Goal: Information Seeking & Learning: Learn about a topic

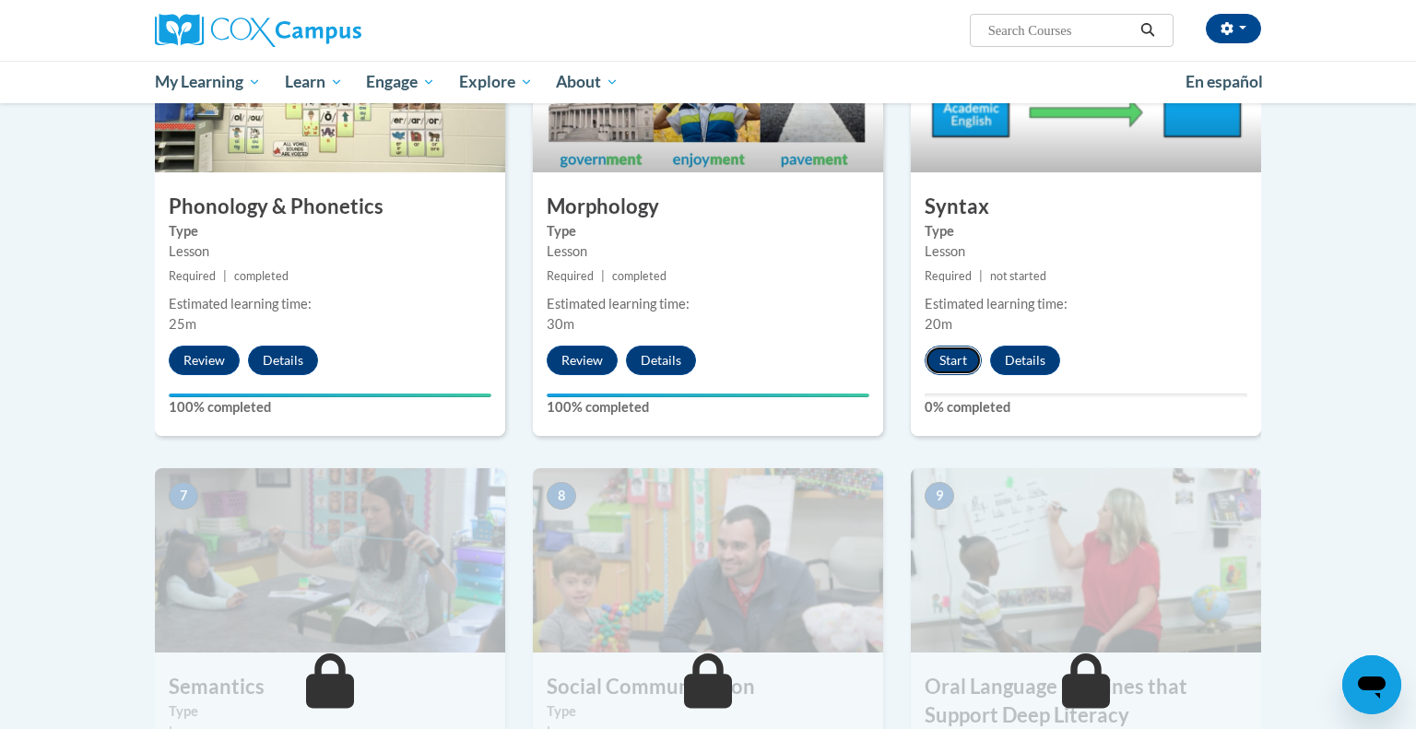
click at [954, 362] on button "Start" at bounding box center [953, 361] width 57 height 30
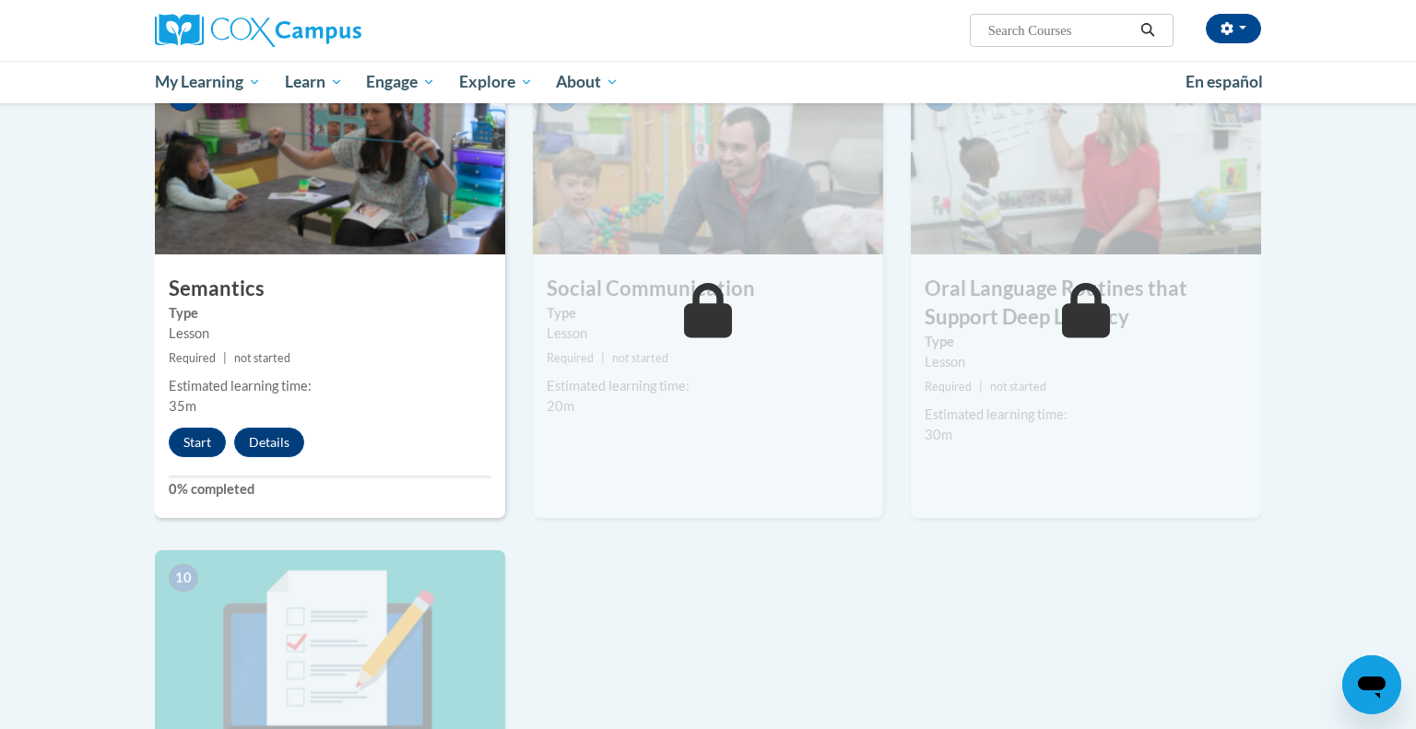
scroll to position [1433, 0]
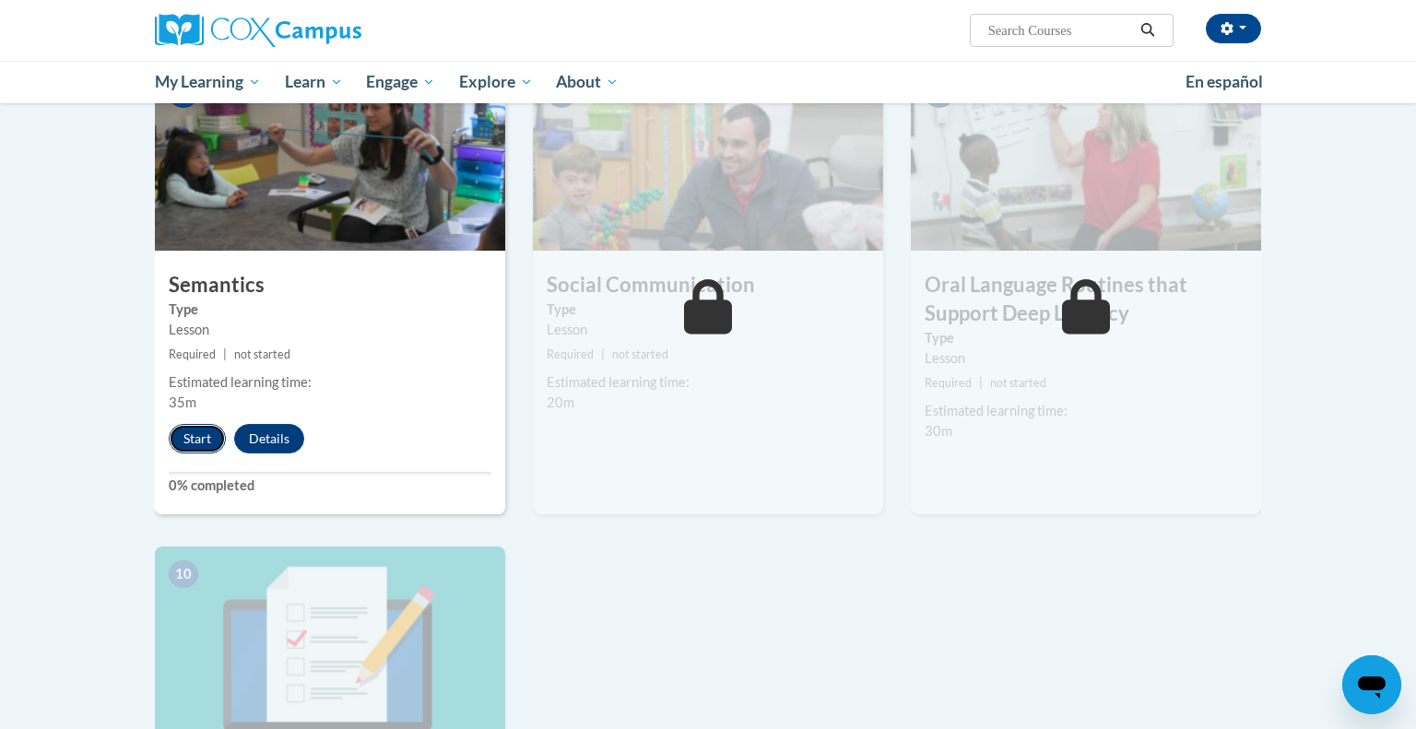
click at [192, 439] on button "Start" at bounding box center [197, 439] width 57 height 30
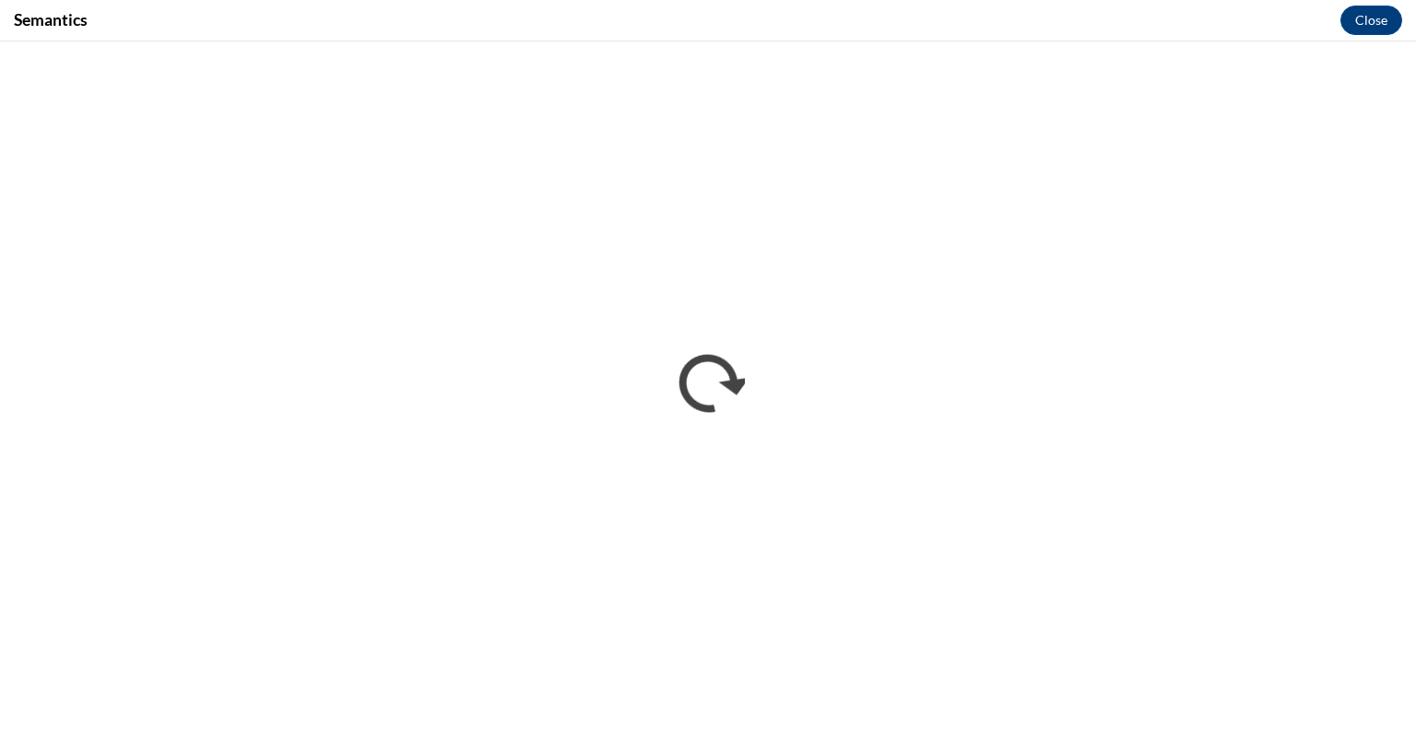
scroll to position [0, 0]
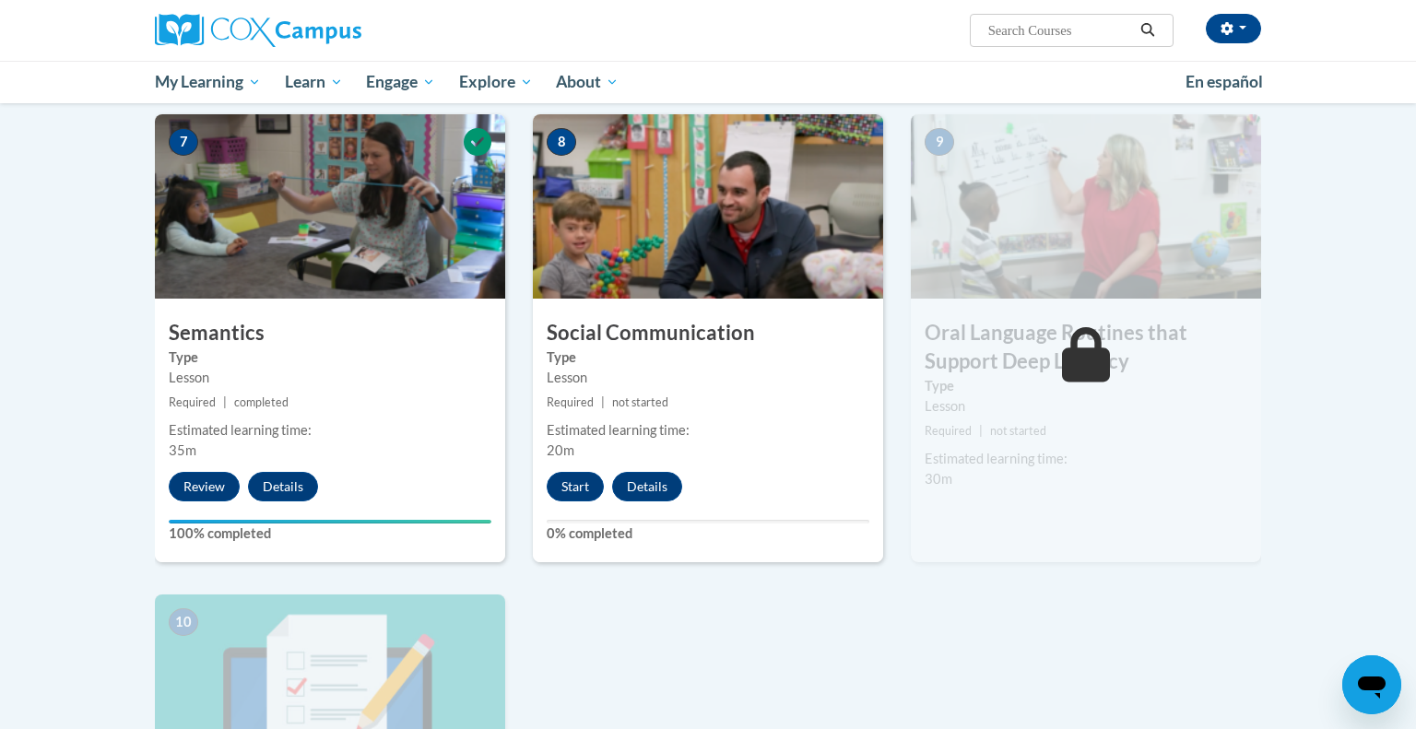
scroll to position [1380, 0]
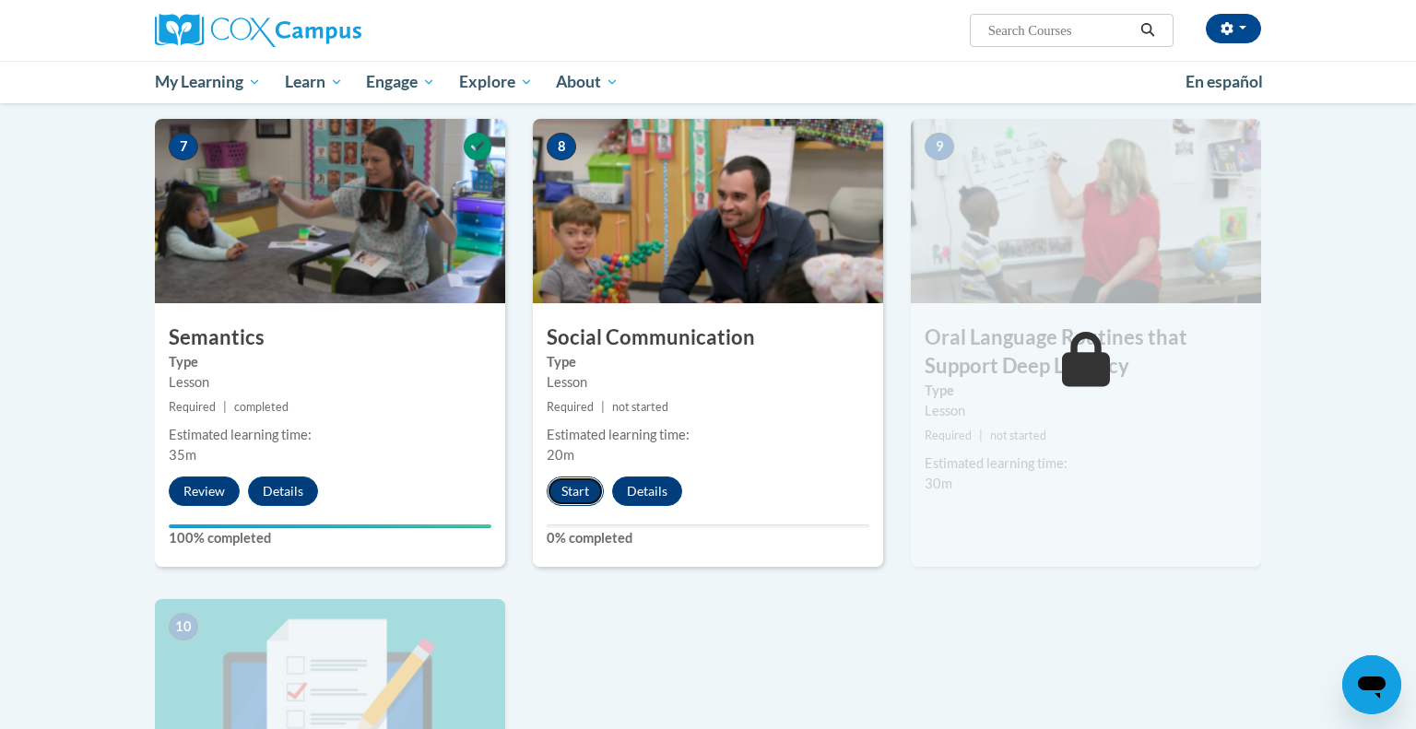
click at [570, 496] on button "Start" at bounding box center [575, 492] width 57 height 30
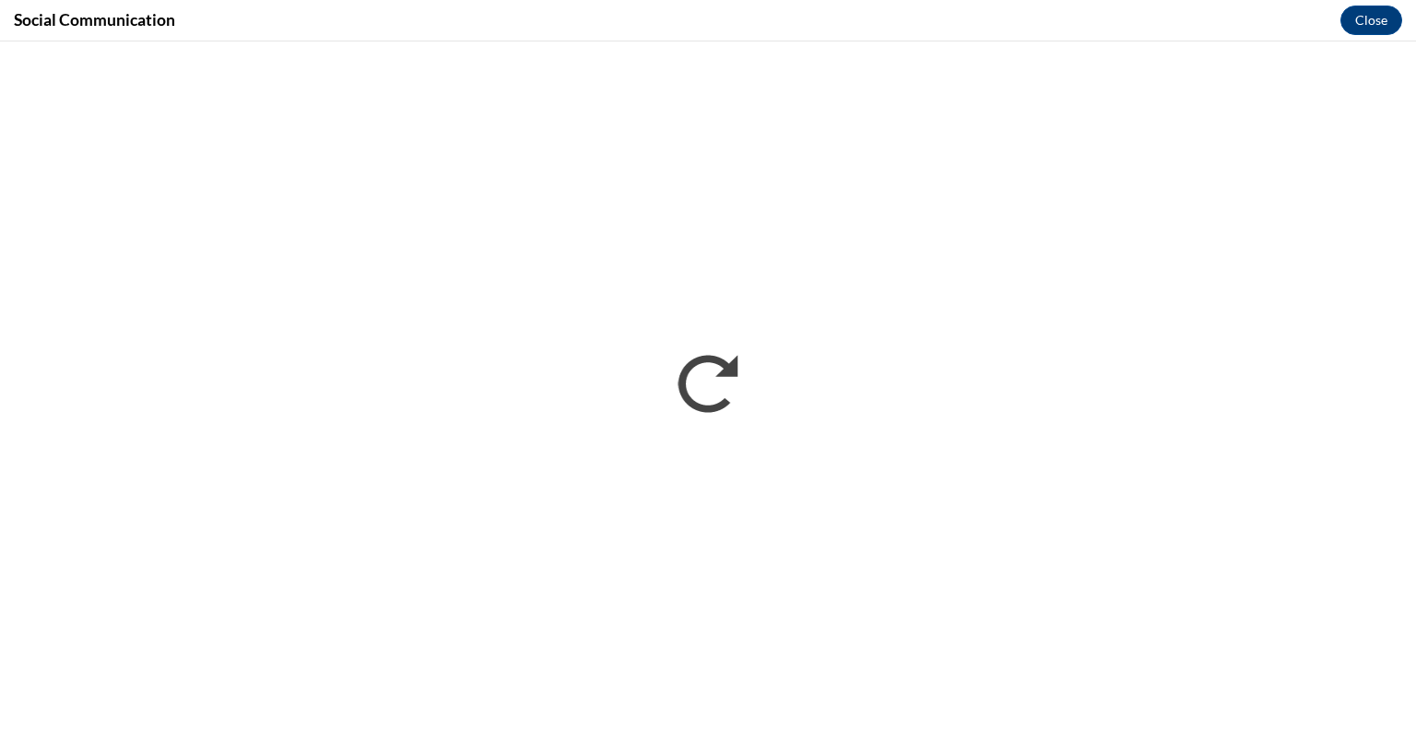
scroll to position [0, 0]
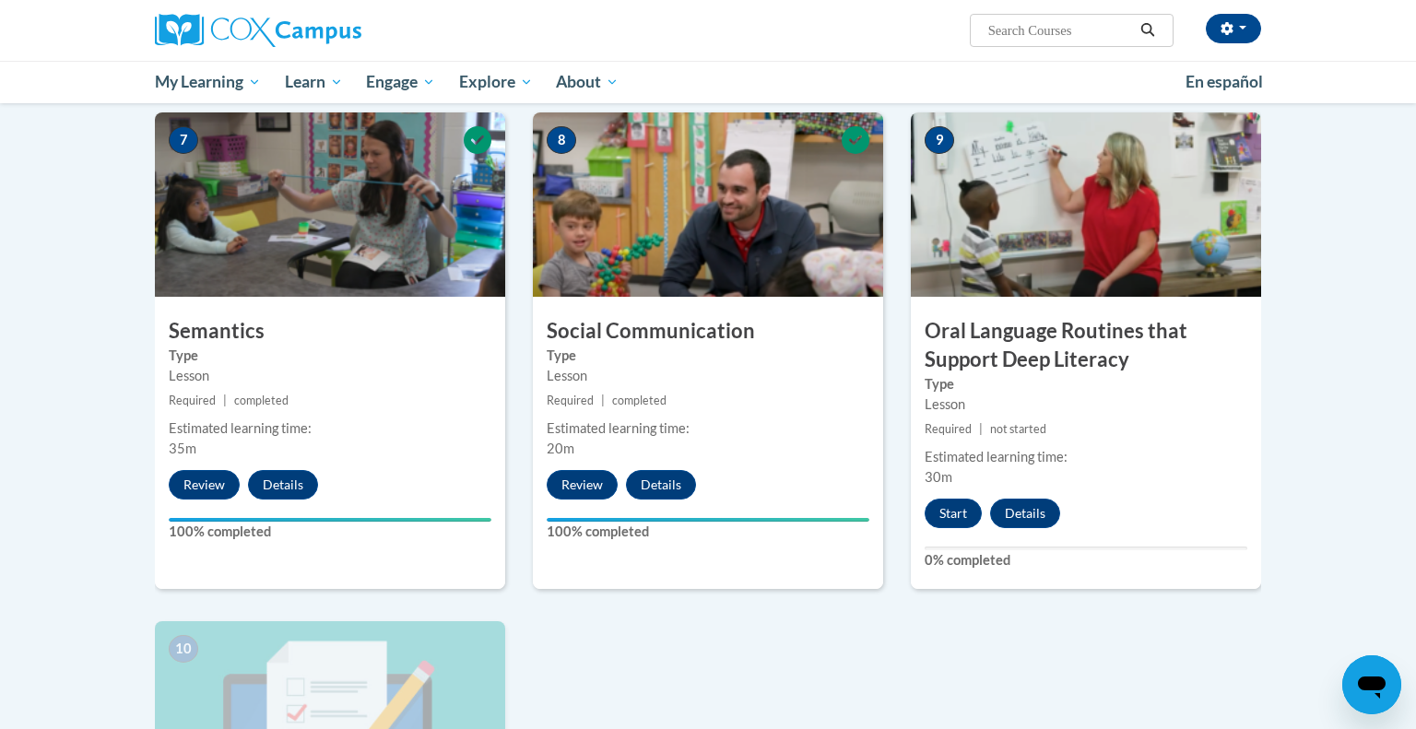
scroll to position [1386, 0]
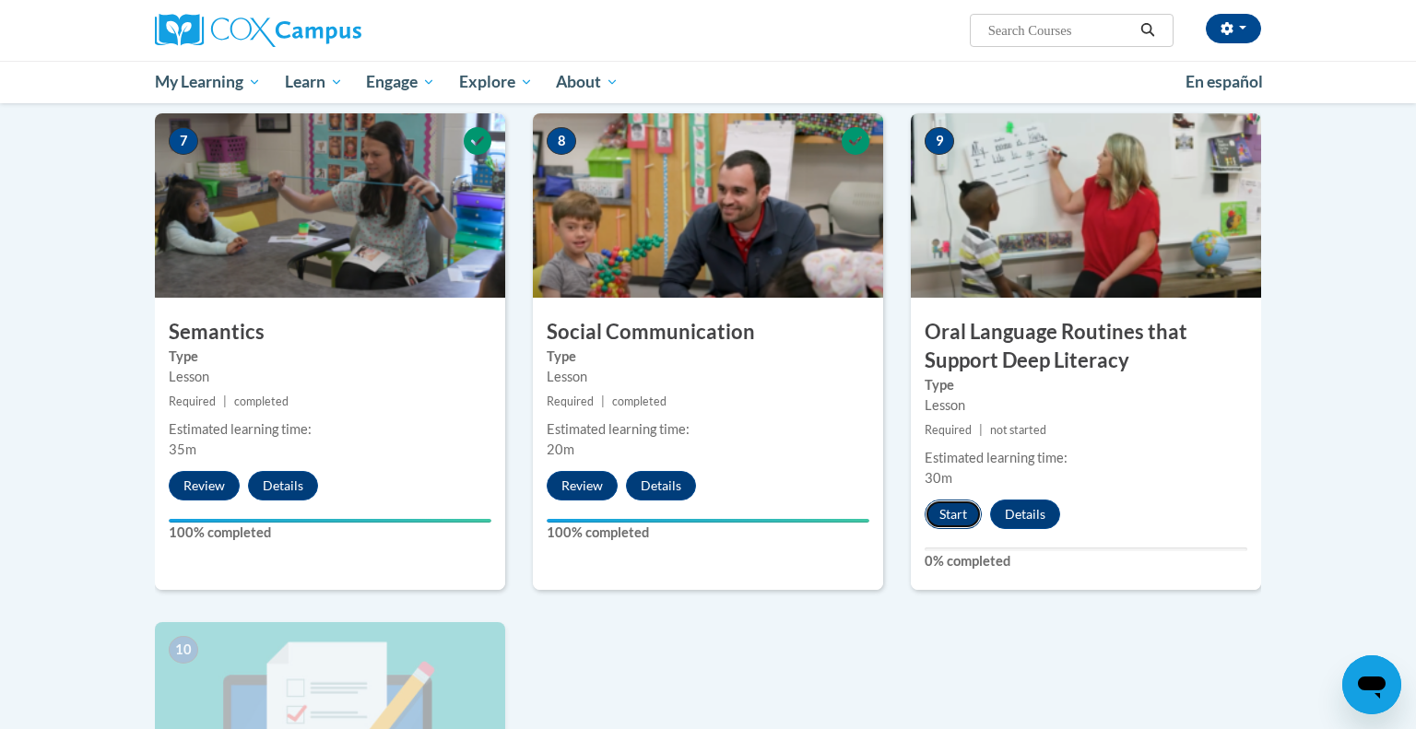
click at [948, 516] on button "Start" at bounding box center [953, 515] width 57 height 30
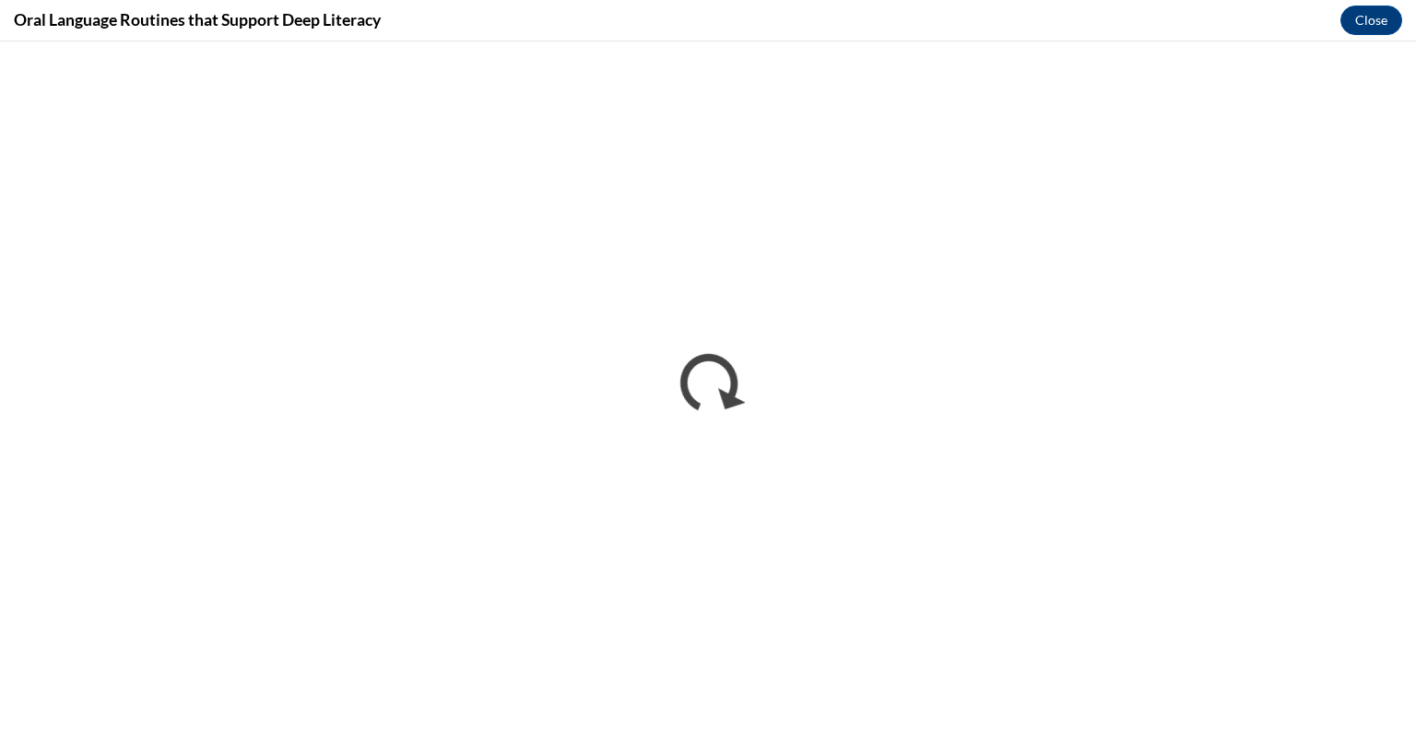
scroll to position [0, 0]
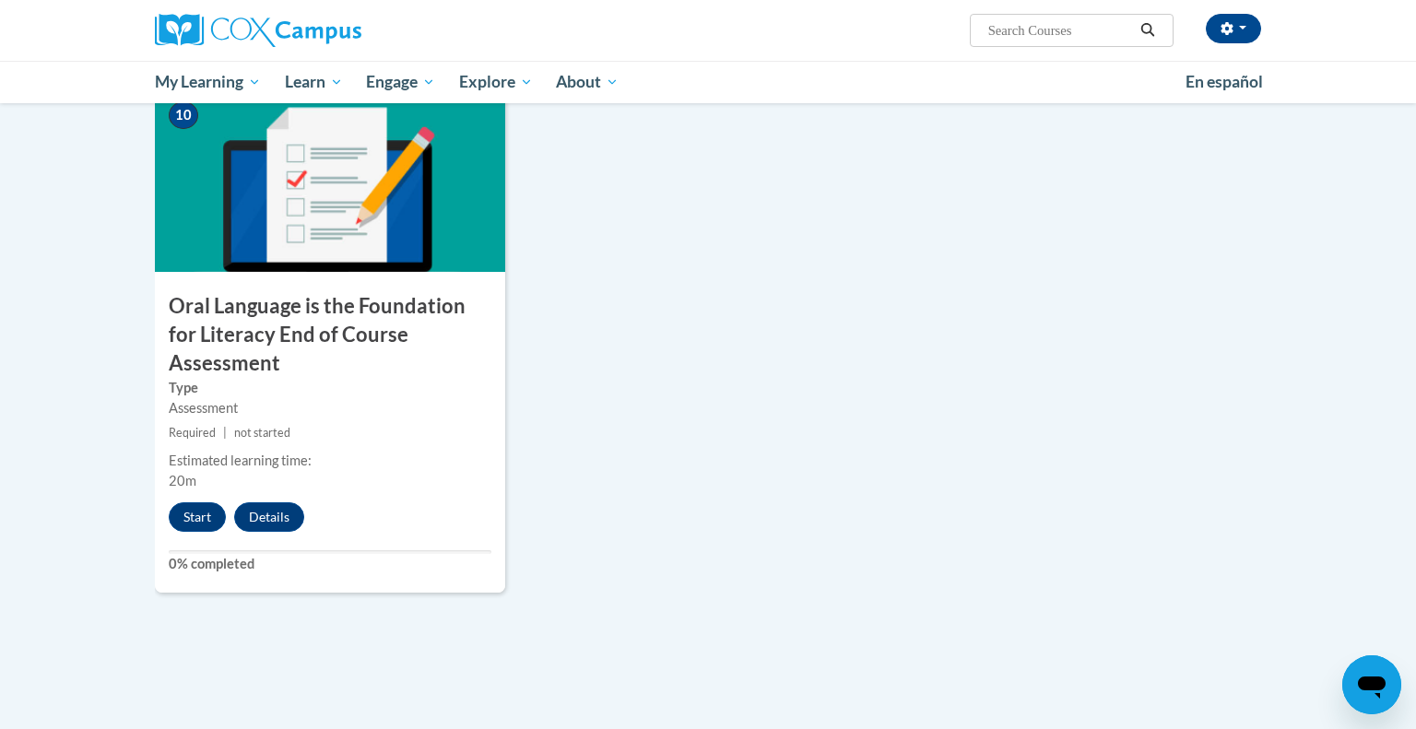
scroll to position [1926, 0]
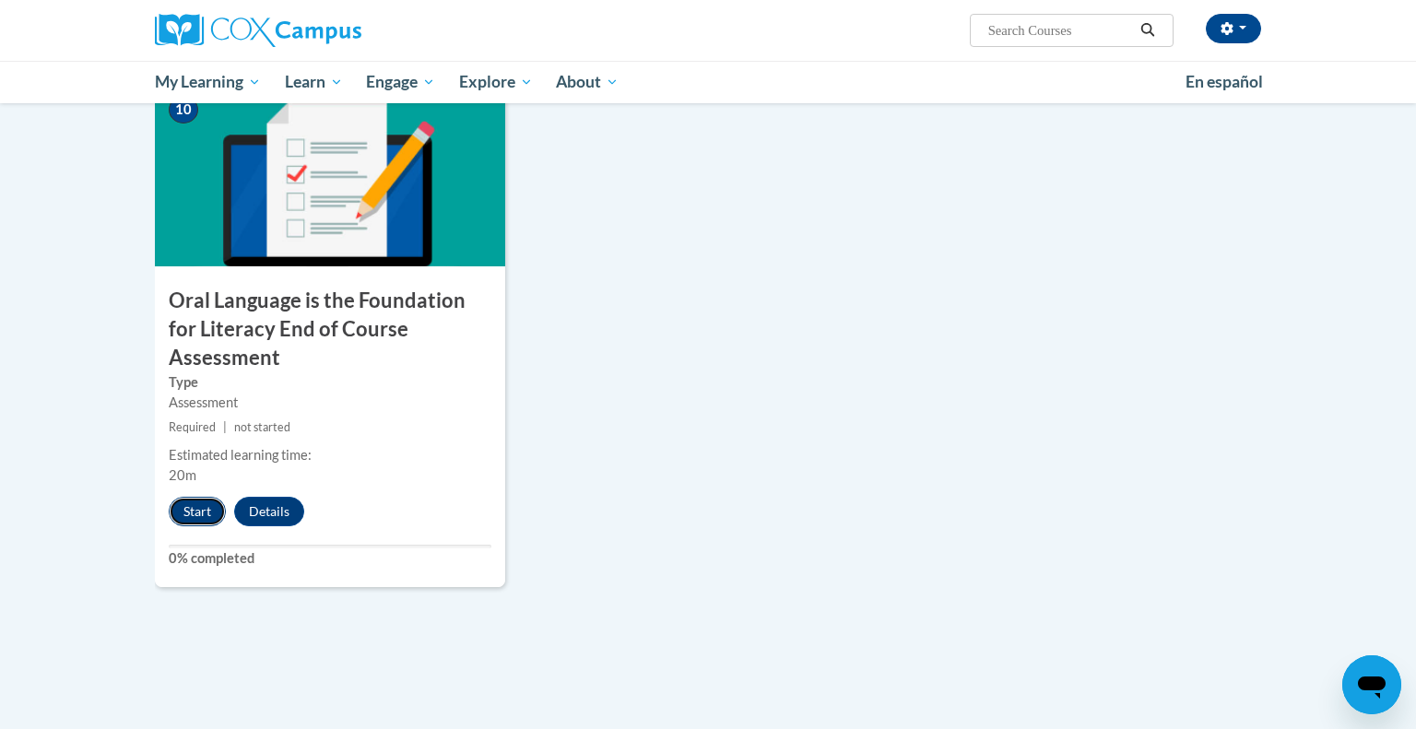
click at [193, 497] on button "Start" at bounding box center [197, 512] width 57 height 30
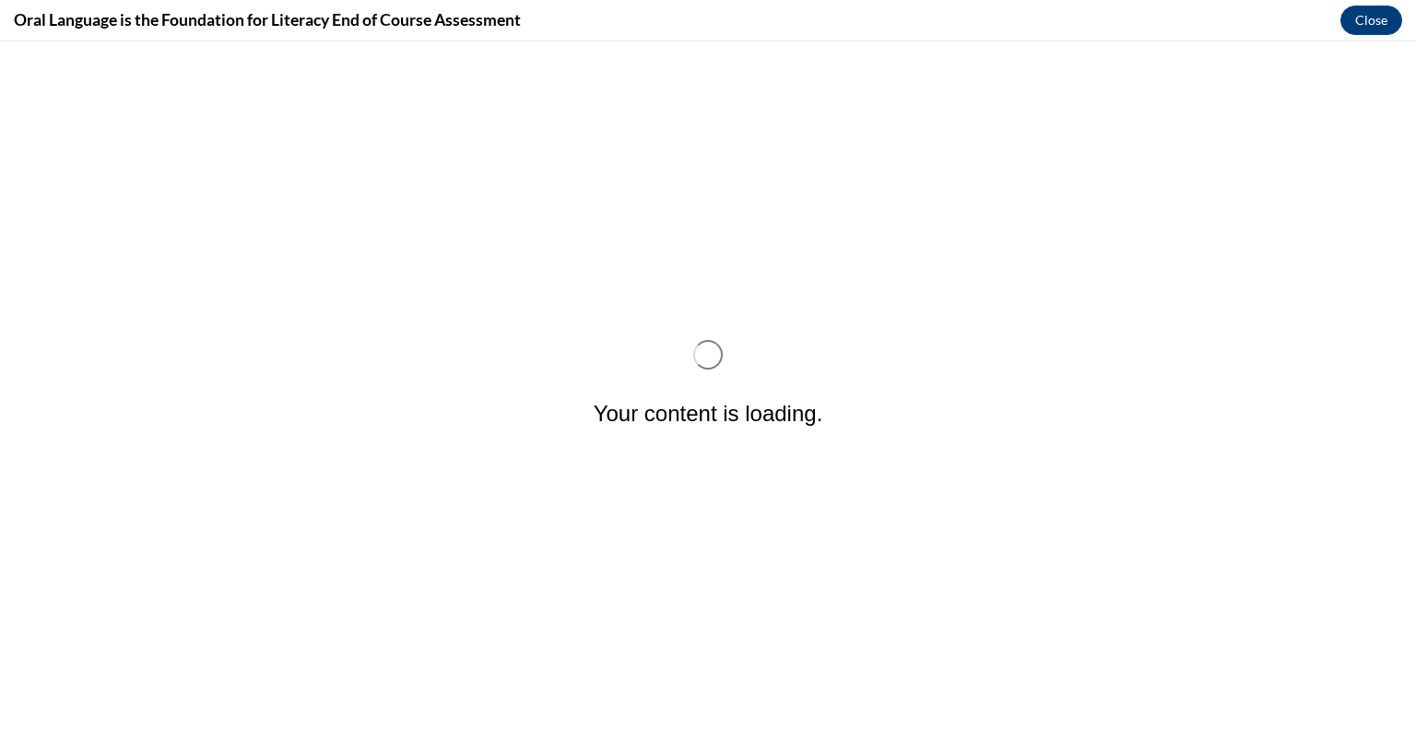
scroll to position [0, 0]
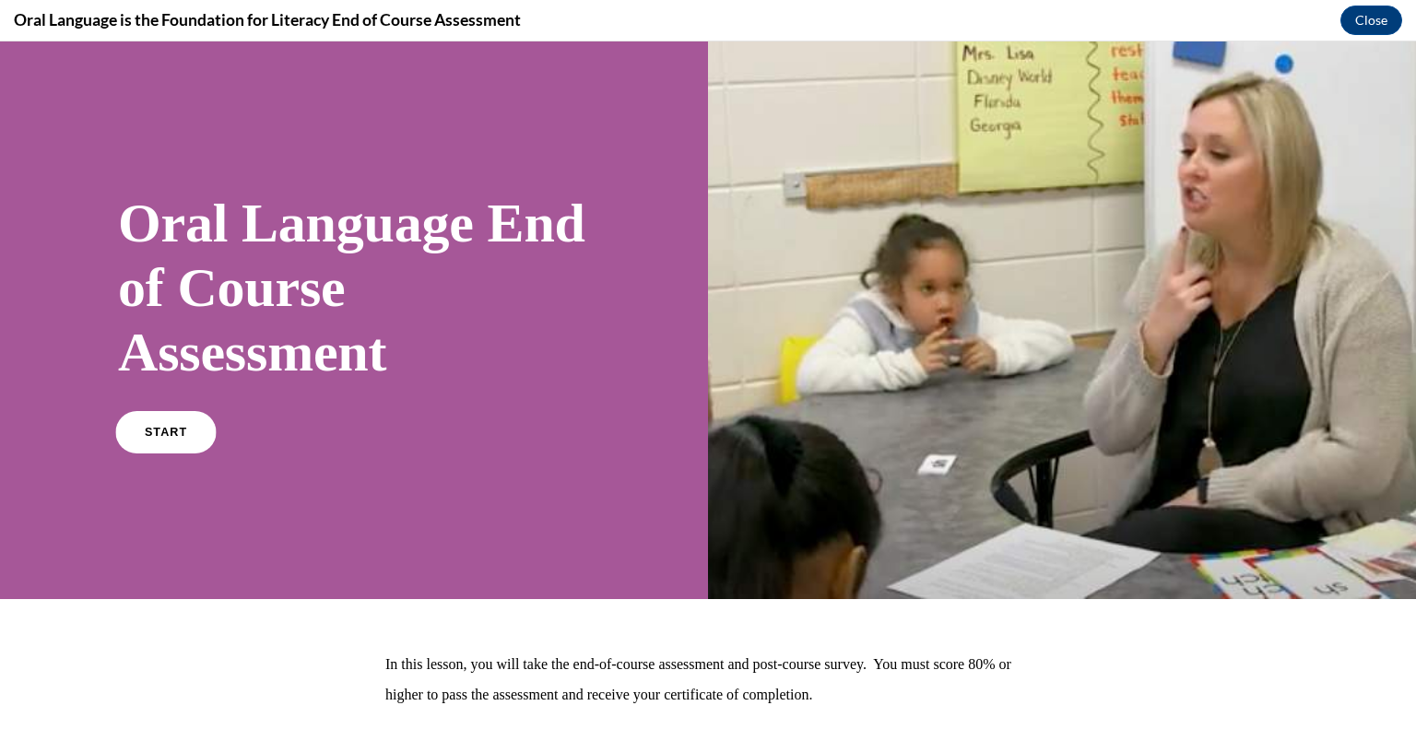
click at [124, 445] on link "START" at bounding box center [165, 432] width 100 height 42
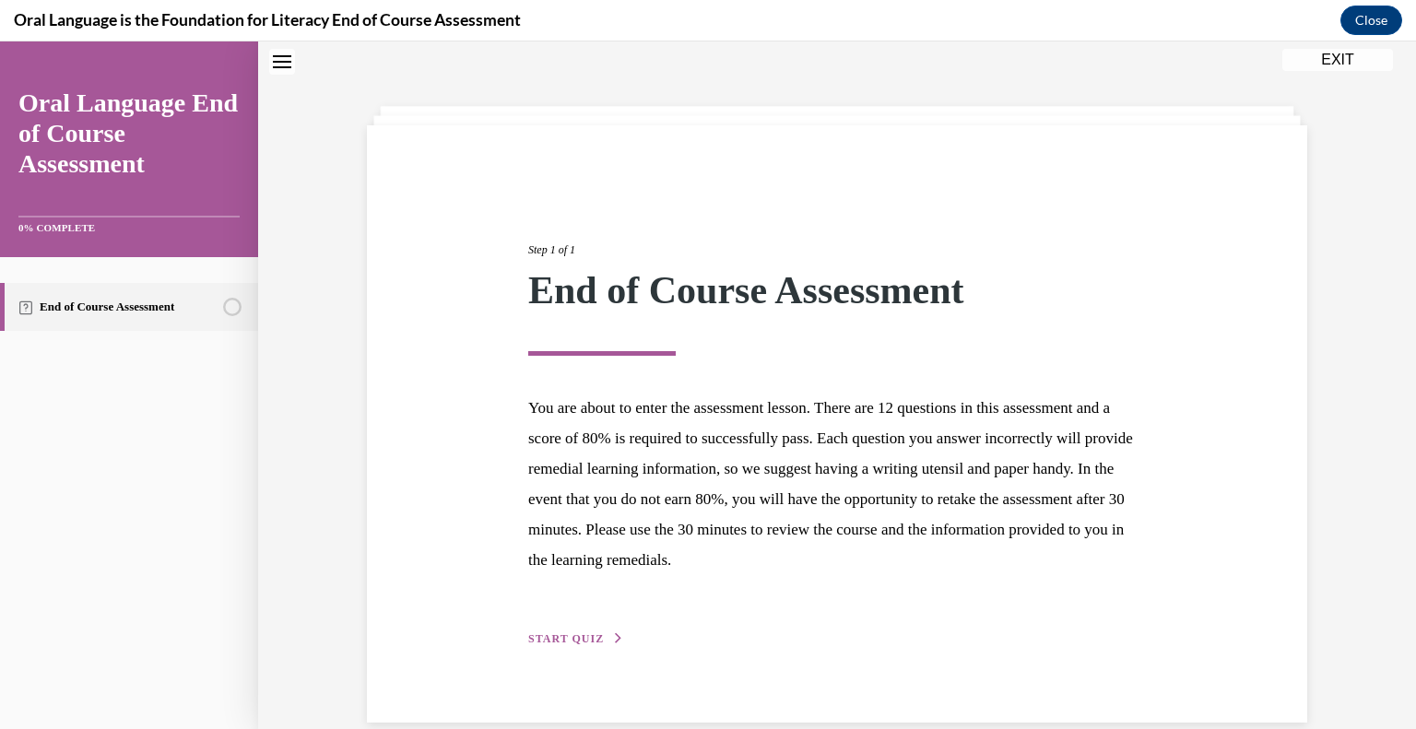
scroll to position [86, 0]
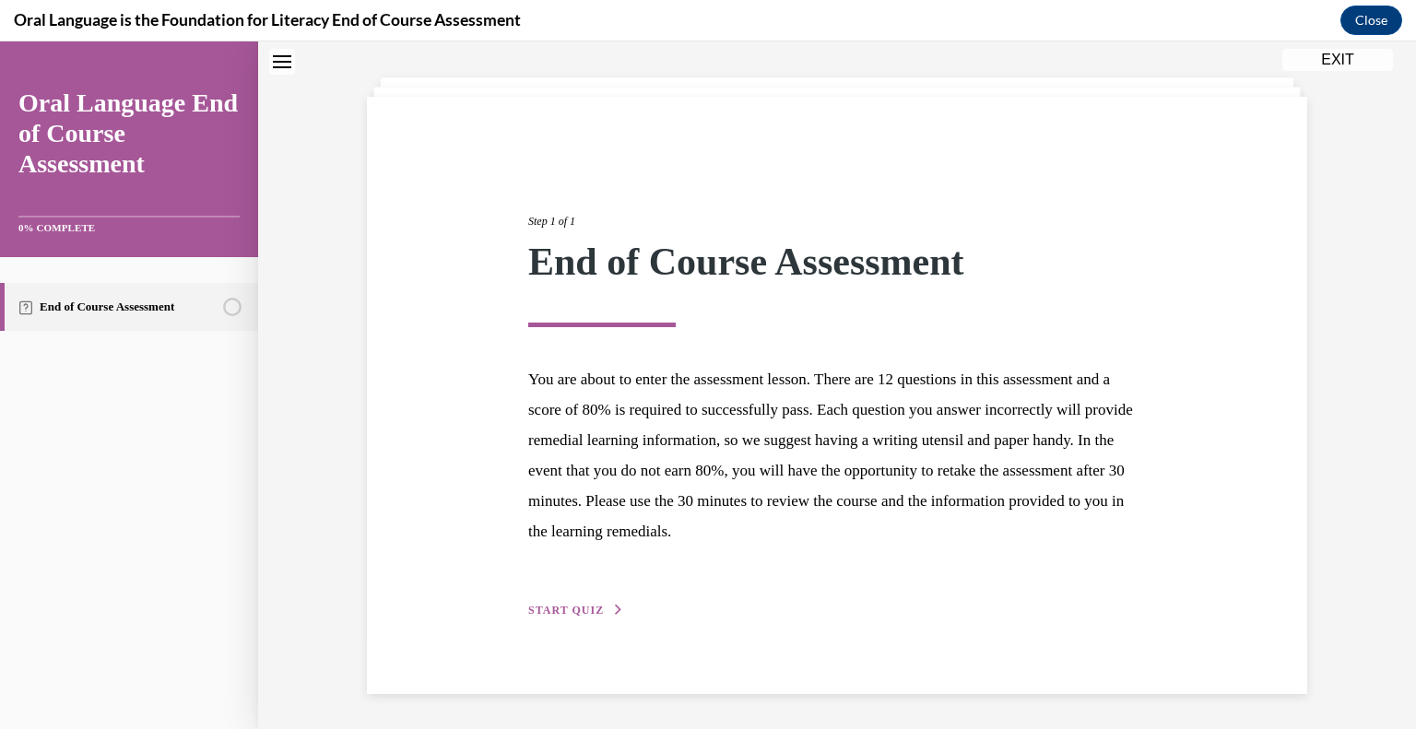
click at [593, 607] on span "START QUIZ" at bounding box center [566, 610] width 76 height 13
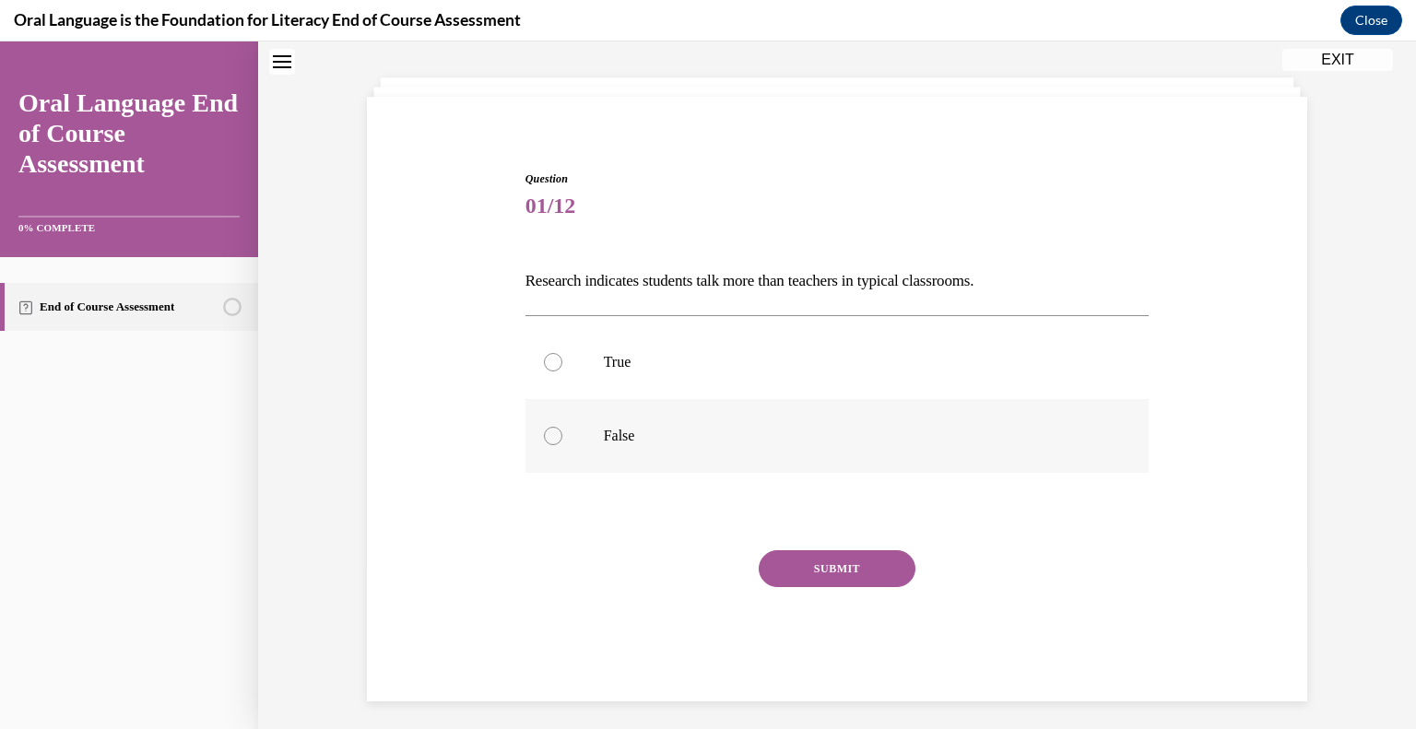
click at [563, 435] on label "False" at bounding box center [838, 436] width 624 height 74
click at [562, 435] on input "False" at bounding box center [553, 436] width 18 height 18
radio input "true"
click at [853, 575] on button "SUBMIT" at bounding box center [837, 568] width 157 height 37
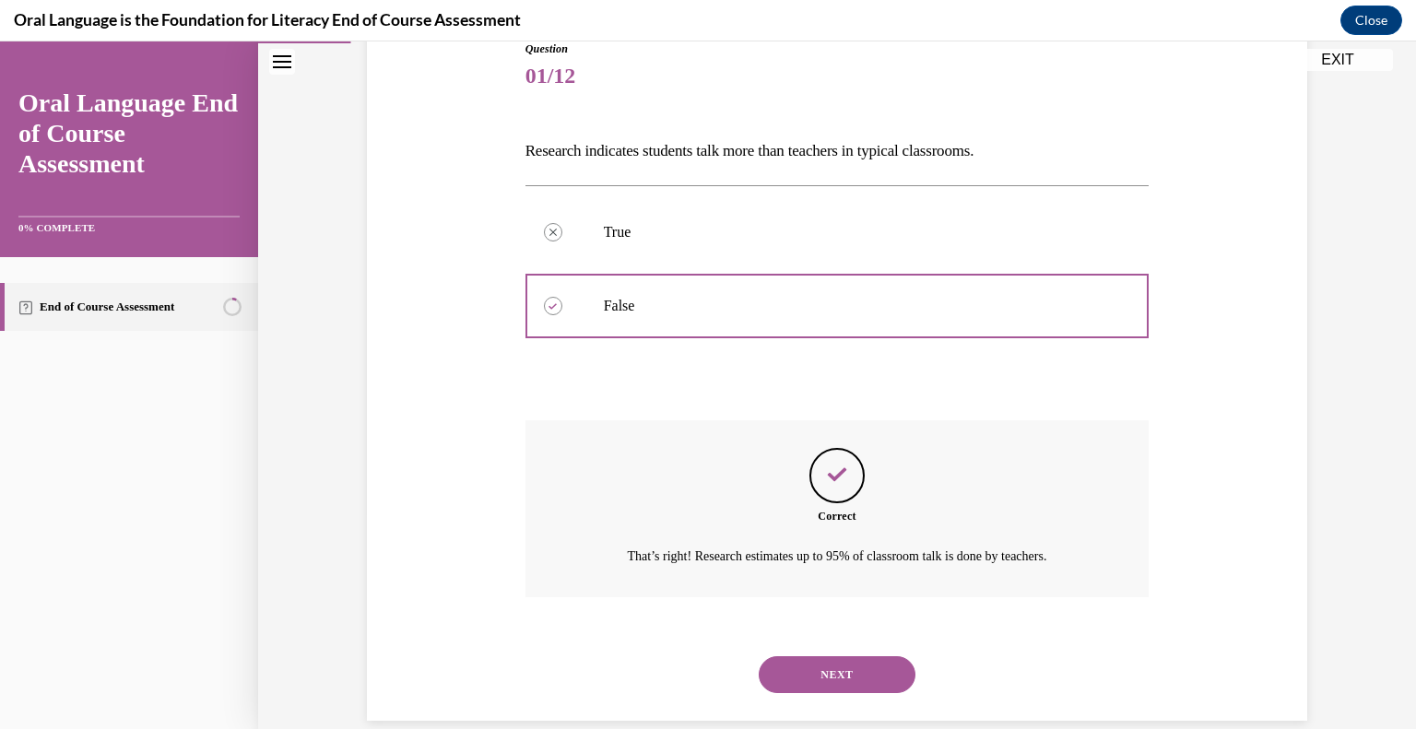
scroll to position [243, 0]
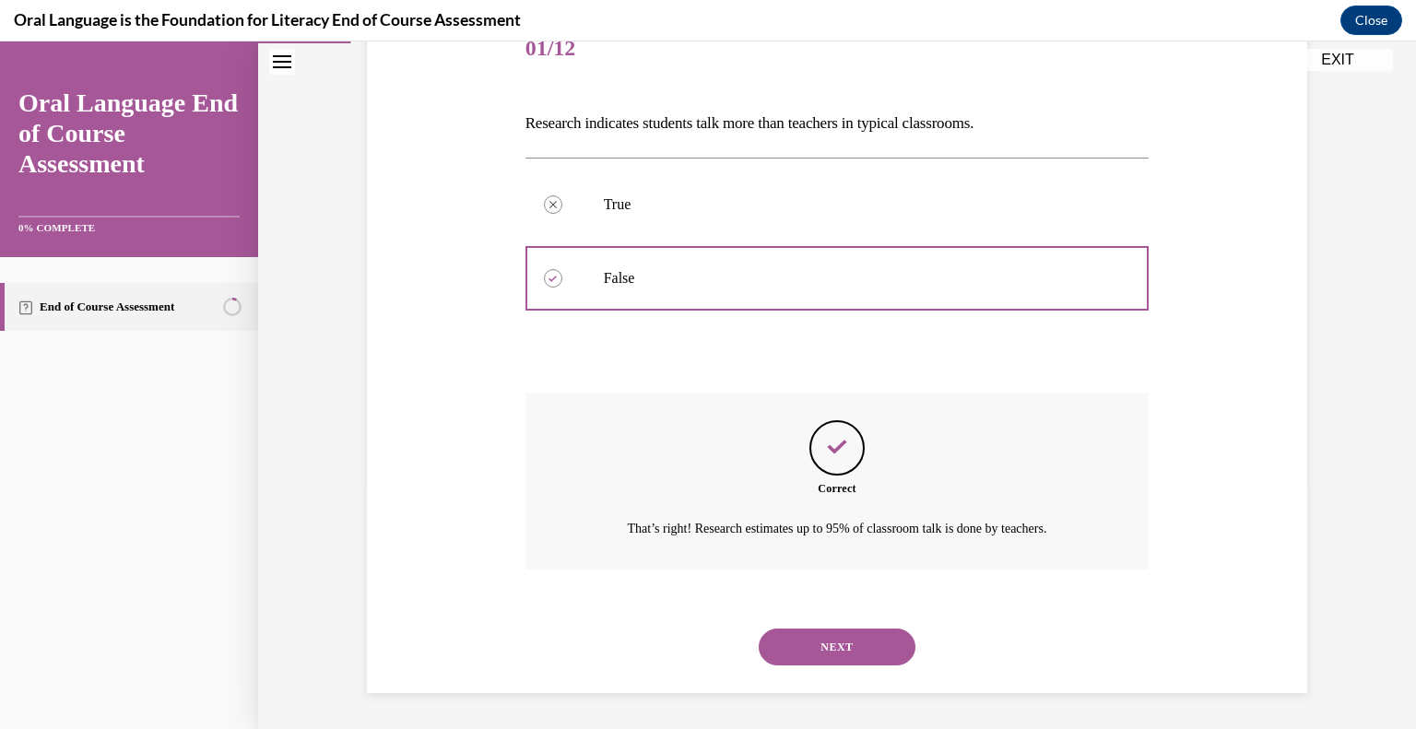
click at [860, 644] on button "NEXT" at bounding box center [837, 647] width 157 height 37
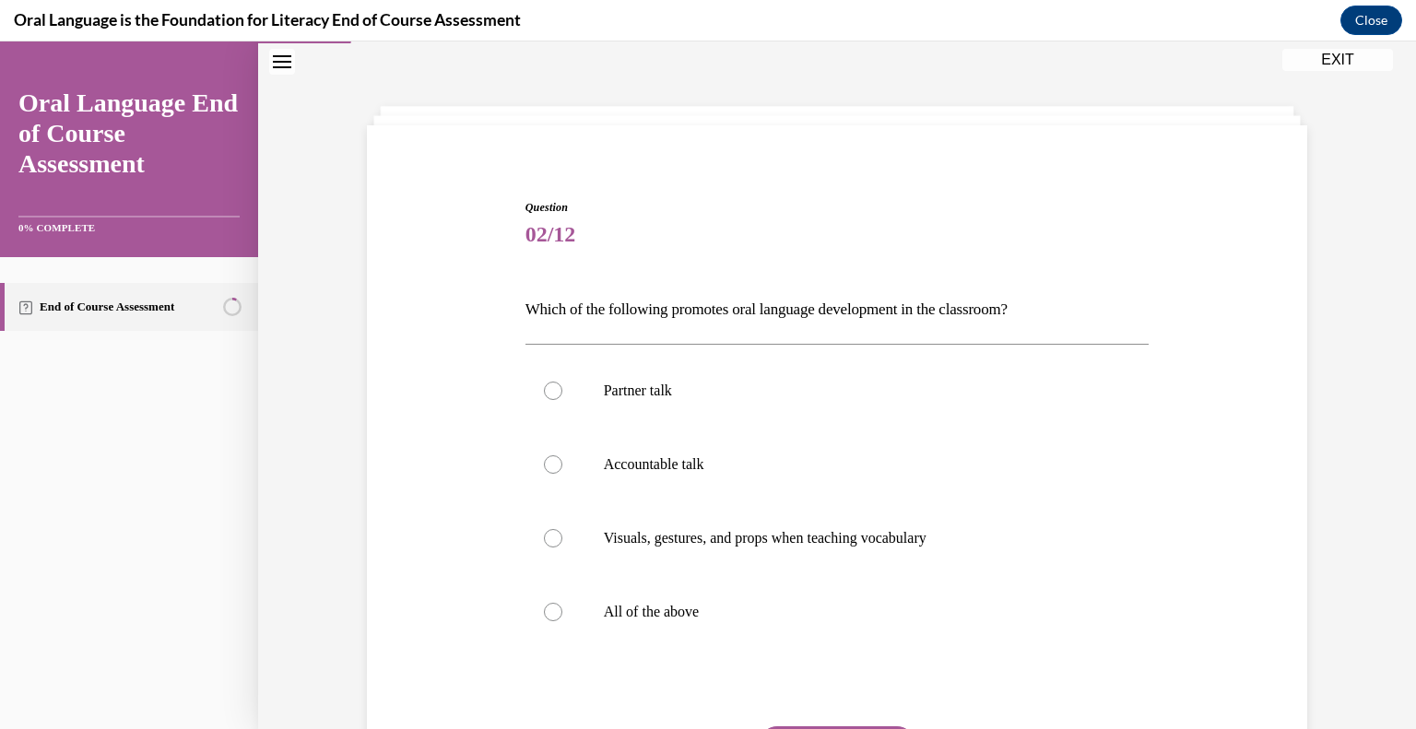
scroll to position [93, 0]
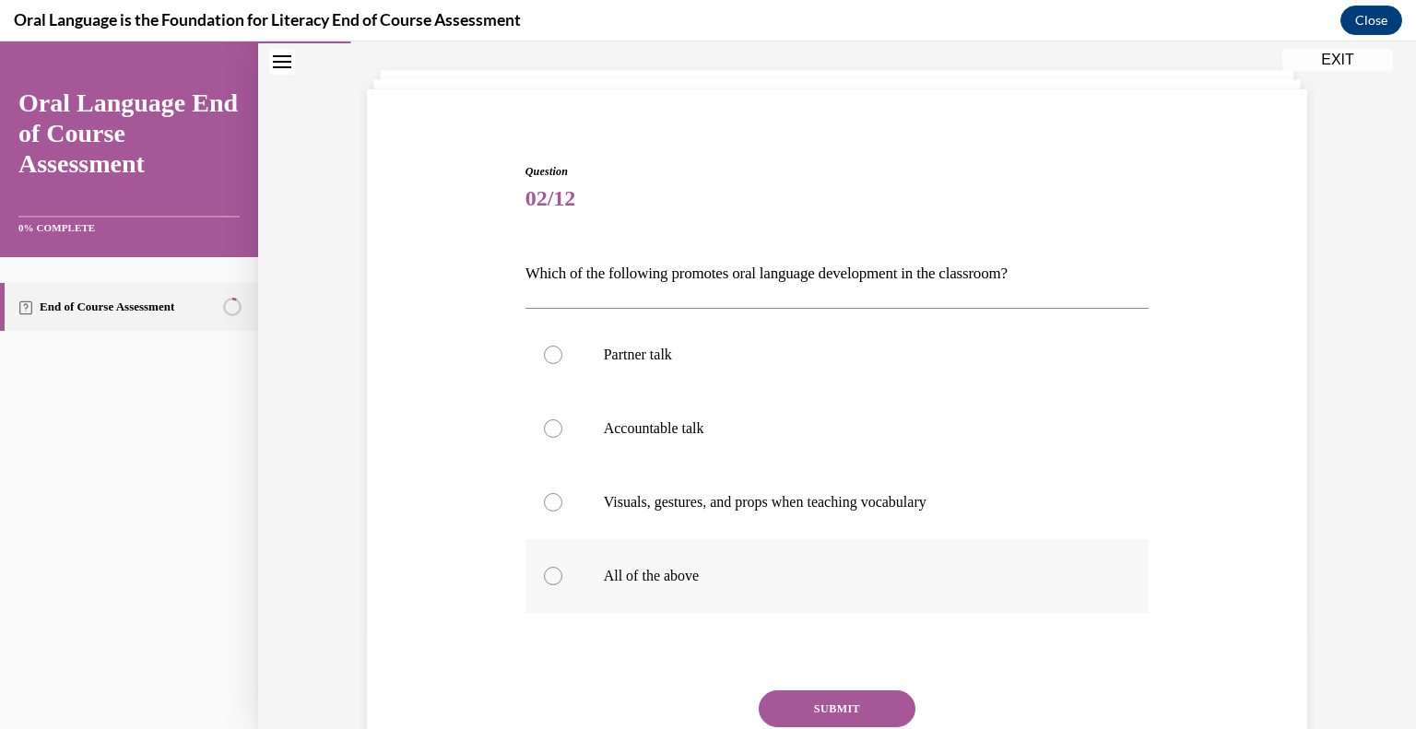
click at [550, 578] on div at bounding box center [553, 576] width 18 height 18
click at [550, 578] on input "All of the above" at bounding box center [553, 576] width 18 height 18
radio input "true"
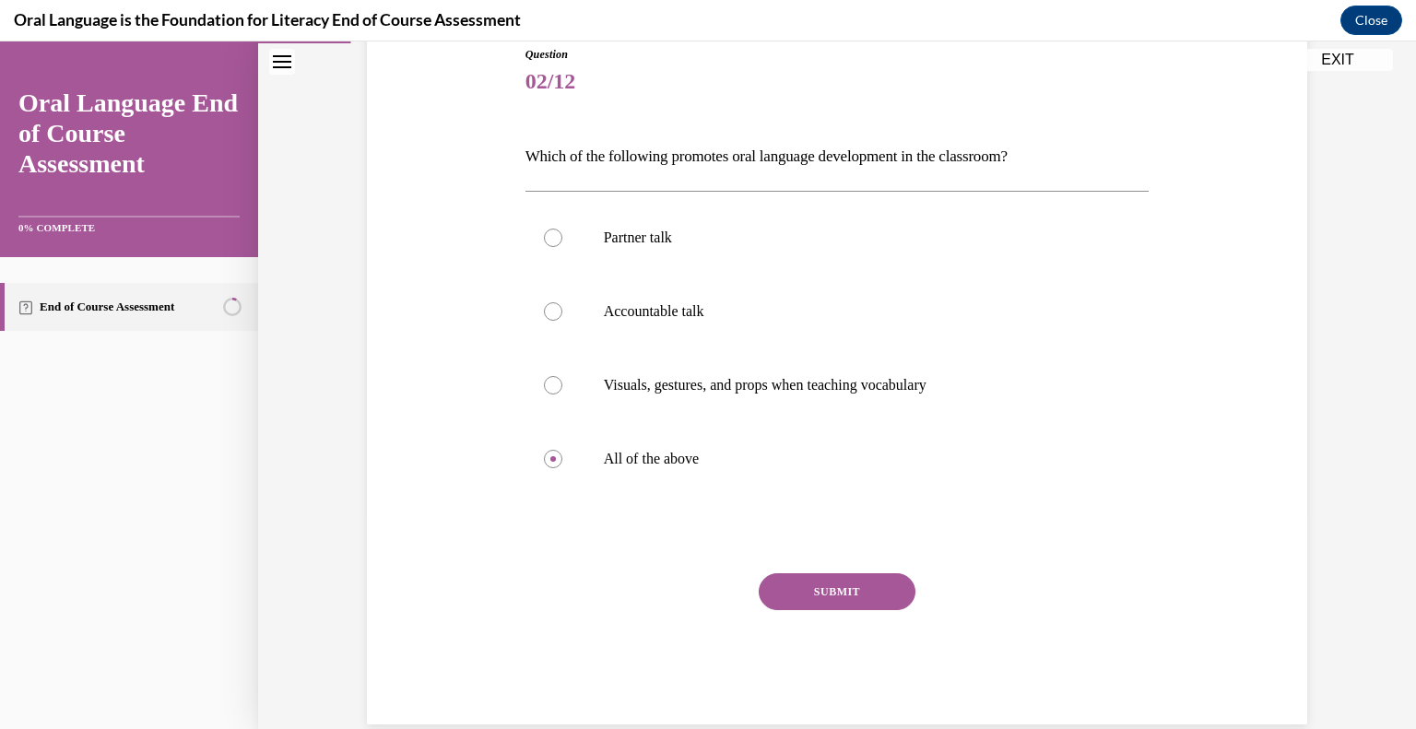
scroll to position [220, 0]
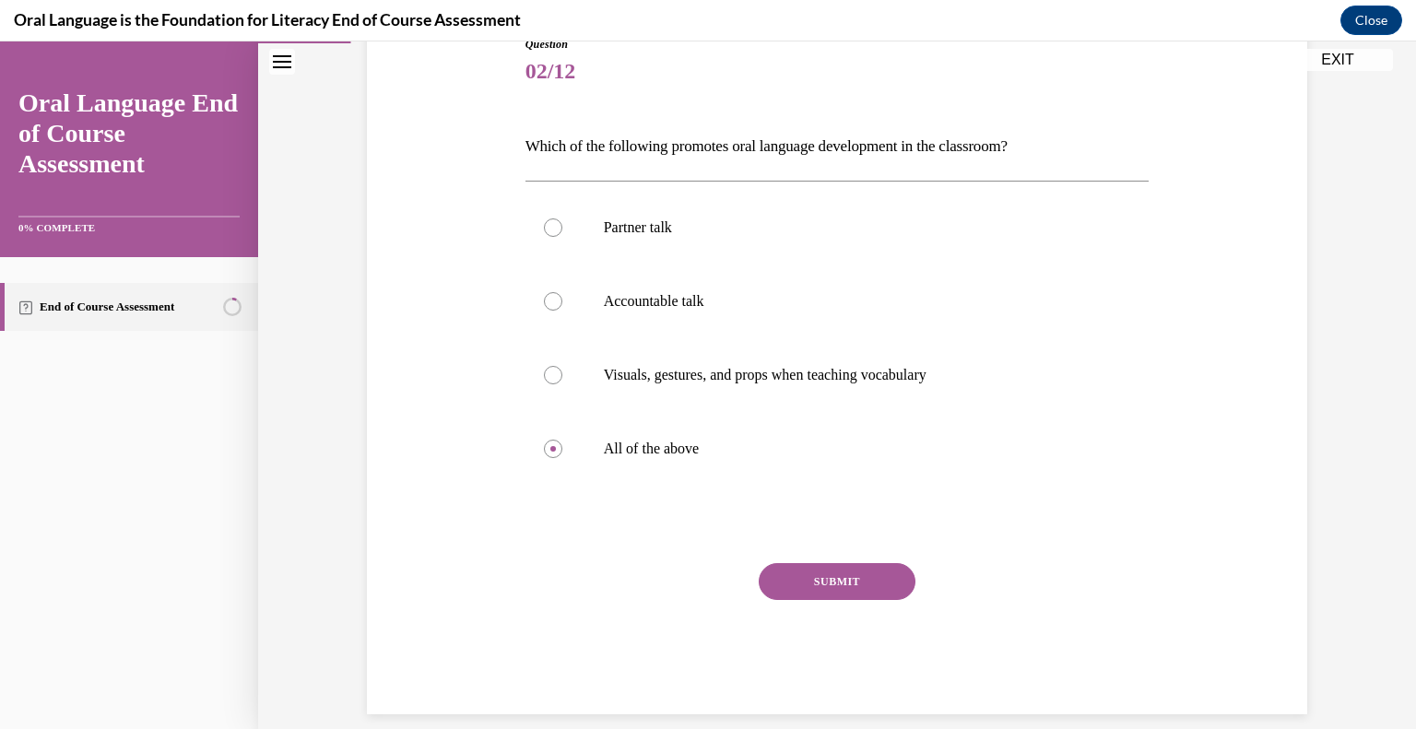
click at [854, 577] on button "SUBMIT" at bounding box center [837, 581] width 157 height 37
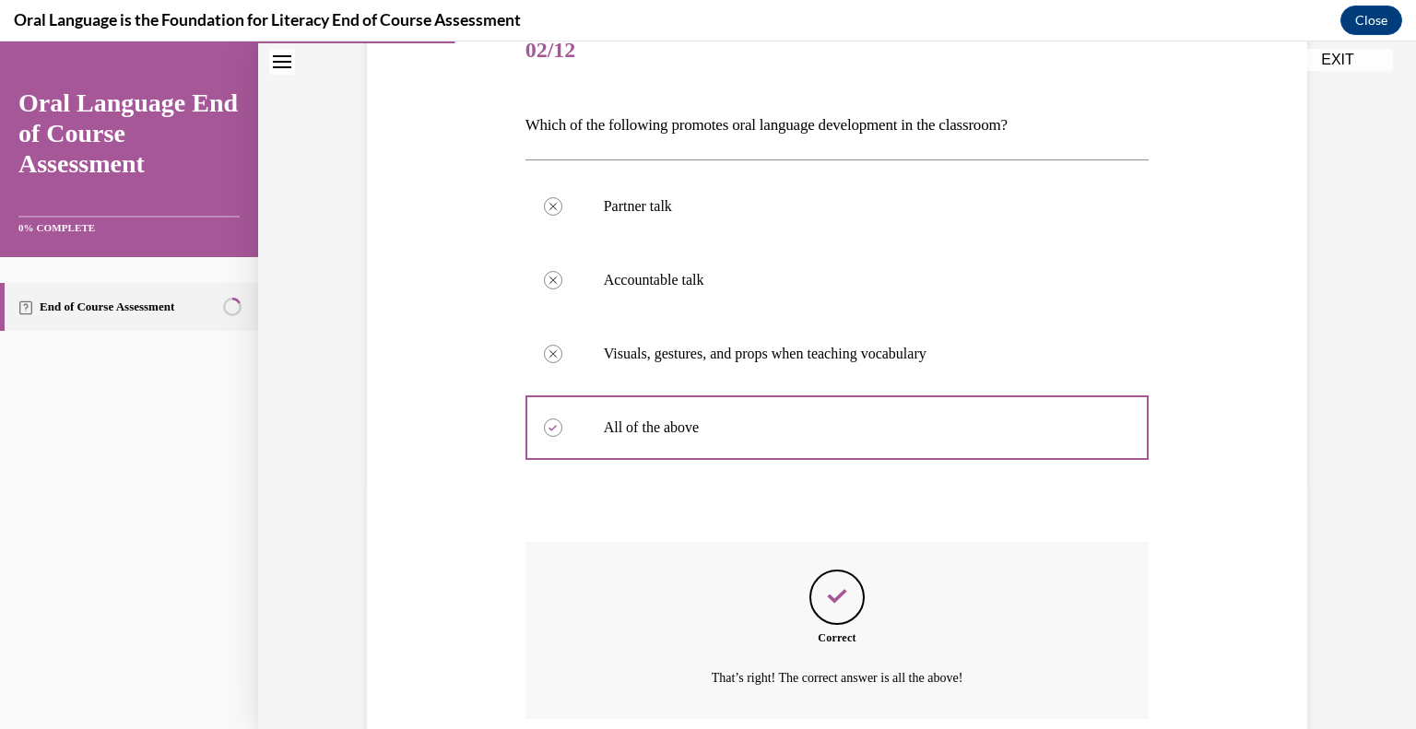
scroll to position [391, 0]
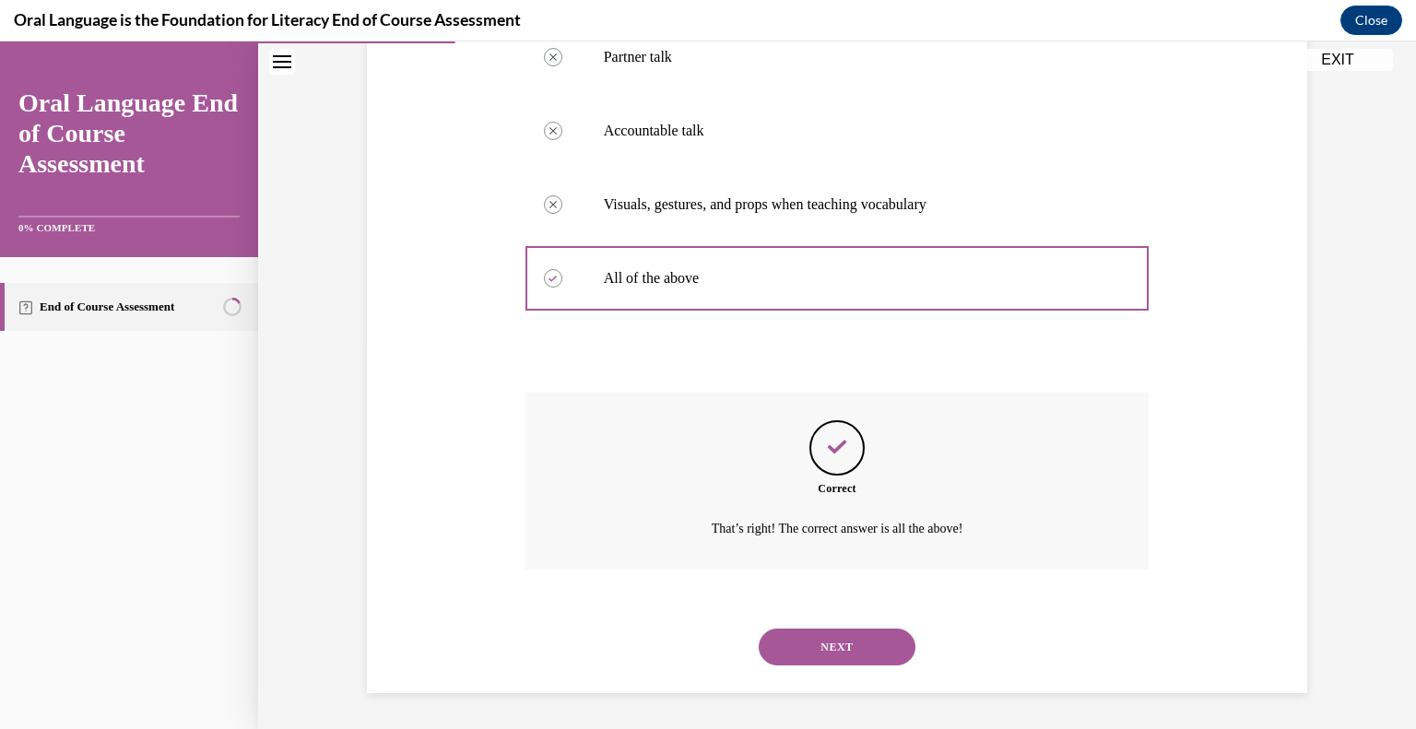
click at [861, 635] on button "NEXT" at bounding box center [837, 647] width 157 height 37
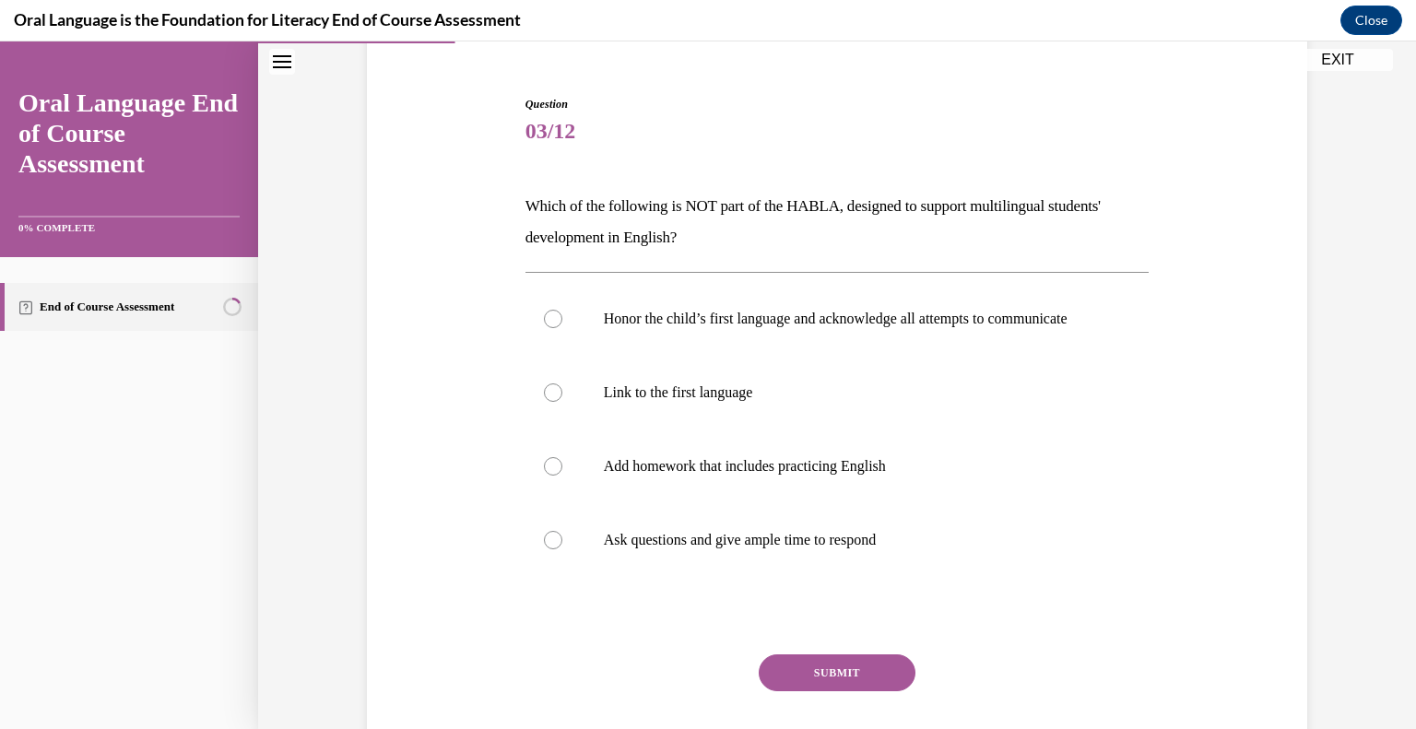
scroll to position [166, 0]
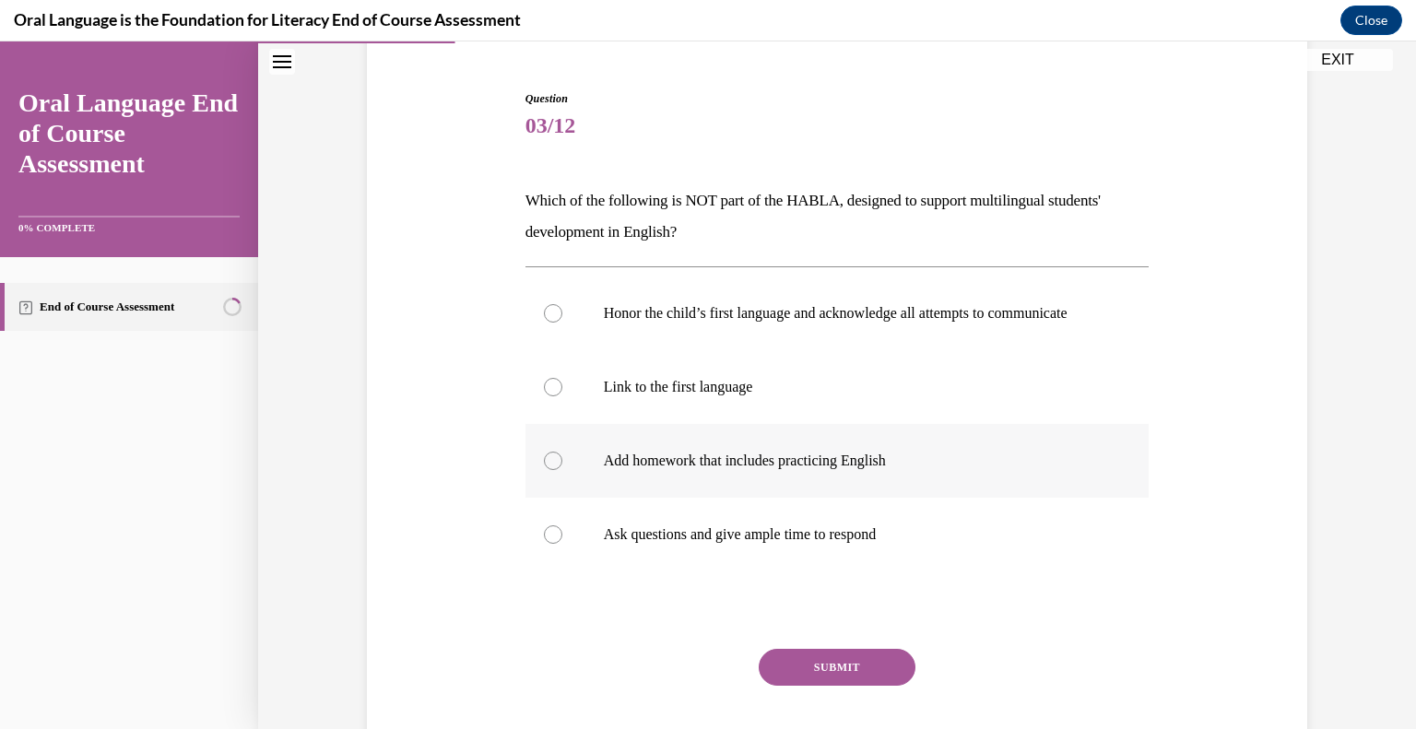
click at [554, 470] on div at bounding box center [553, 461] width 18 height 18
click at [554, 470] on input "Add homework that includes practicing English" at bounding box center [553, 461] width 18 height 18
radio input "true"
click at [878, 681] on button "SUBMIT" at bounding box center [837, 667] width 157 height 37
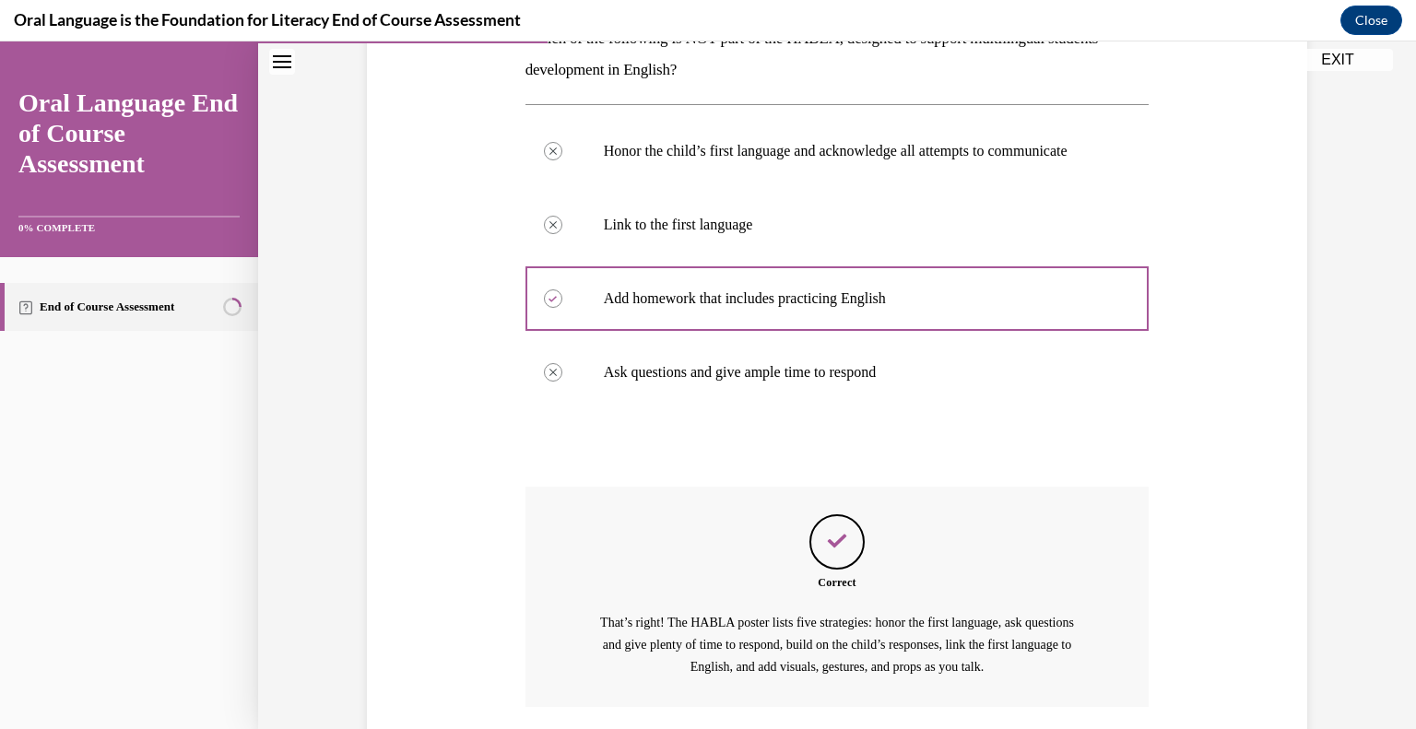
scroll to position [484, 0]
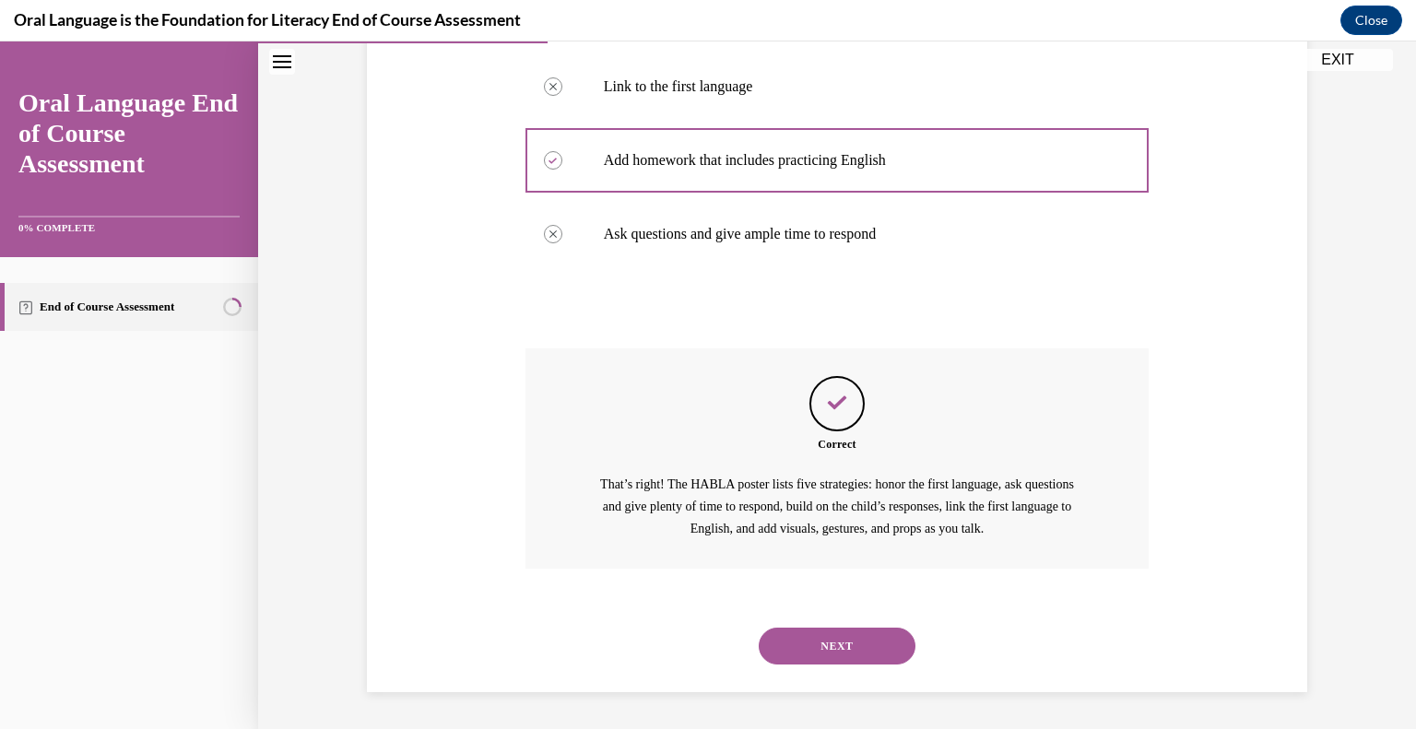
click at [861, 650] on button "NEXT" at bounding box center [837, 646] width 157 height 37
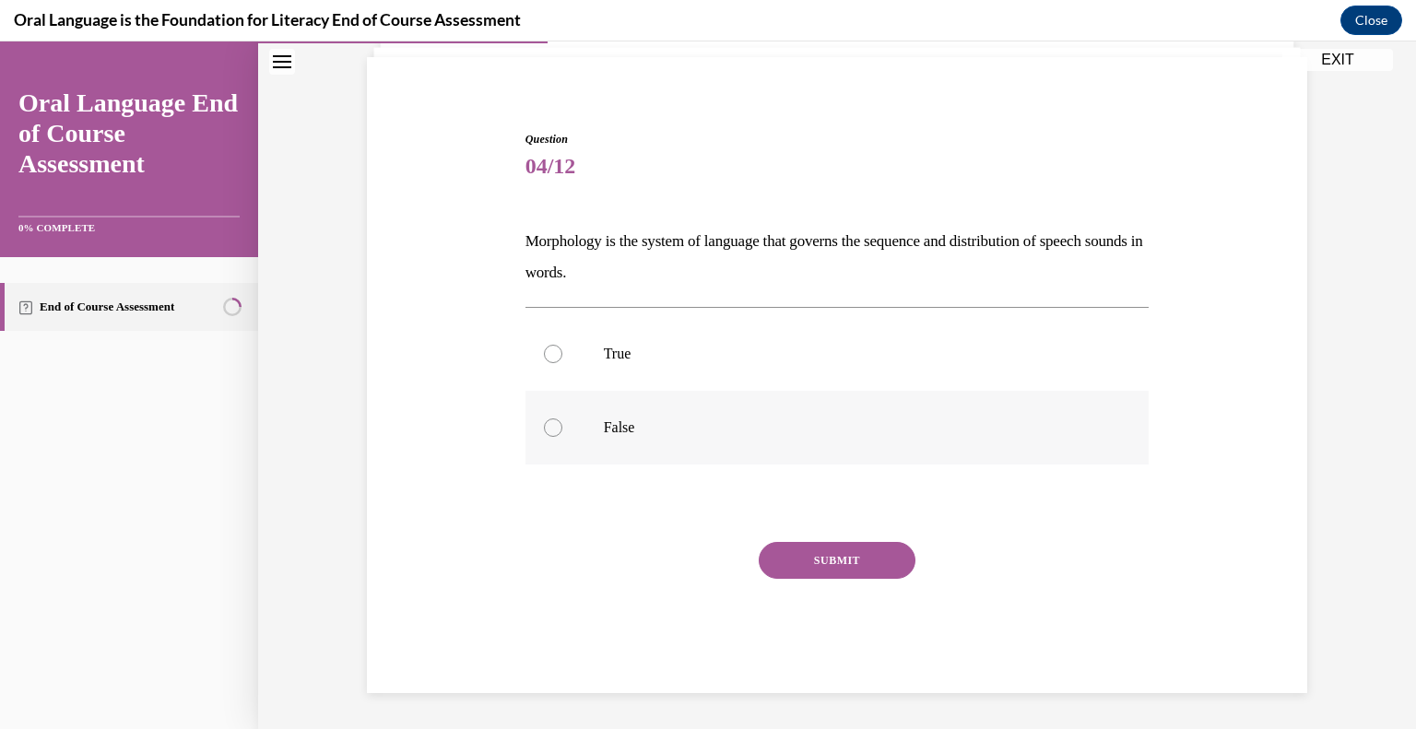
click at [560, 422] on div at bounding box center [553, 428] width 18 height 18
click at [560, 422] on input "False" at bounding box center [553, 428] width 18 height 18
radio input "true"
click at [825, 574] on button "SUBMIT" at bounding box center [837, 560] width 157 height 37
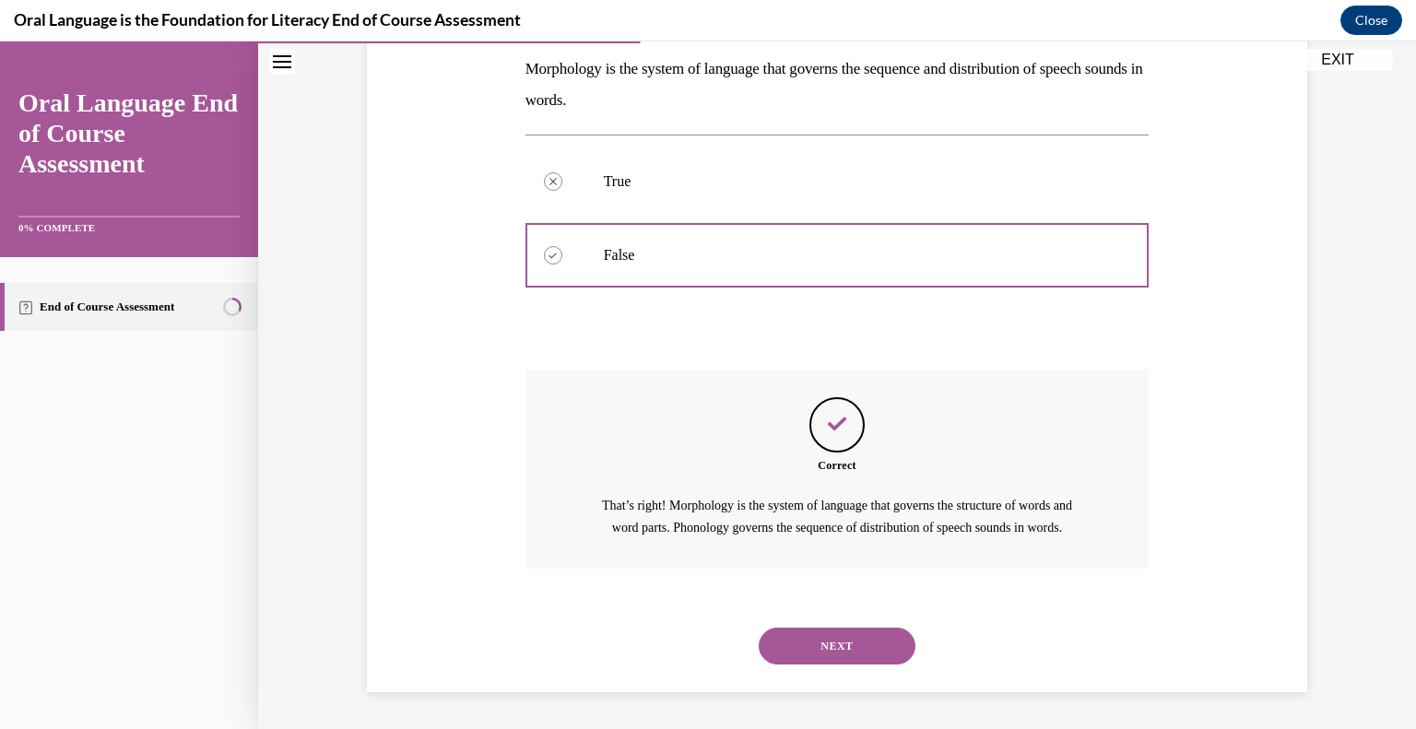
scroll to position [318, 0]
click at [839, 642] on button "NEXT" at bounding box center [837, 646] width 157 height 37
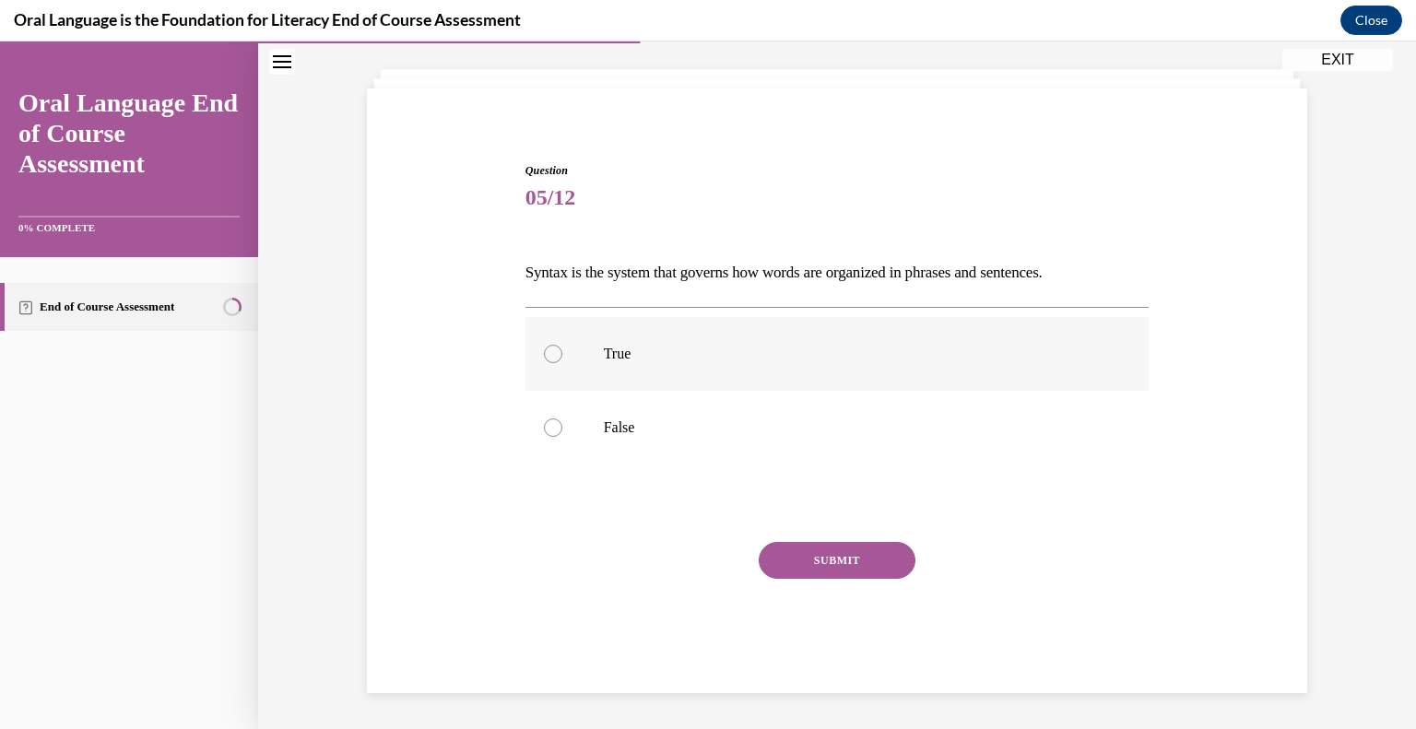
click at [557, 345] on div at bounding box center [553, 354] width 18 height 18
click at [557, 345] on input "True" at bounding box center [553, 354] width 18 height 18
radio input "true"
click at [828, 568] on button "SUBMIT" at bounding box center [837, 560] width 157 height 37
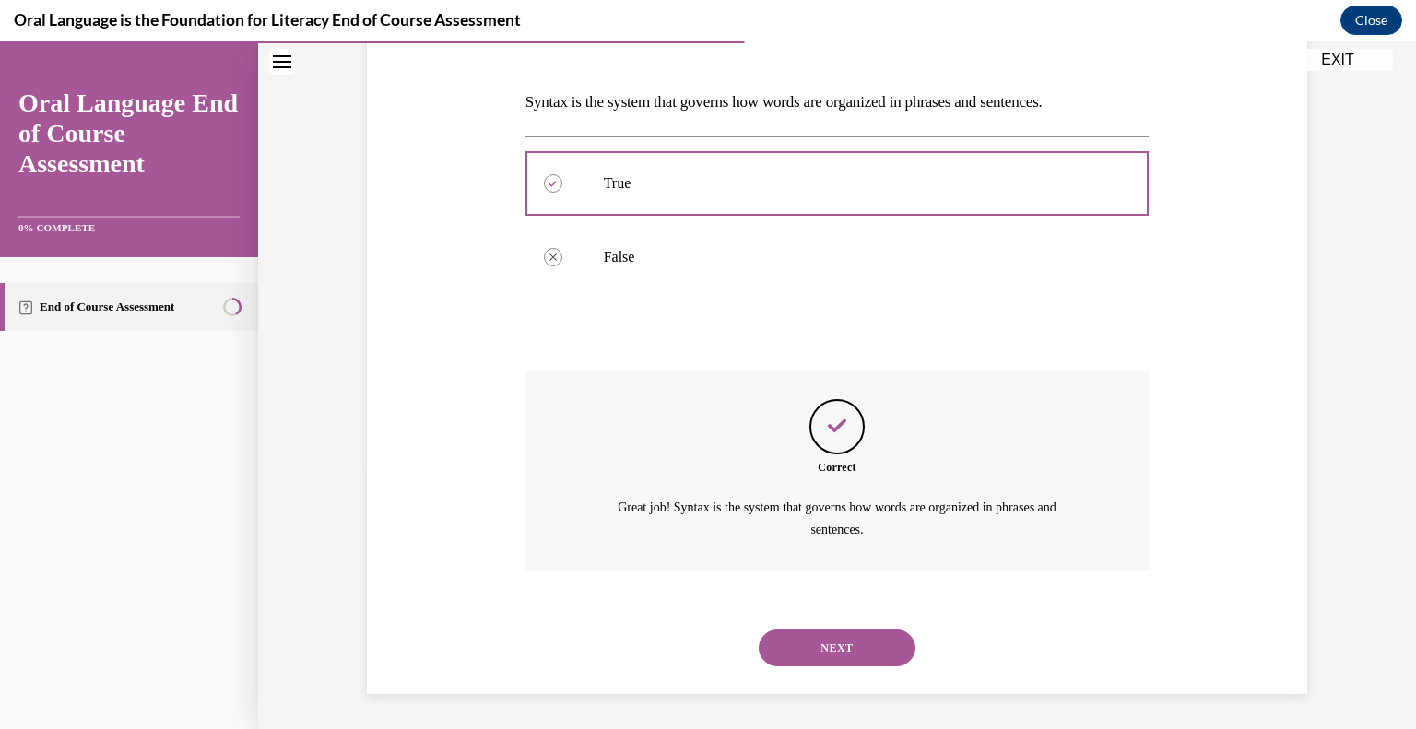
scroll to position [266, 0]
click at [834, 644] on button "NEXT" at bounding box center [837, 647] width 157 height 37
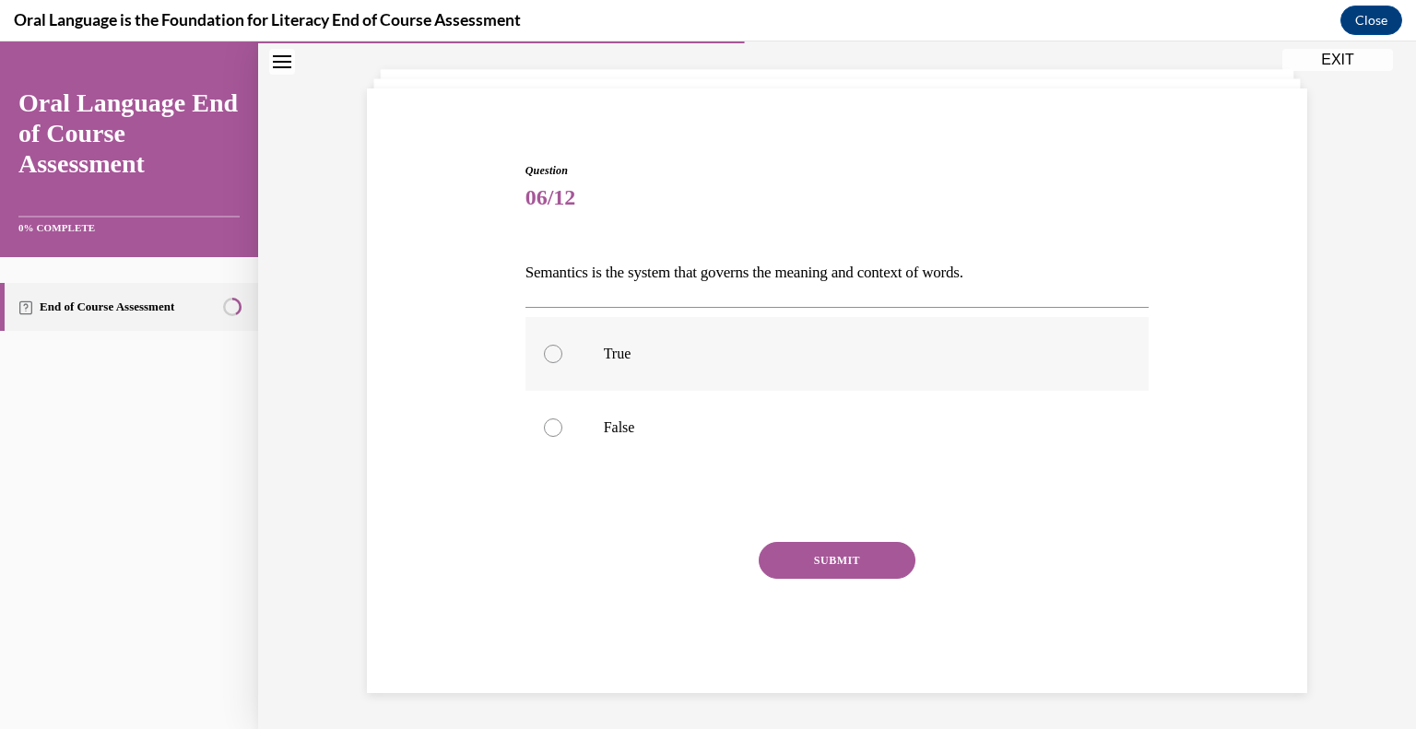
click at [552, 354] on div at bounding box center [553, 354] width 18 height 18
click at [552, 354] on input "True" at bounding box center [553, 354] width 18 height 18
radio input "true"
click at [816, 548] on button "SUBMIT" at bounding box center [837, 560] width 157 height 37
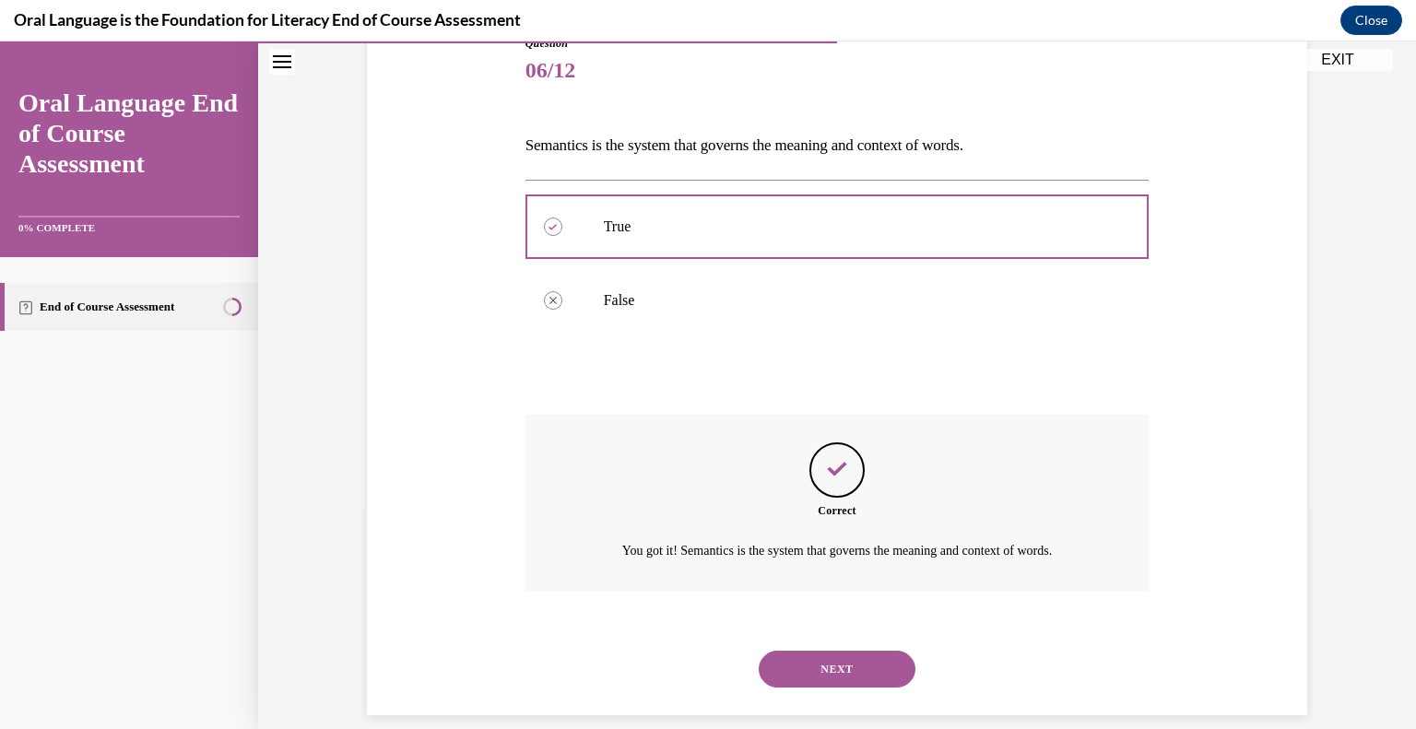
scroll to position [243, 0]
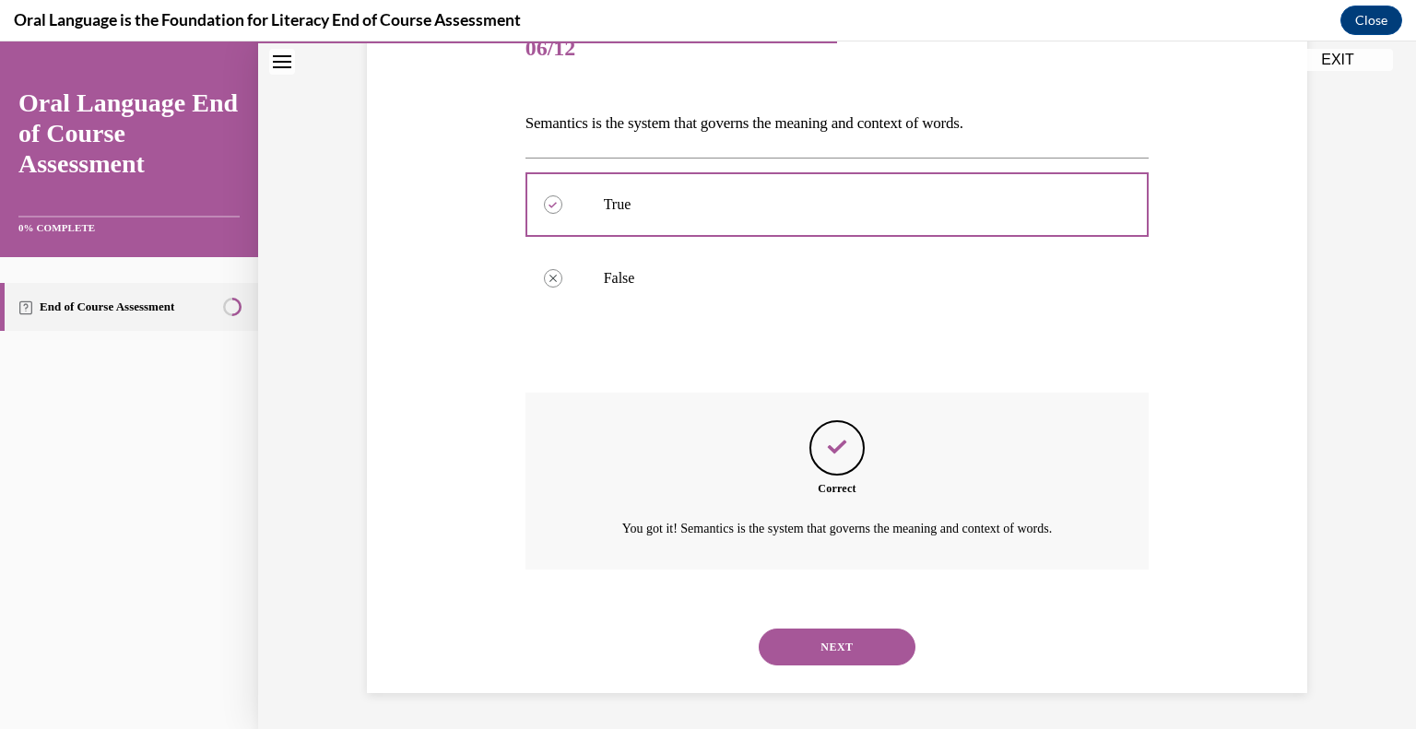
click at [845, 648] on button "NEXT" at bounding box center [837, 647] width 157 height 37
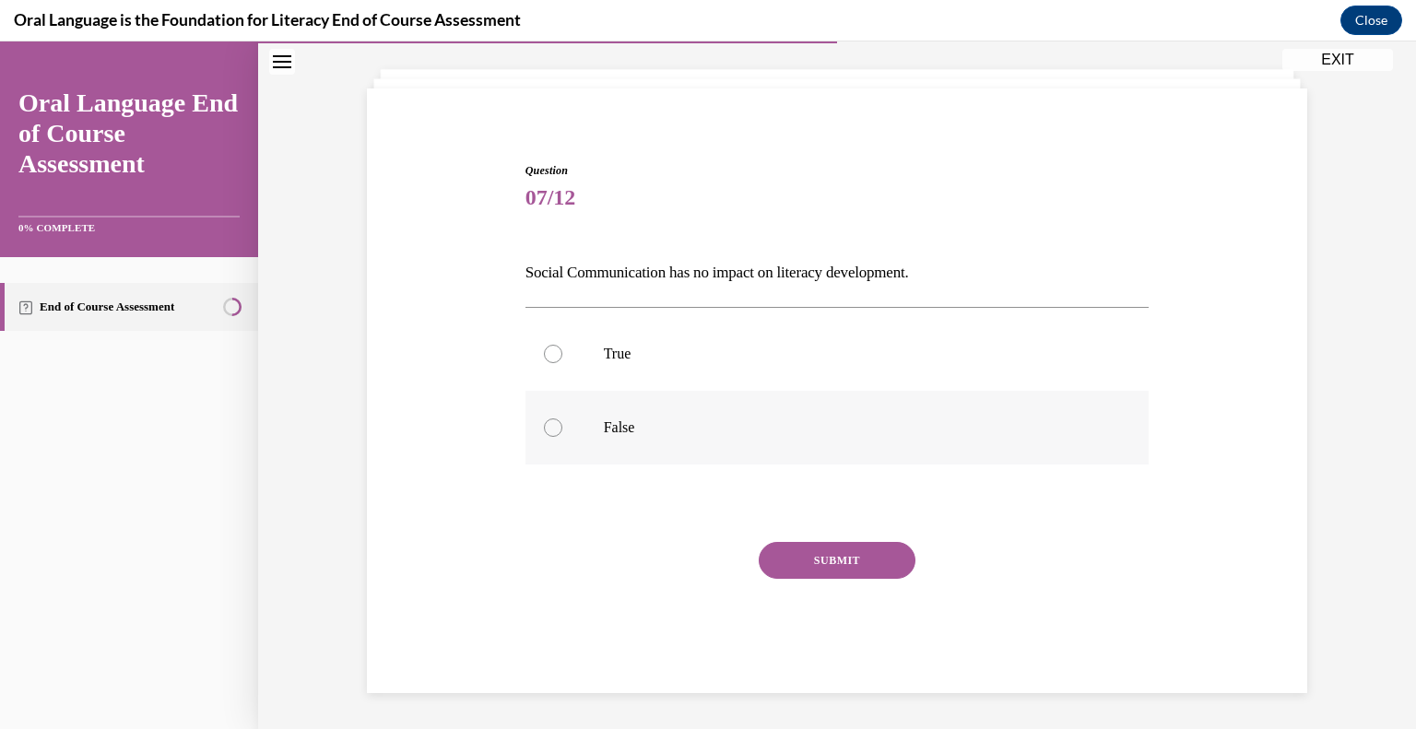
click at [553, 421] on div at bounding box center [553, 428] width 18 height 18
click at [553, 421] on input "False" at bounding box center [553, 428] width 18 height 18
radio input "true"
click at [810, 549] on button "SUBMIT" at bounding box center [837, 560] width 157 height 37
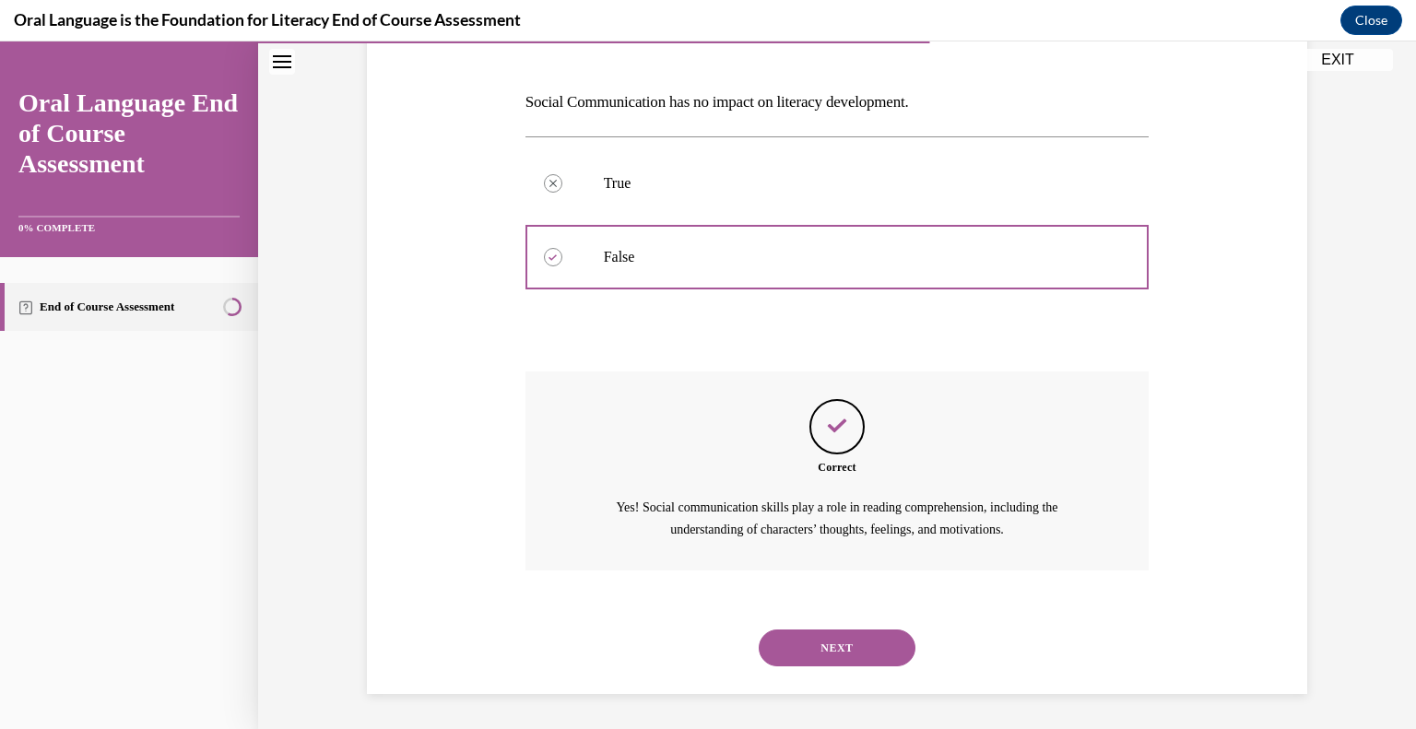
scroll to position [266, 0]
click at [814, 662] on button "NEXT" at bounding box center [837, 647] width 157 height 37
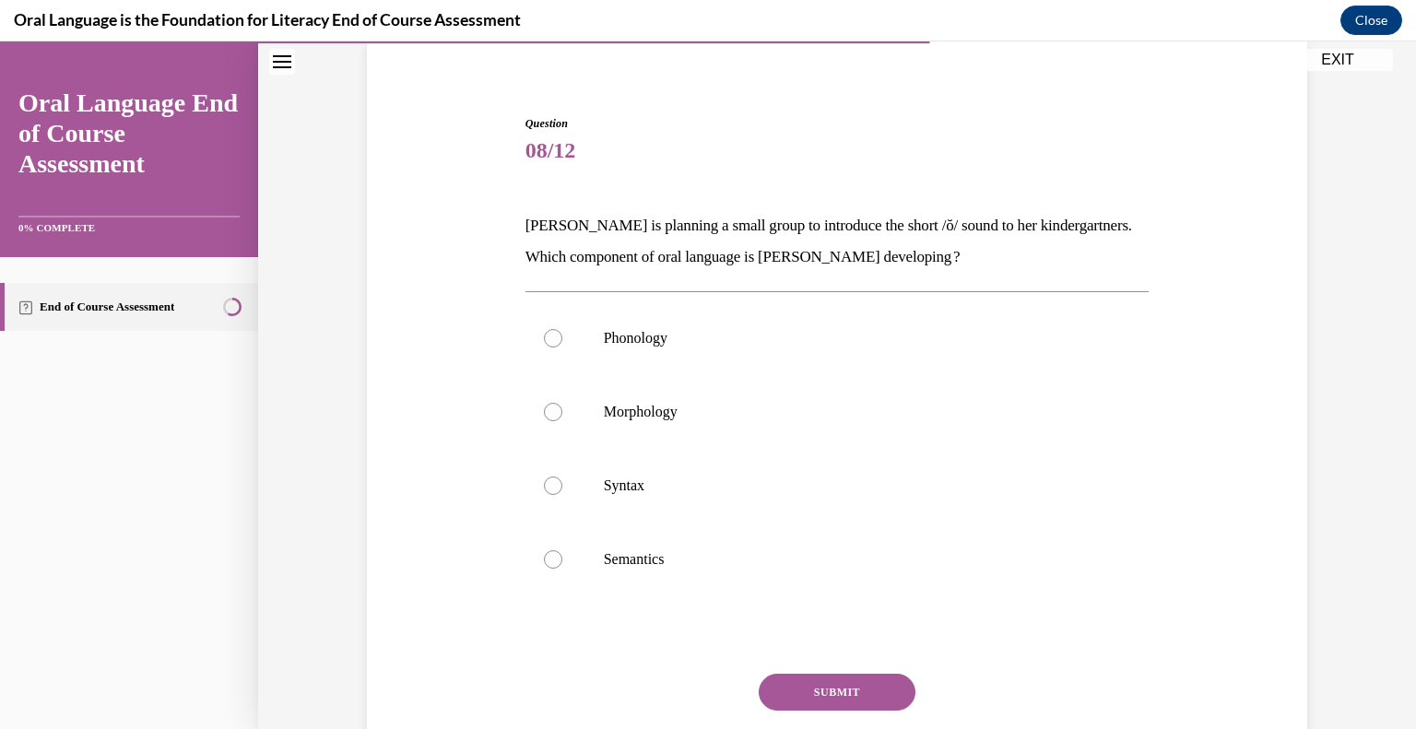
scroll to position [153, 0]
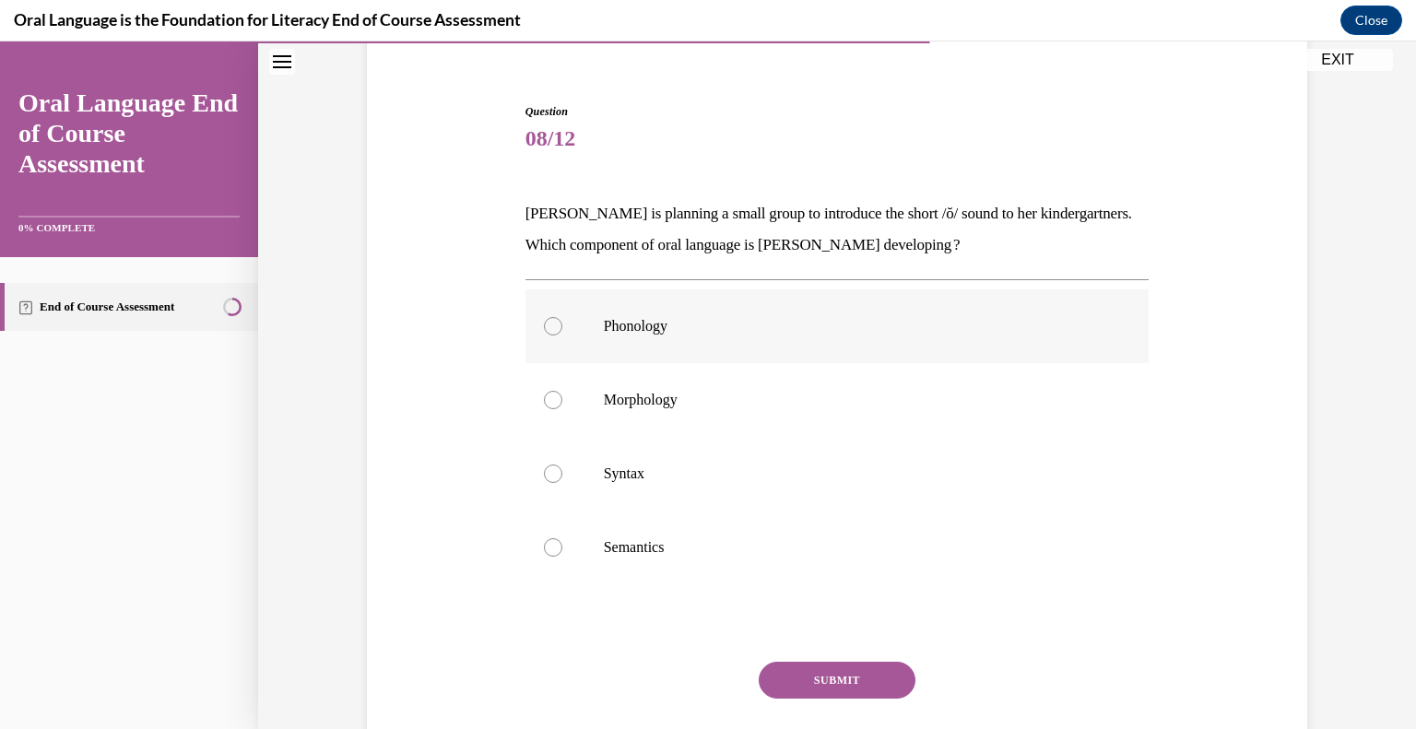
click at [642, 337] on label "Phonology" at bounding box center [838, 327] width 624 height 74
click at [562, 336] on input "Phonology" at bounding box center [553, 326] width 18 height 18
radio input "true"
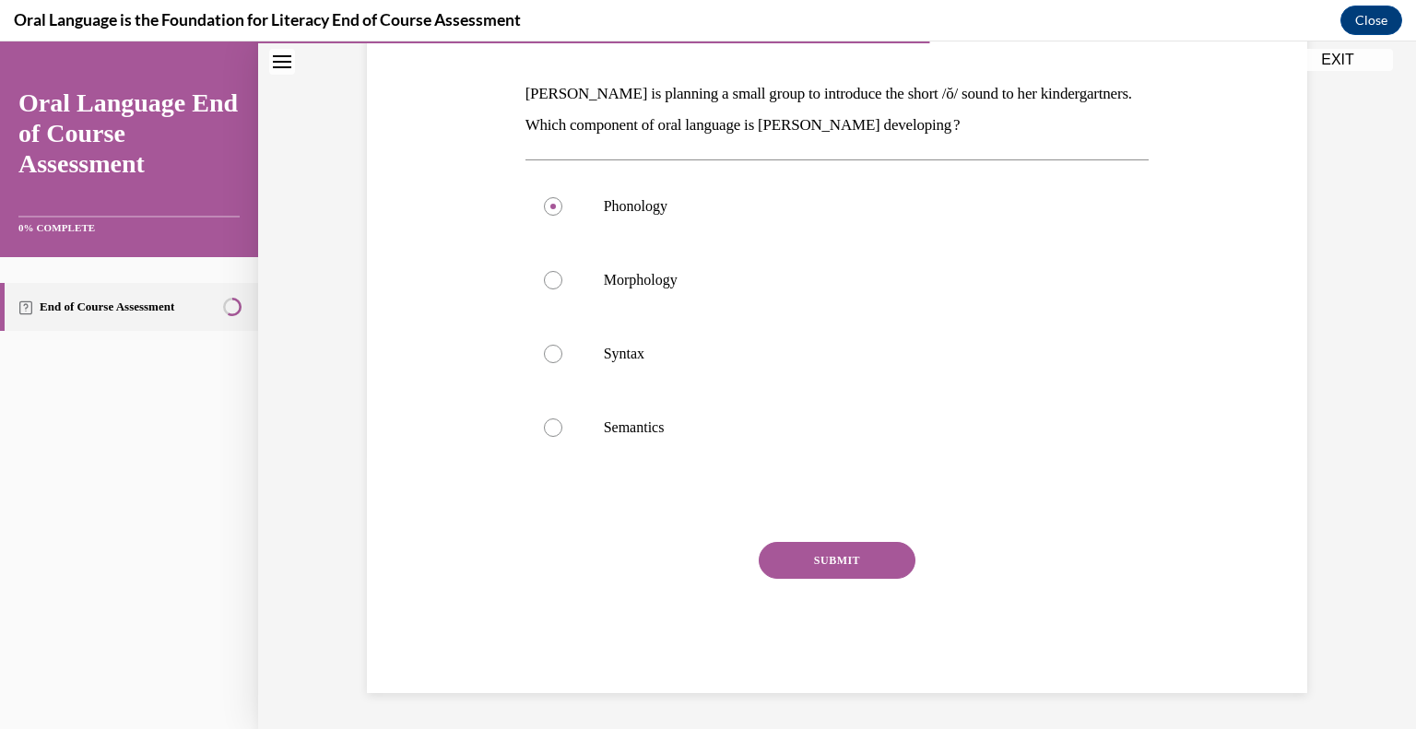
click at [826, 565] on button "SUBMIT" at bounding box center [837, 560] width 157 height 37
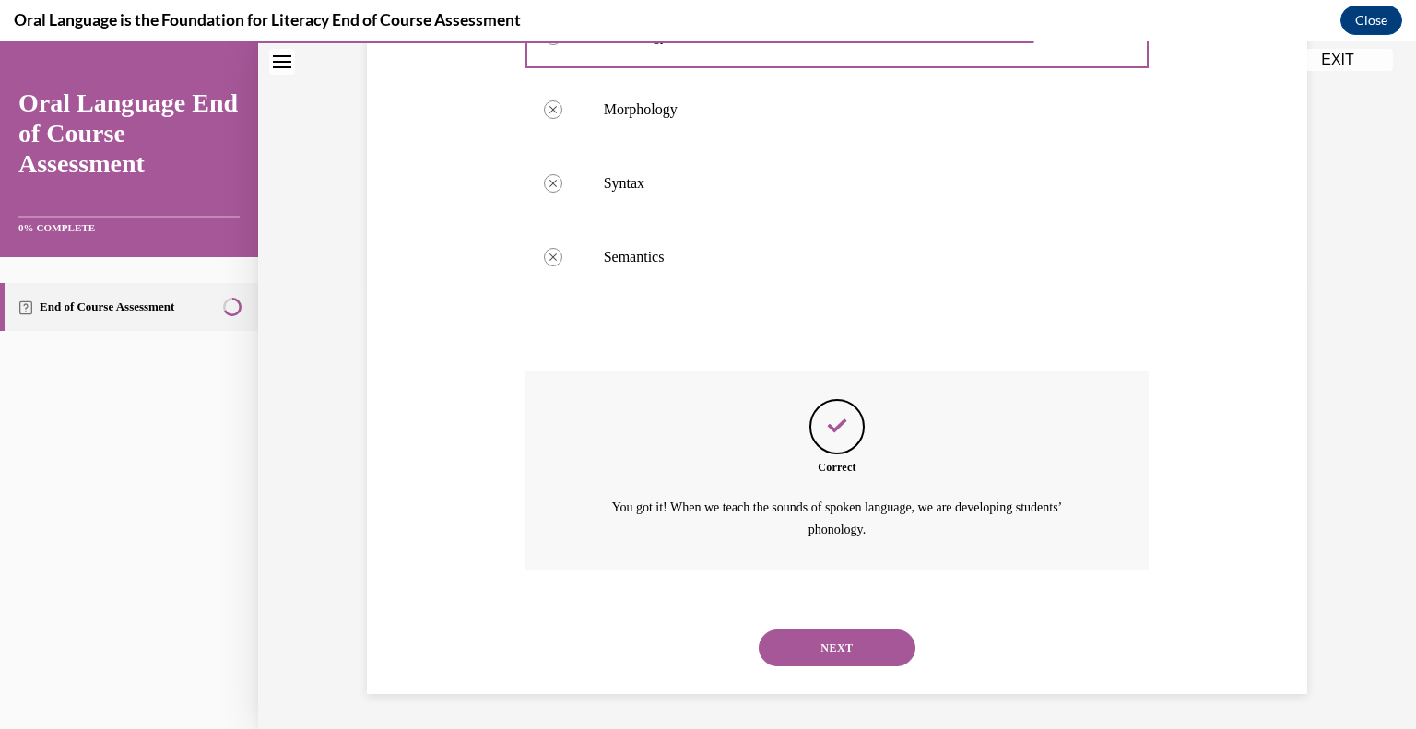
scroll to position [444, 0]
click at [838, 648] on button "NEXT" at bounding box center [837, 647] width 157 height 37
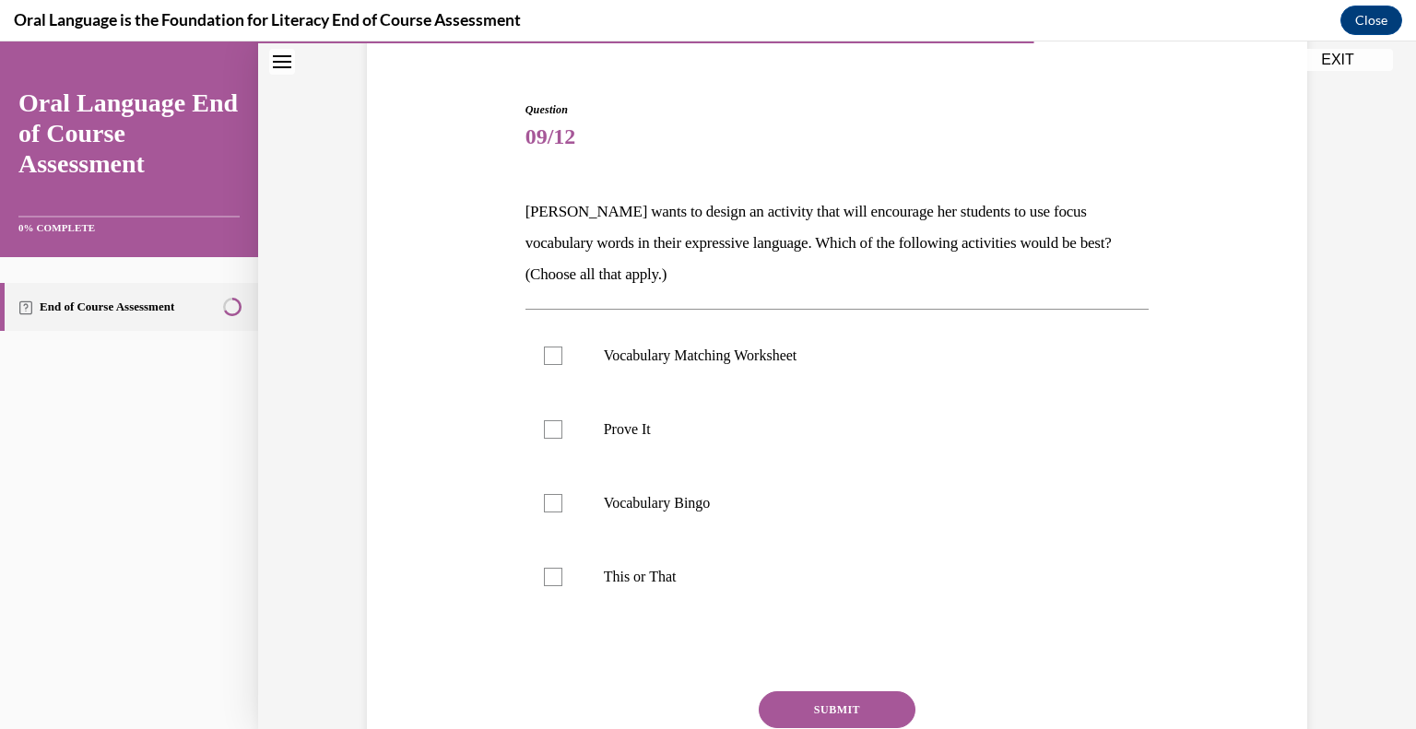
scroll to position [156, 0]
click at [545, 584] on div at bounding box center [553, 576] width 18 height 18
click at [545, 584] on input "This or That" at bounding box center [553, 576] width 18 height 18
checkbox input "true"
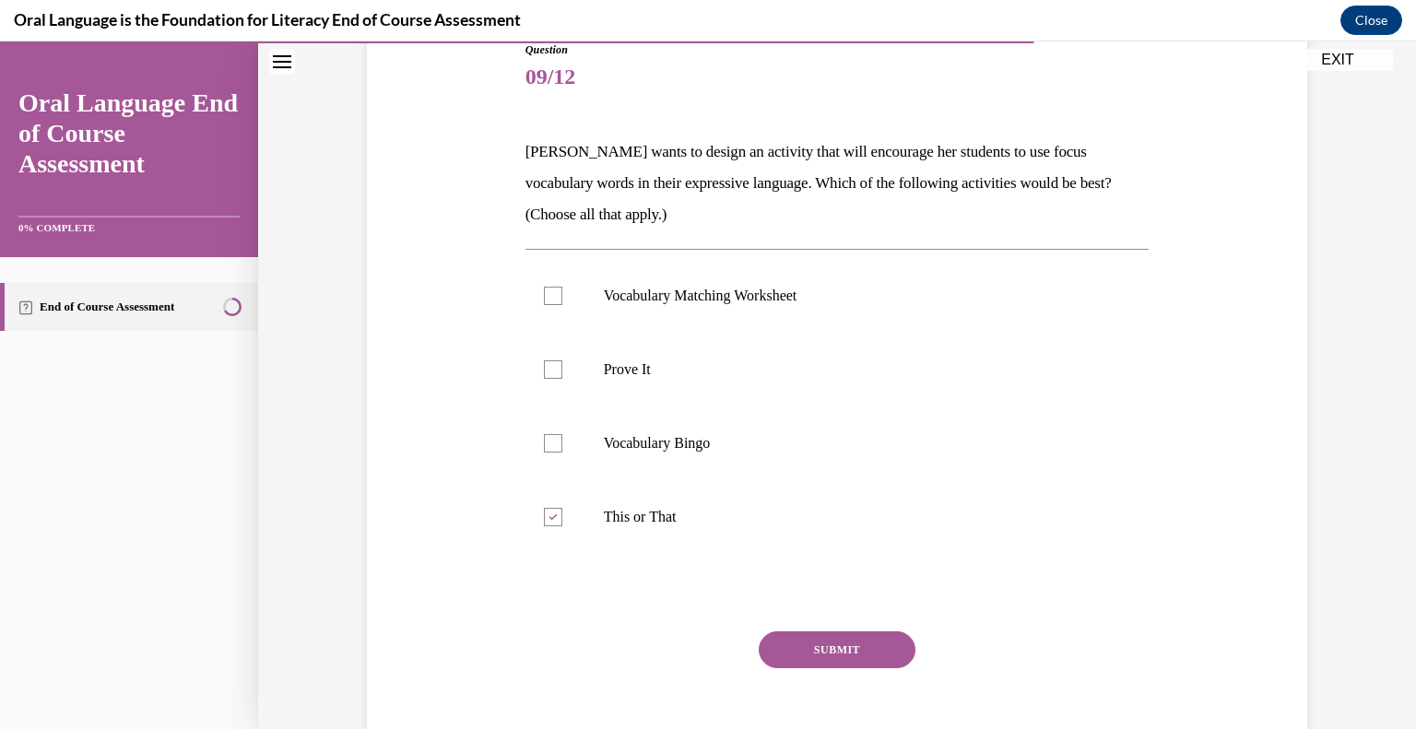
click at [880, 651] on button "SUBMIT" at bounding box center [837, 650] width 157 height 37
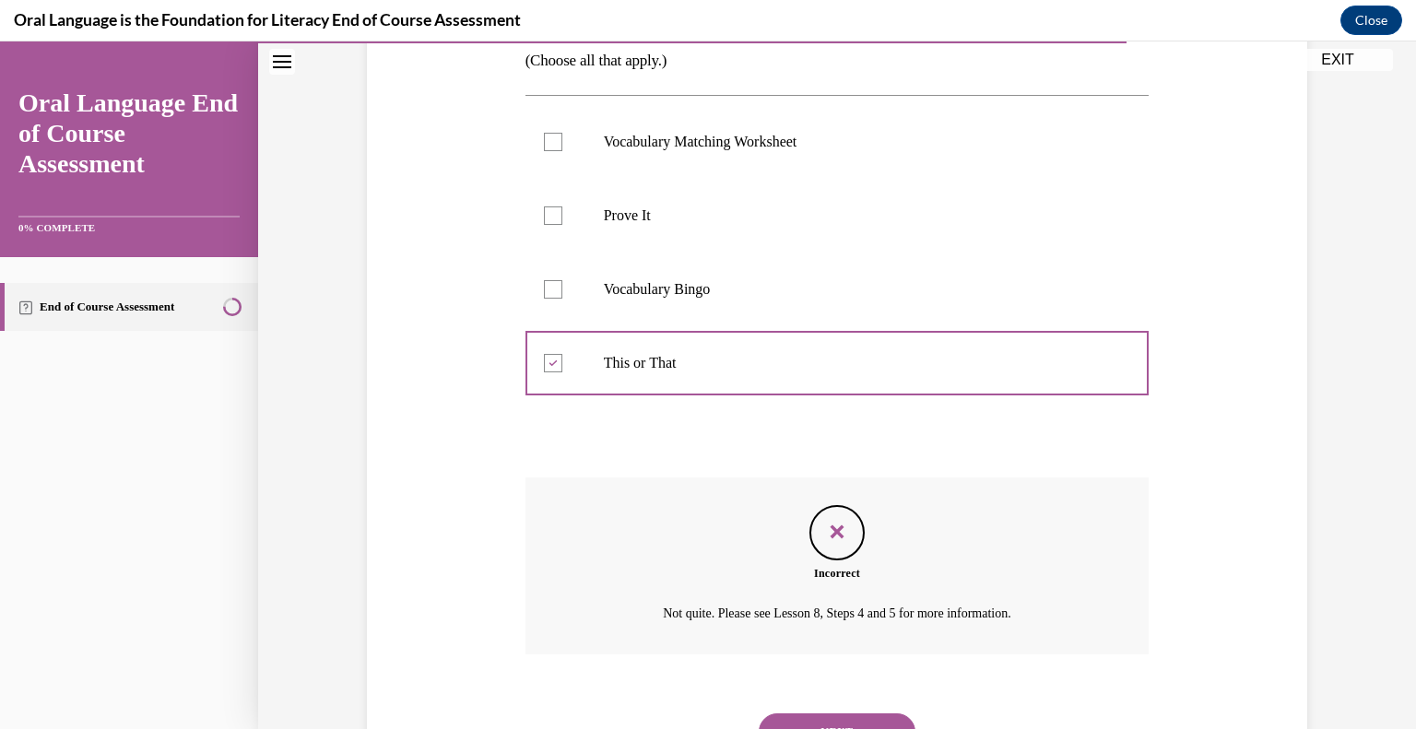
scroll to position [454, 0]
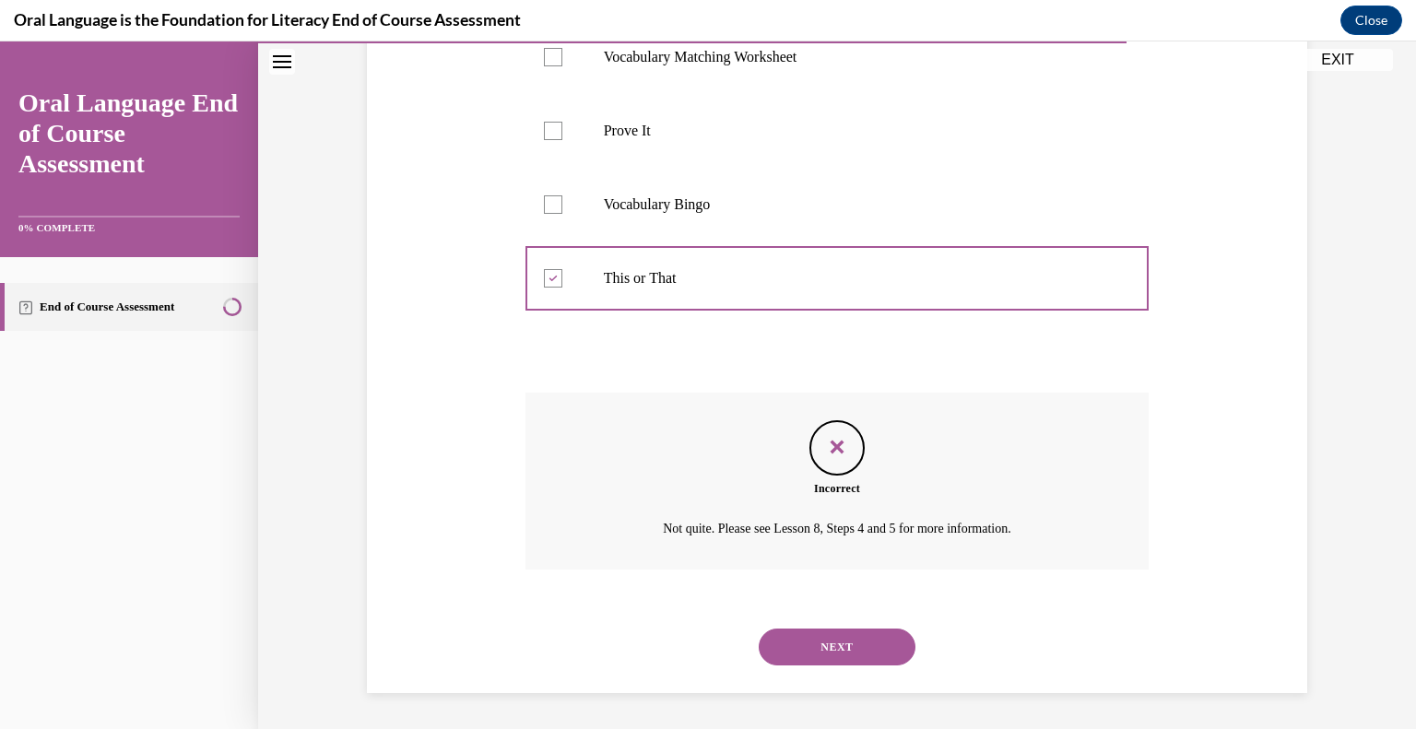
click at [854, 645] on button "NEXT" at bounding box center [837, 647] width 157 height 37
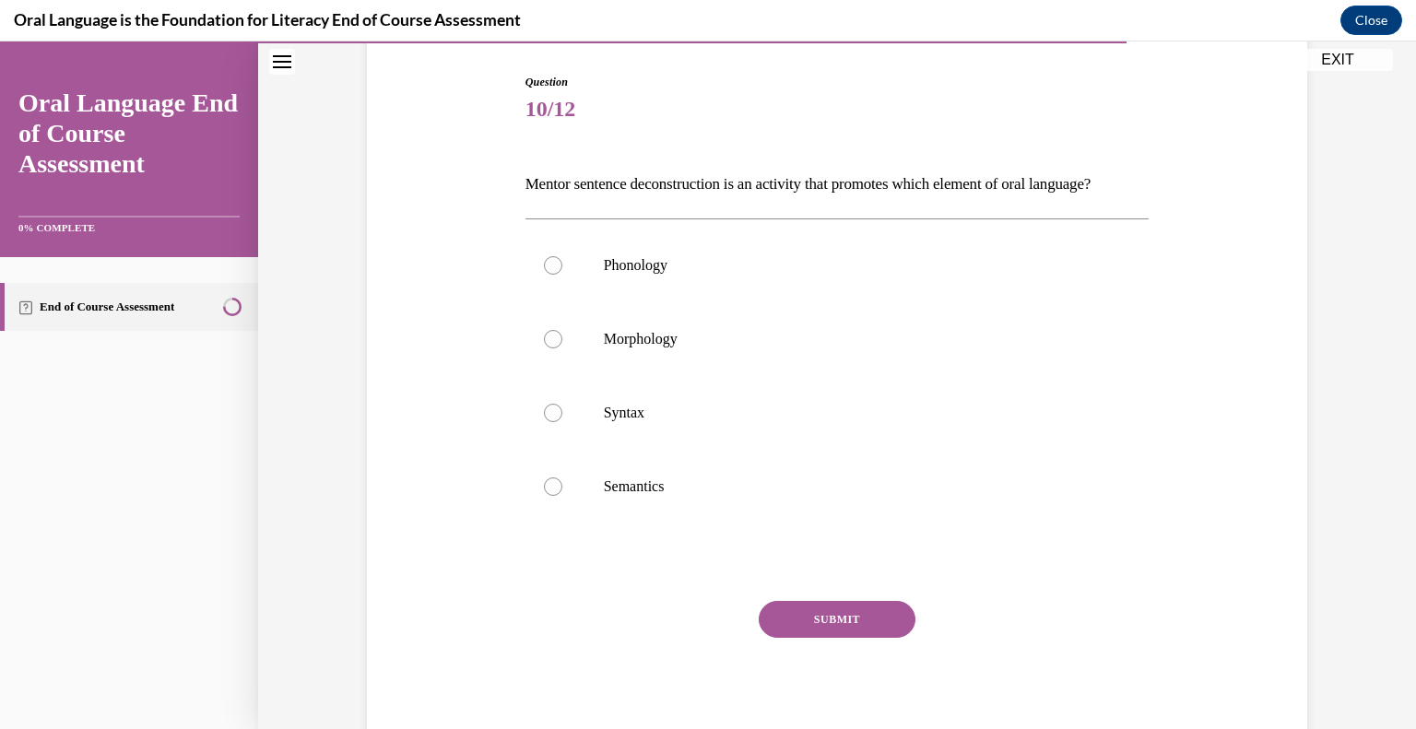
scroll to position [183, 0]
click at [551, 421] on div at bounding box center [553, 412] width 18 height 18
click at [551, 421] on input "Syntax" at bounding box center [553, 412] width 18 height 18
radio input "true"
click at [872, 637] on button "SUBMIT" at bounding box center [837, 618] width 157 height 37
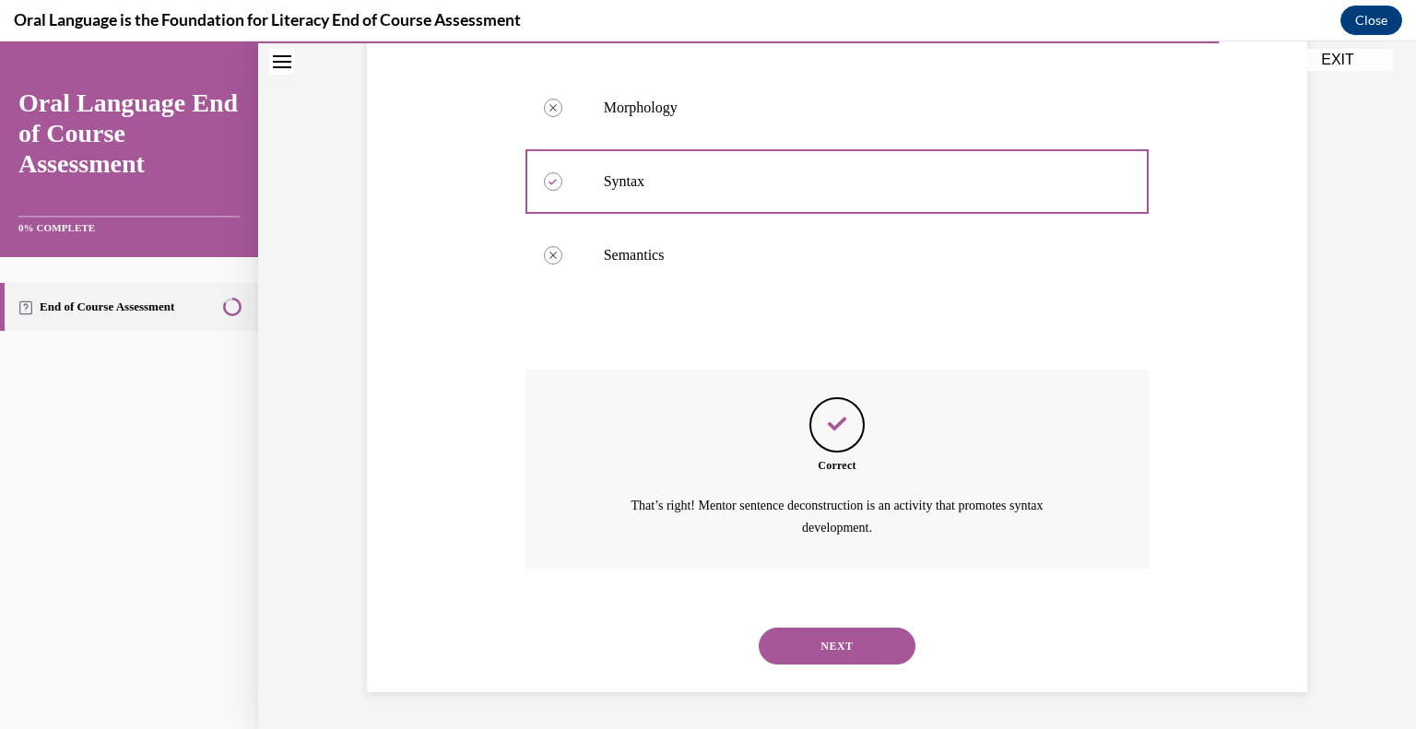
scroll to position [444, 0]
click at [873, 646] on button "NEXT" at bounding box center [837, 646] width 157 height 37
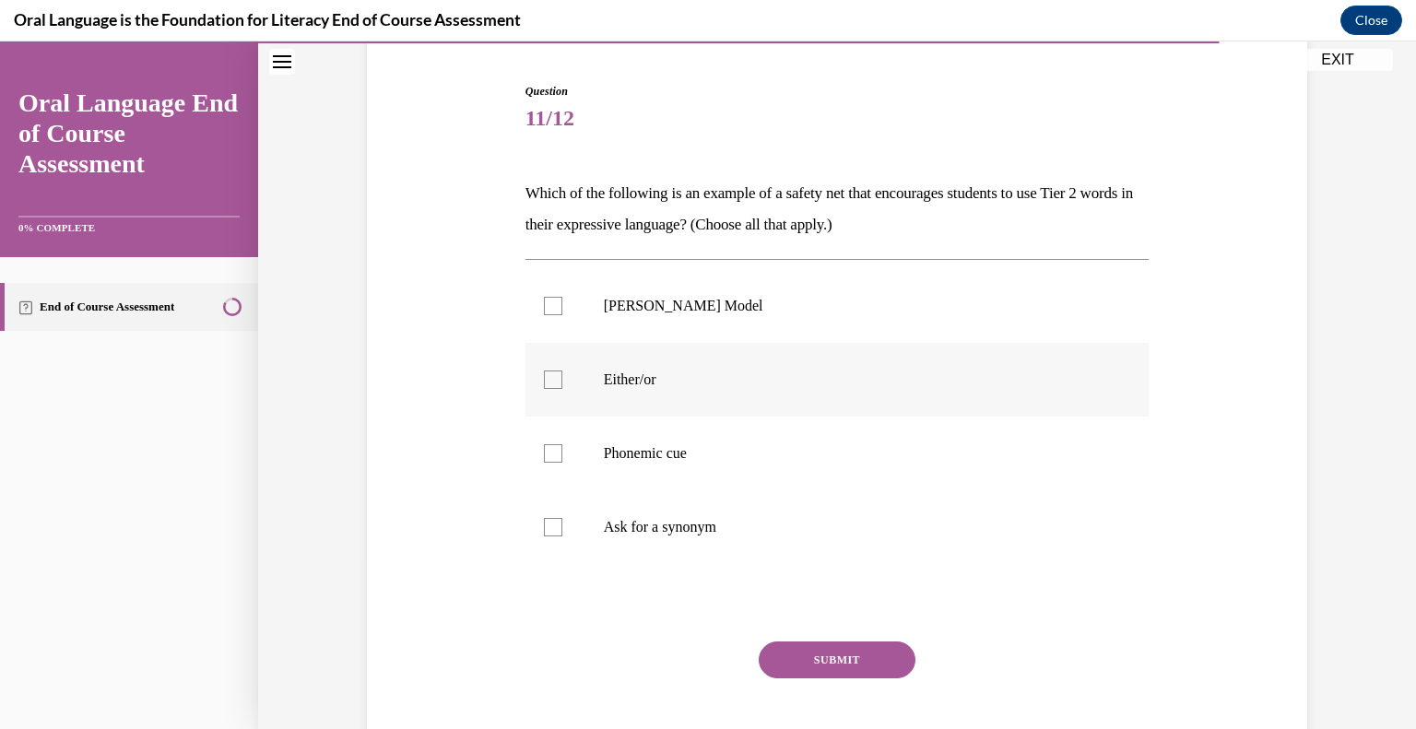
scroll to position [172, 0]
click at [556, 373] on div at bounding box center [553, 381] width 18 height 18
click at [556, 373] on input "Either/or" at bounding box center [553, 381] width 18 height 18
checkbox input "true"
click at [548, 455] on div at bounding box center [553, 454] width 18 height 18
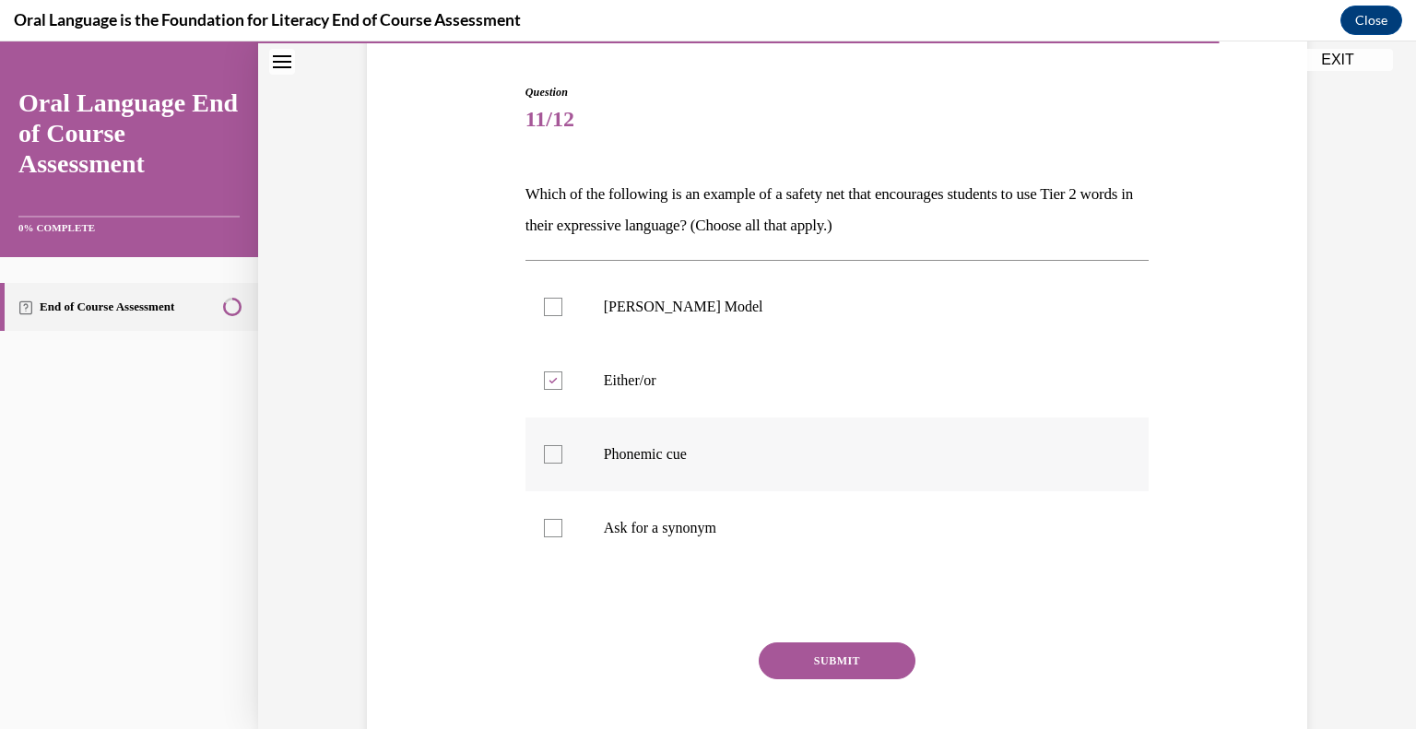
click at [548, 455] on input "Phonemic cue" at bounding box center [553, 454] width 18 height 18
checkbox input "true"
click at [553, 532] on div at bounding box center [553, 528] width 18 height 18
click at [553, 532] on input "Ask for a synonym" at bounding box center [553, 528] width 18 height 18
checkbox input "true"
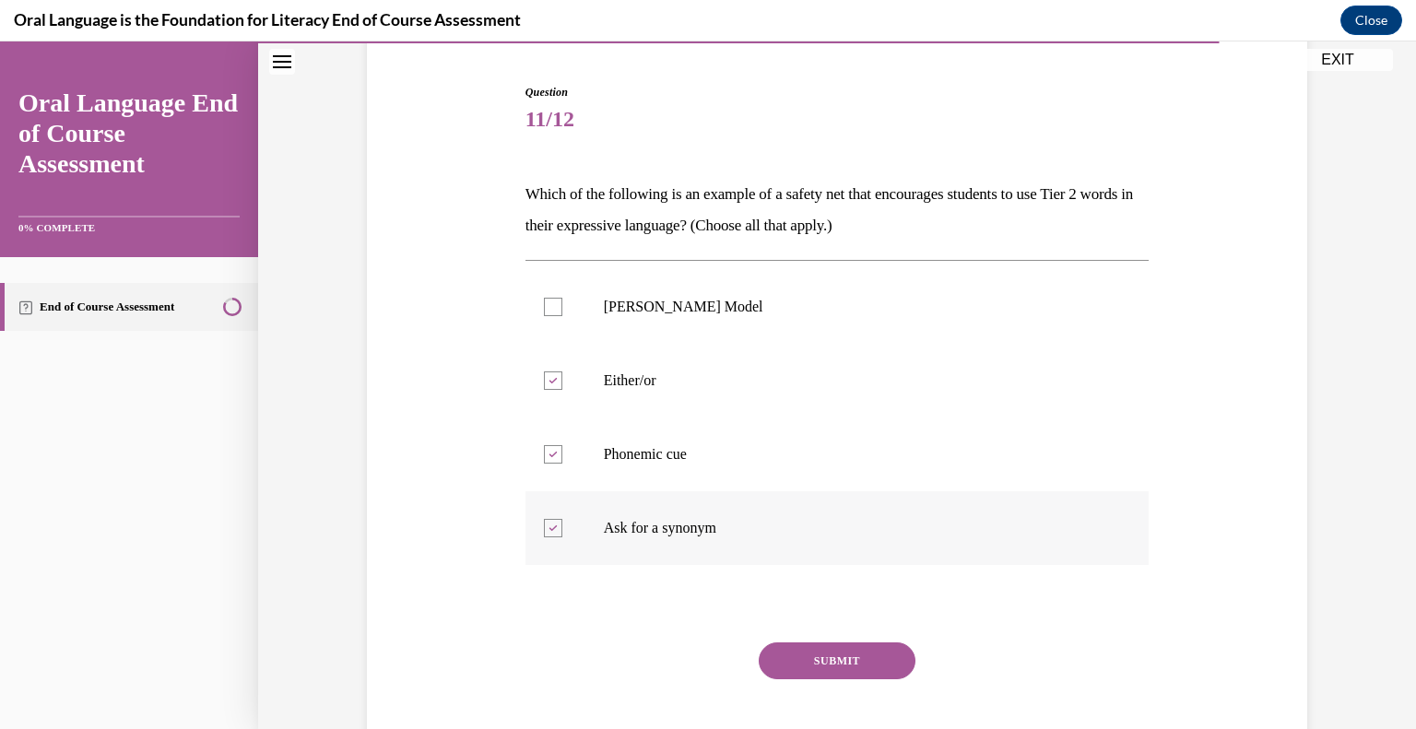
scroll to position [273, 0]
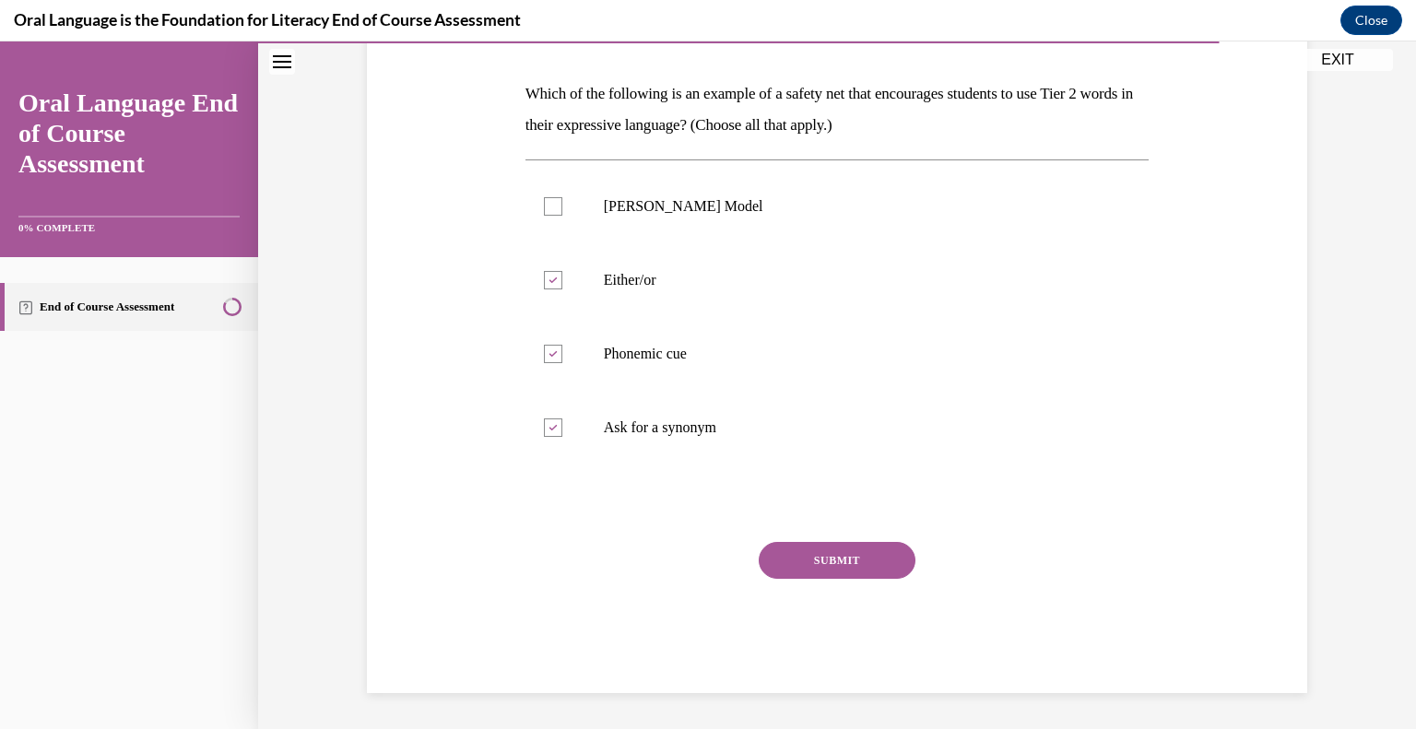
click at [820, 563] on button "SUBMIT" at bounding box center [837, 560] width 157 height 37
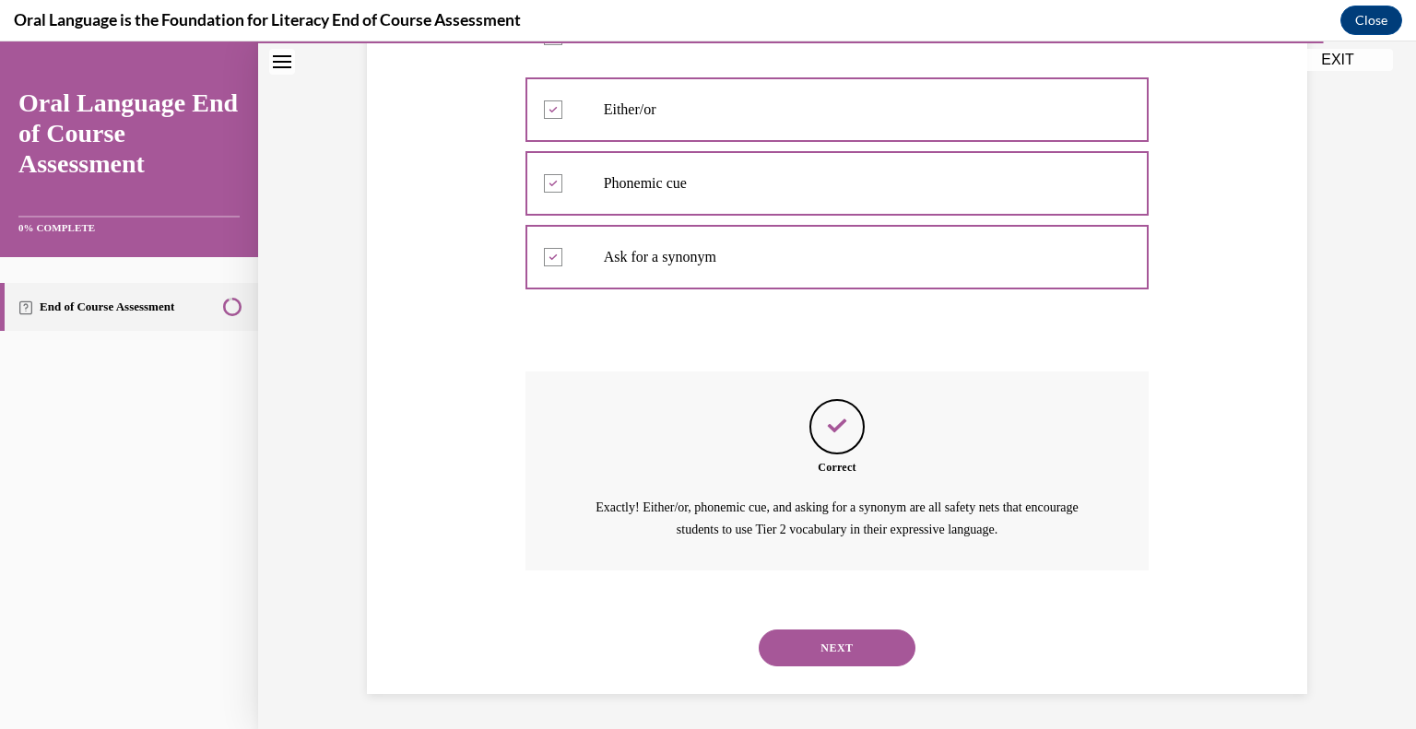
scroll to position [444, 0]
click at [847, 644] on button "NEXT" at bounding box center [837, 647] width 157 height 37
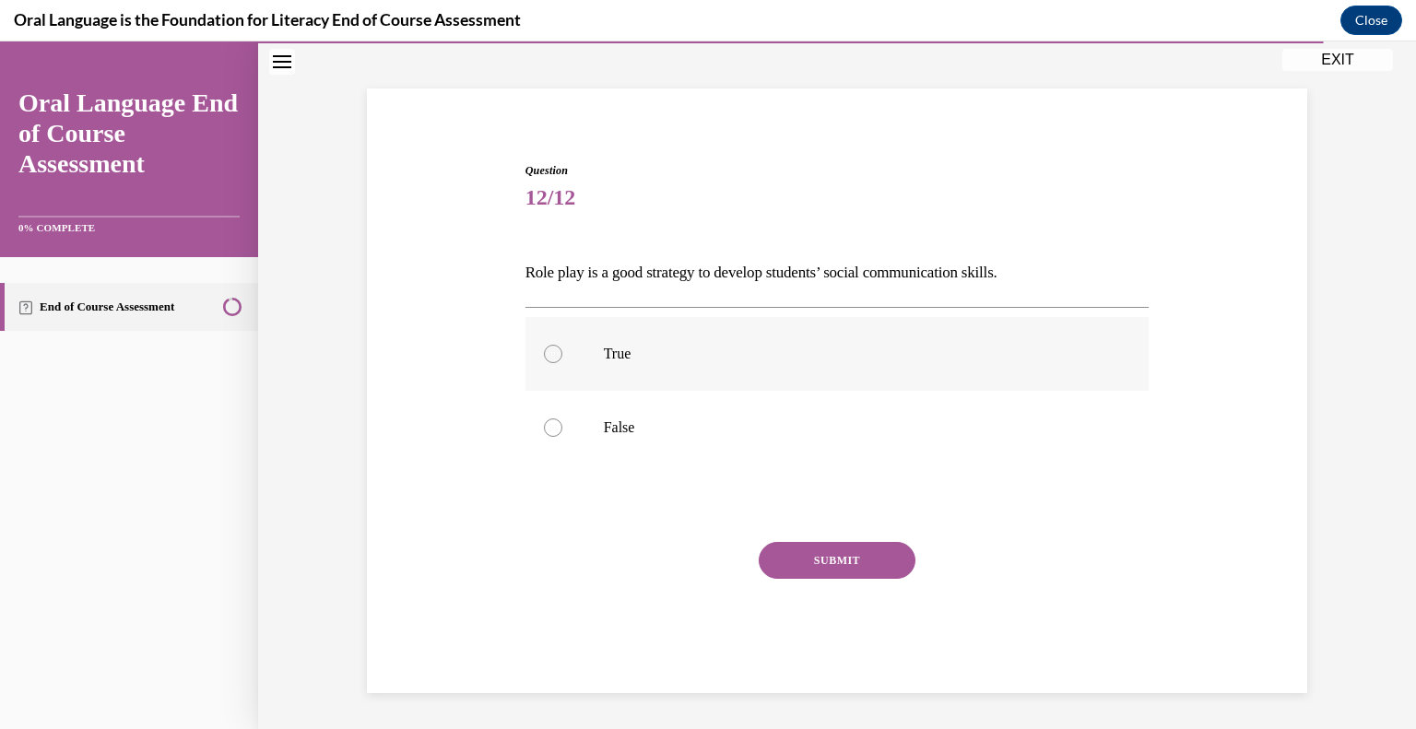
click at [630, 363] on label "True" at bounding box center [838, 354] width 624 height 74
click at [562, 363] on input "True" at bounding box center [553, 354] width 18 height 18
radio input "true"
click at [814, 566] on button "SUBMIT" at bounding box center [837, 560] width 157 height 37
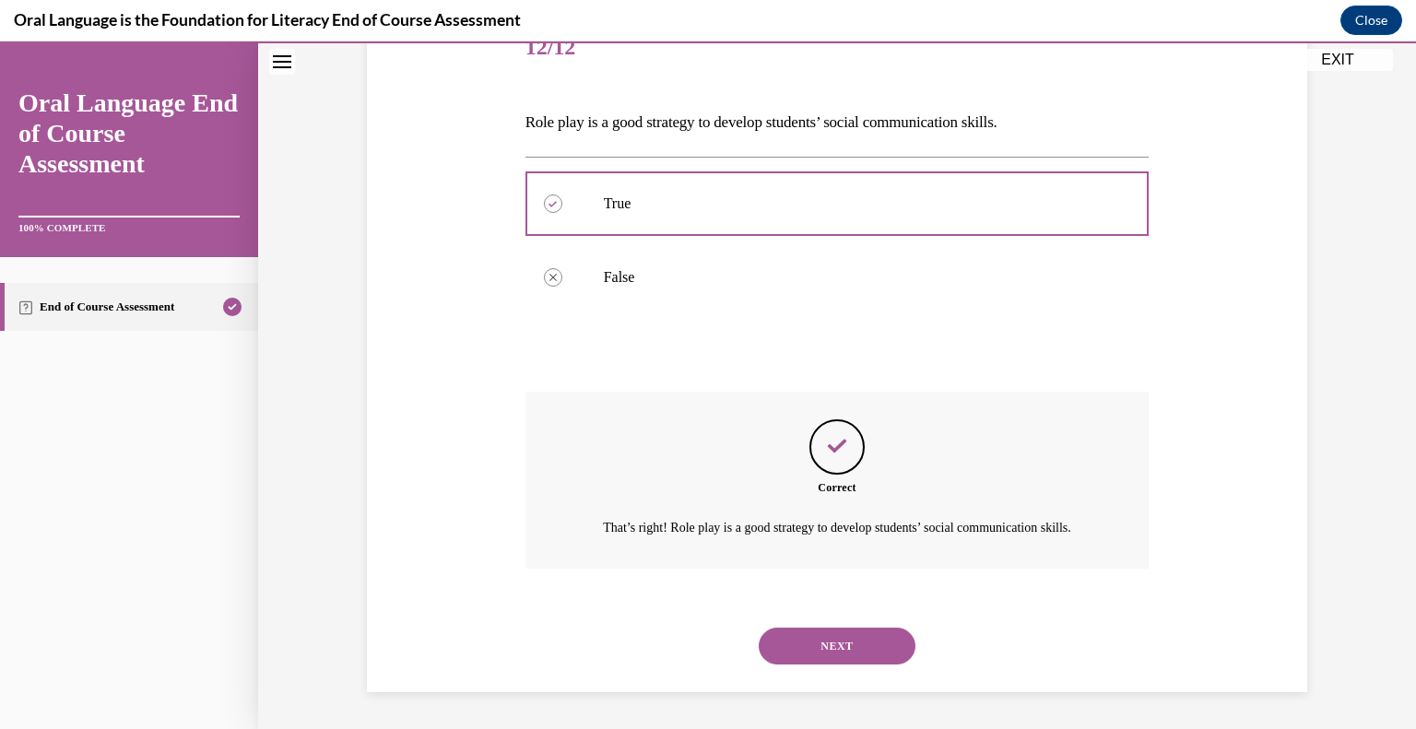
scroll to position [266, 0]
click at [859, 636] on button "NEXT" at bounding box center [837, 646] width 157 height 37
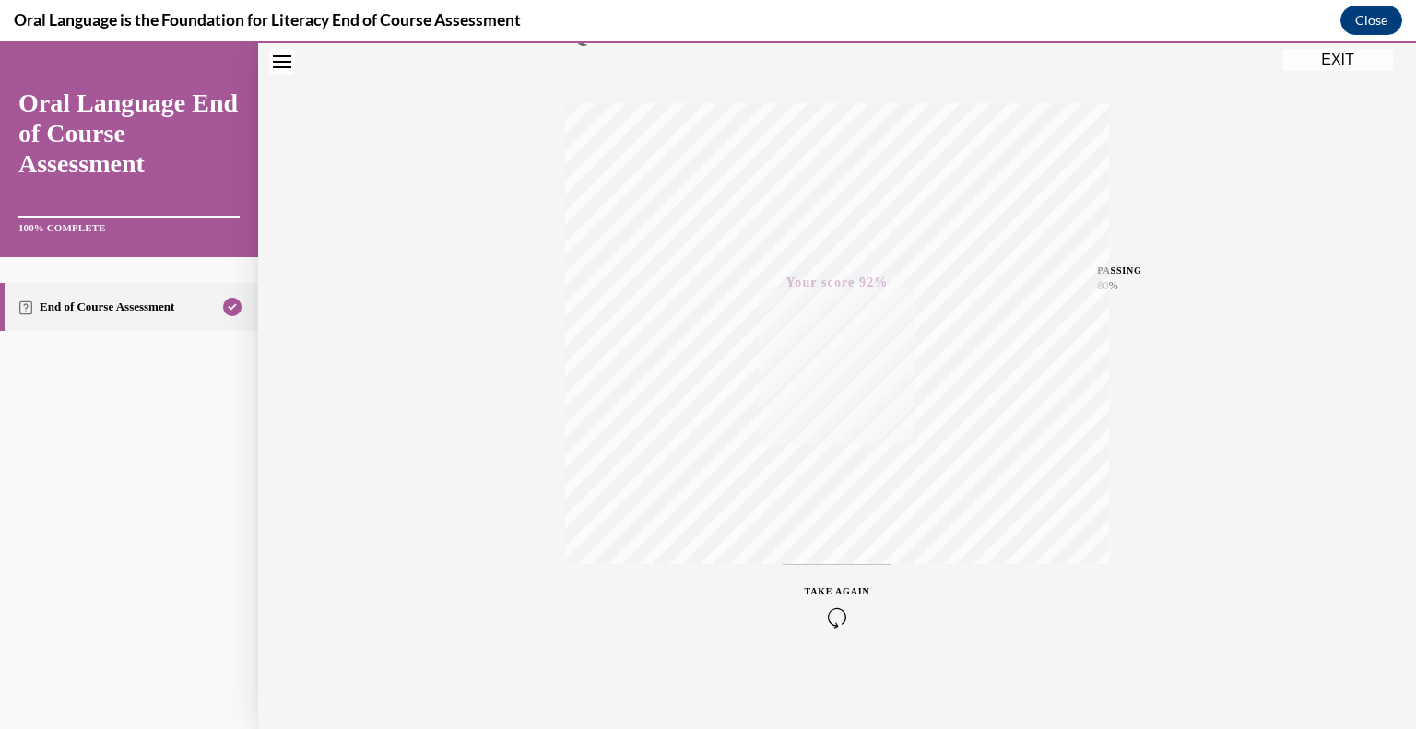
scroll to position [0, 0]
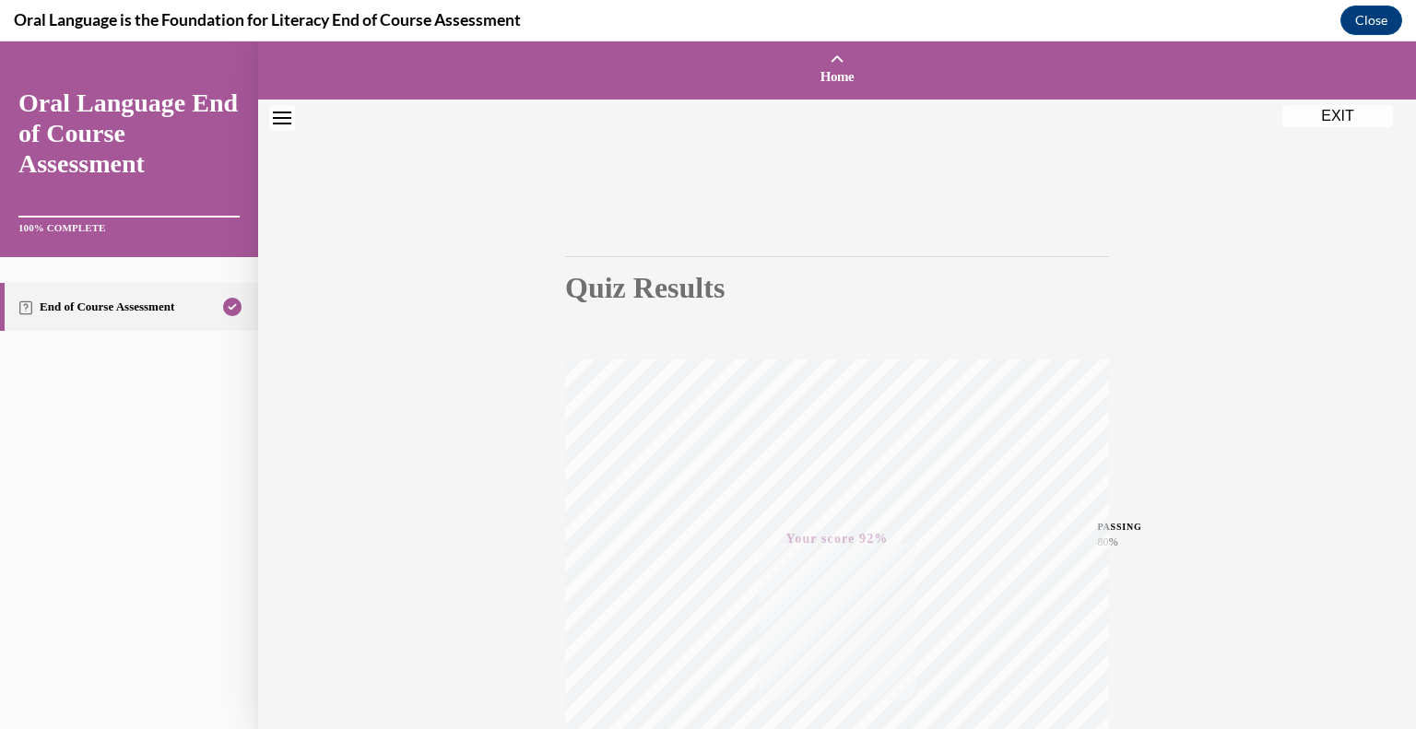
click at [1355, 114] on button "EXIT" at bounding box center [1338, 116] width 111 height 22
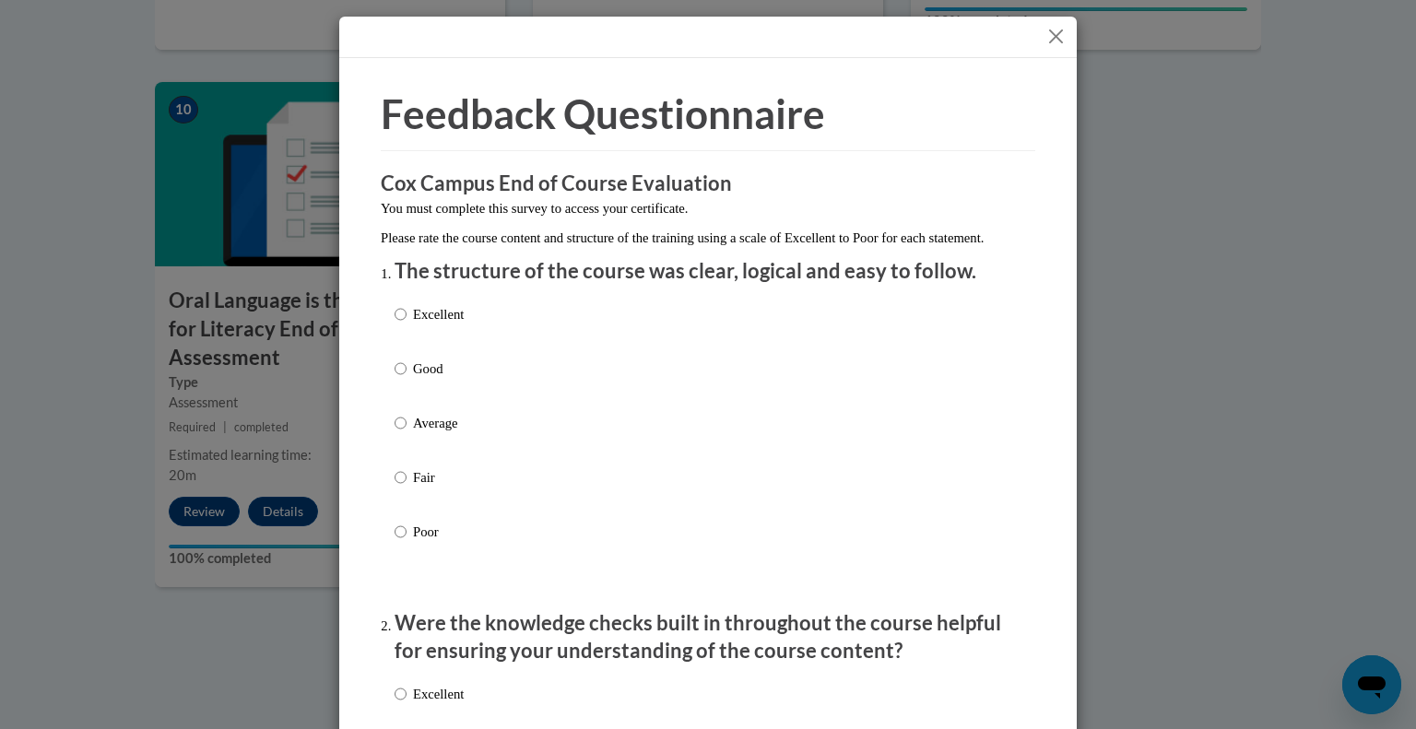
scroll to position [91, 0]
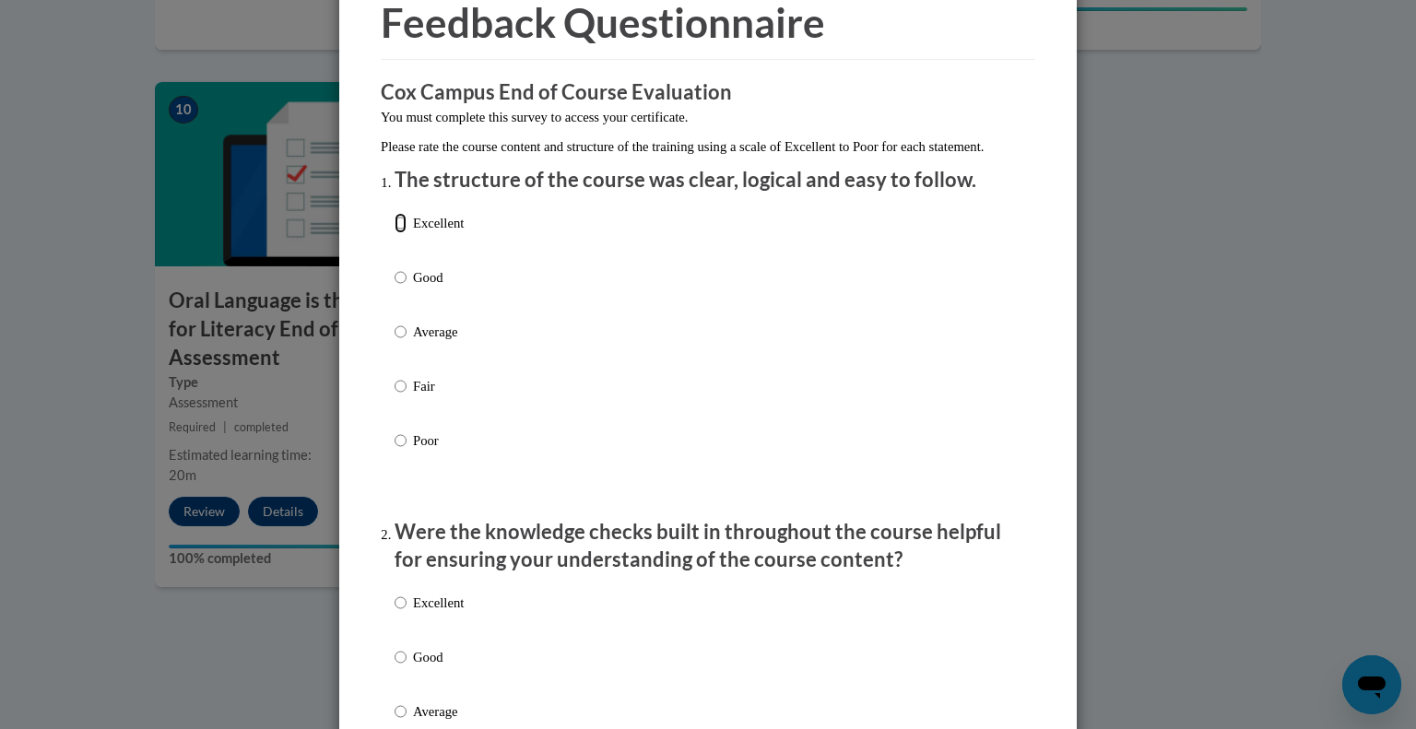
click at [397, 233] on input "Excellent" at bounding box center [401, 223] width 12 height 20
radio input "true"
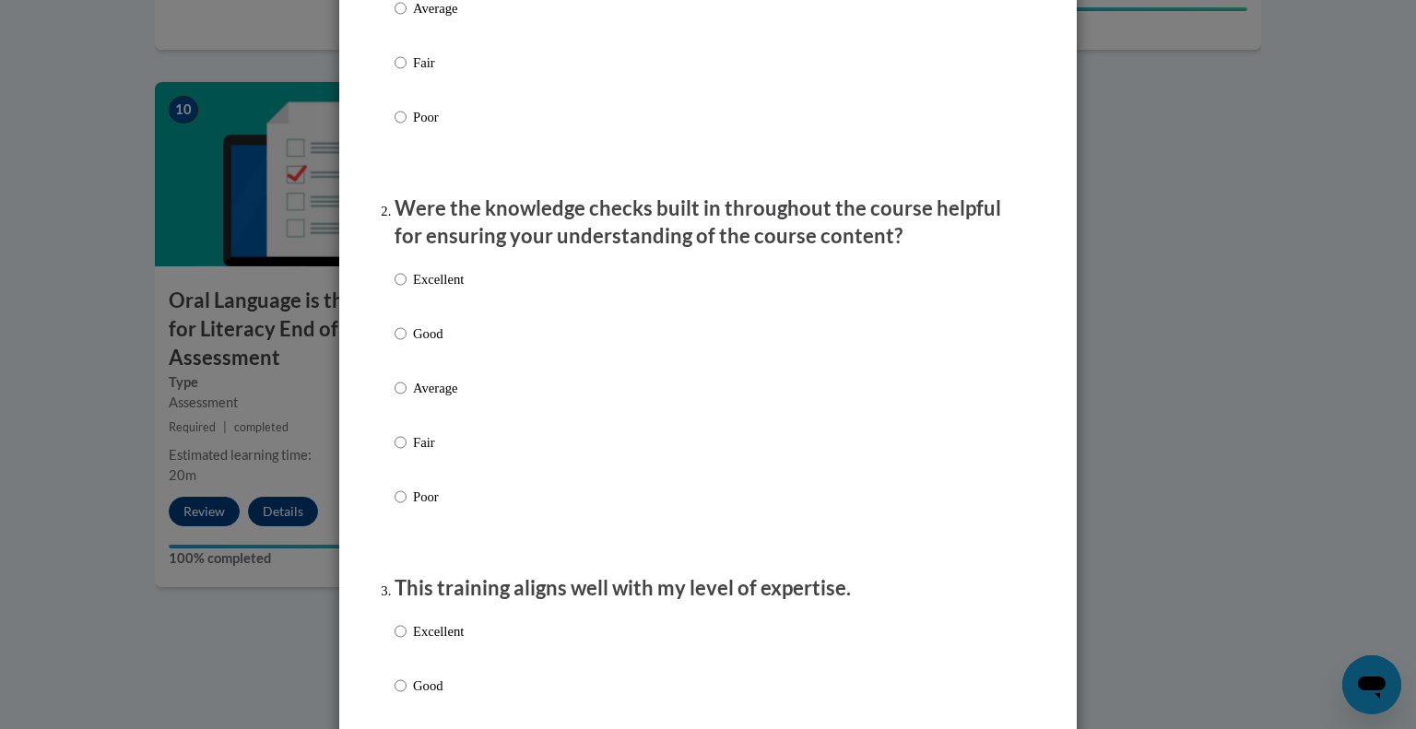
scroll to position [417, 0]
click at [397, 288] on input "Excellent" at bounding box center [401, 277] width 12 height 20
radio input "true"
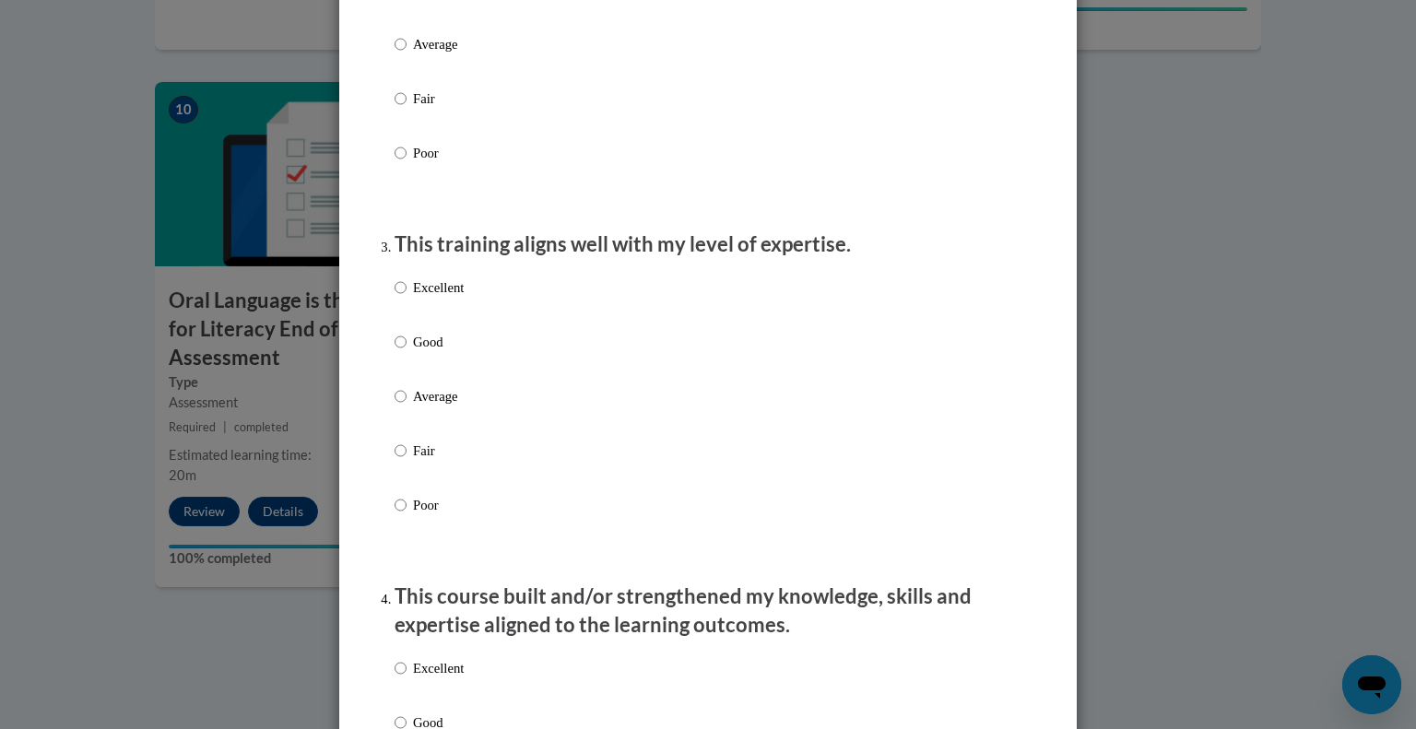
scroll to position [783, 0]
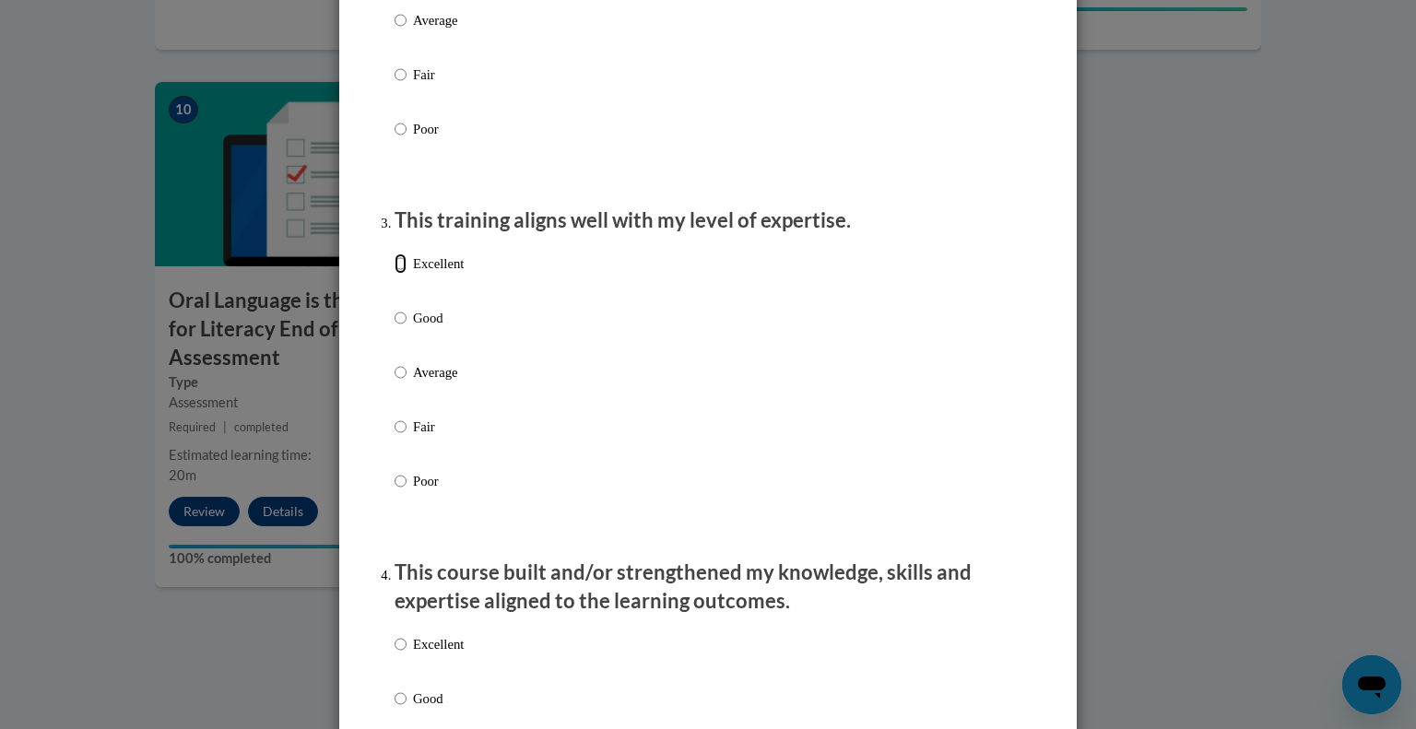
click at [395, 274] on input "Excellent" at bounding box center [401, 264] width 12 height 20
radio input "true"
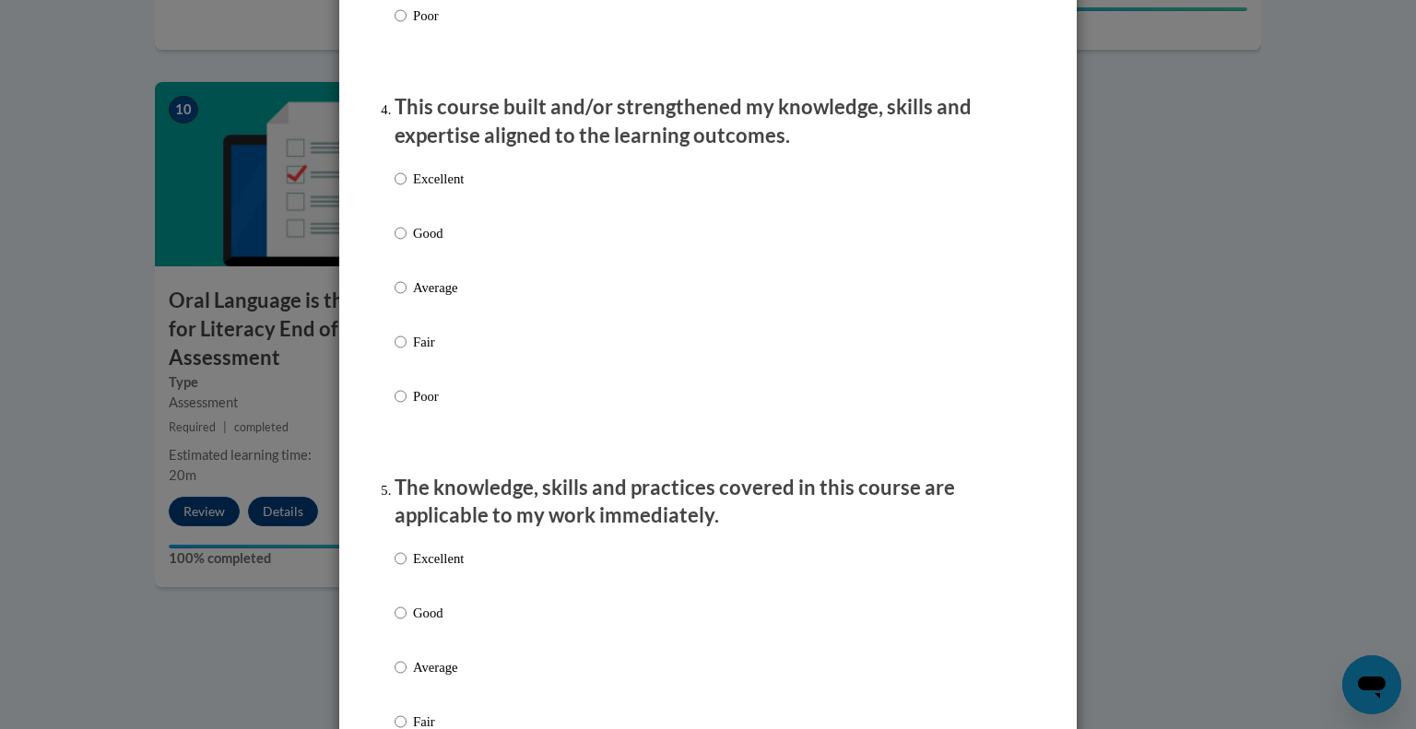
scroll to position [1280, 0]
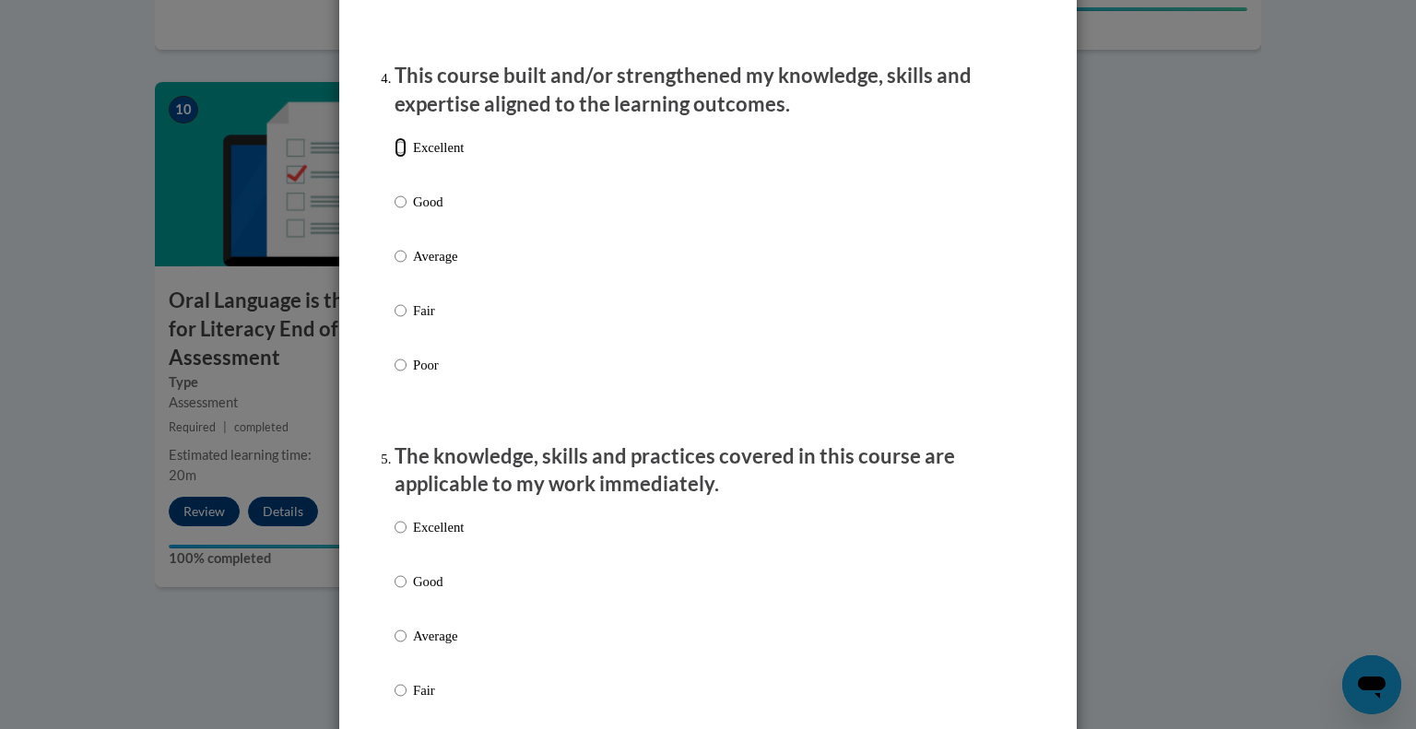
click at [404, 158] on input "Excellent" at bounding box center [401, 147] width 12 height 20
radio input "true"
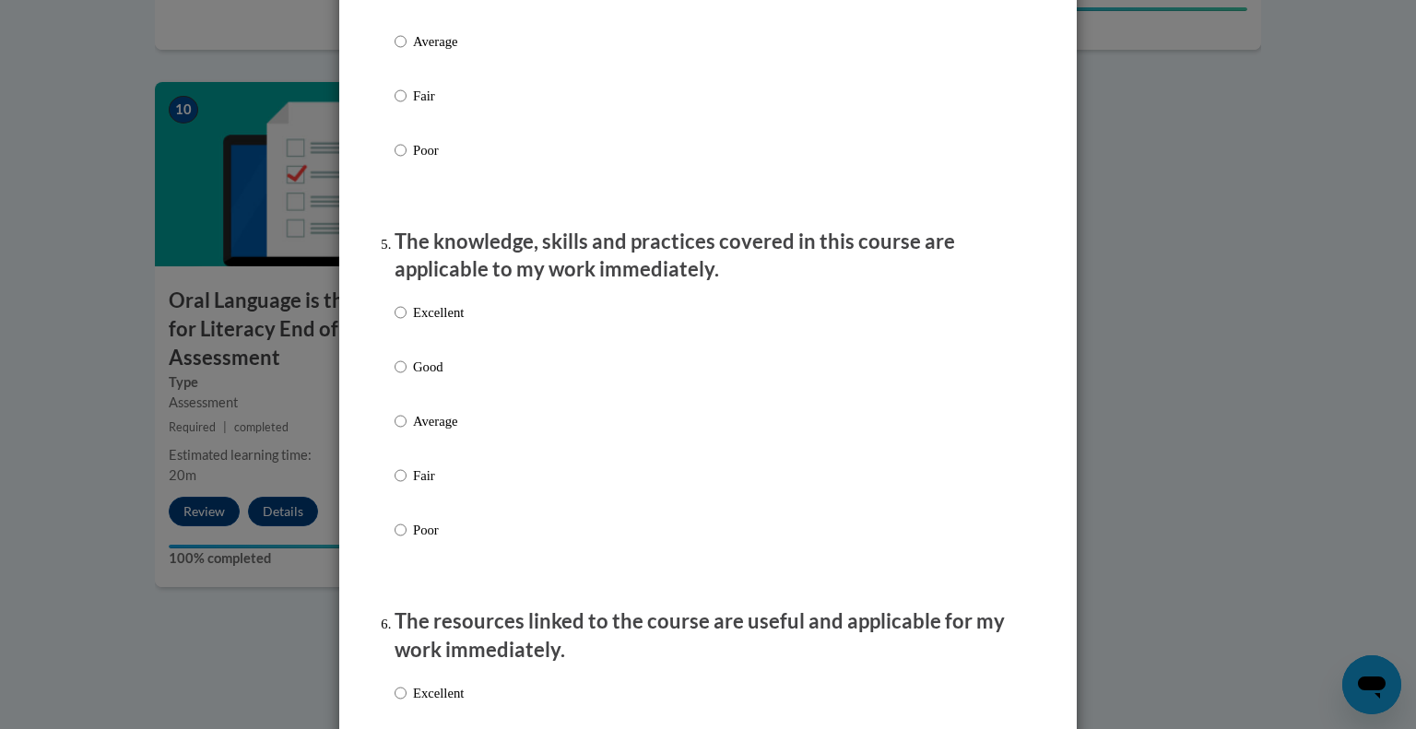
scroll to position [1507, 0]
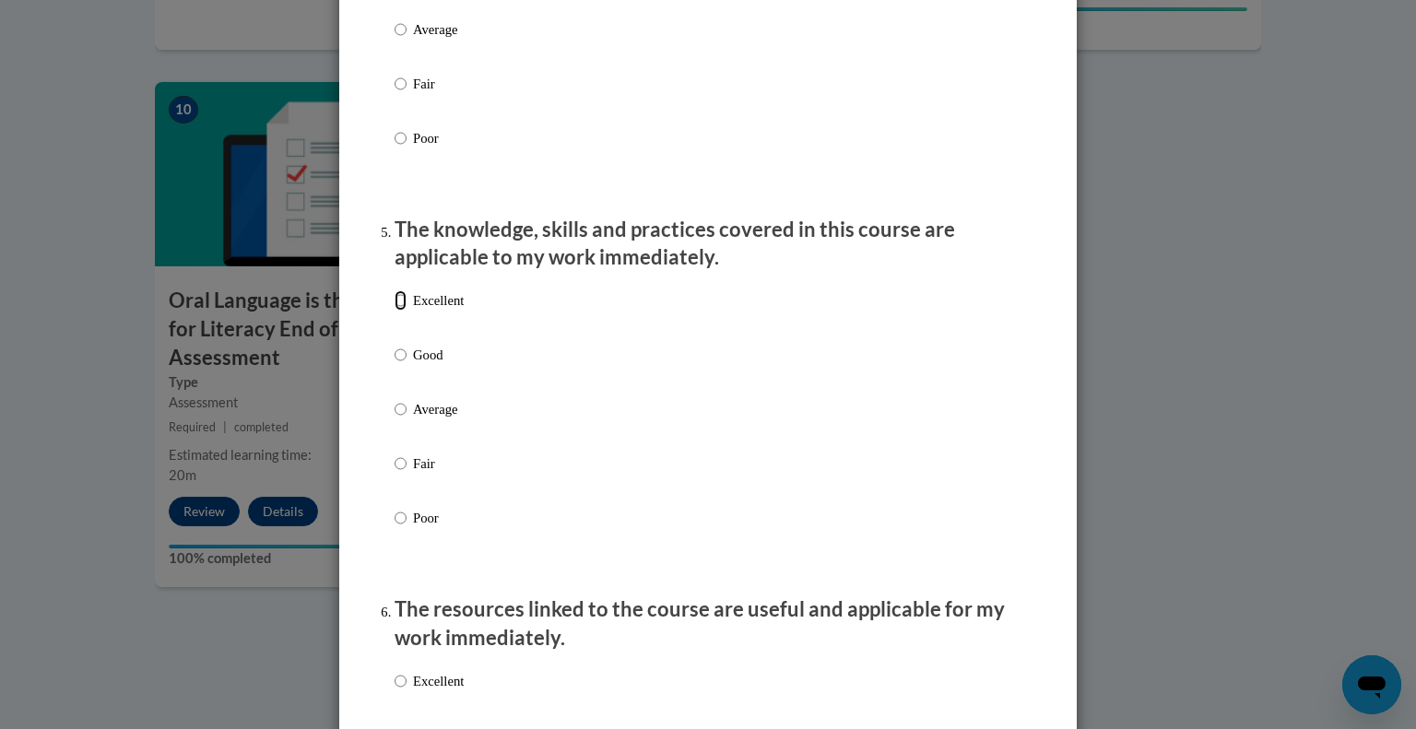
click at [399, 311] on input "Excellent" at bounding box center [401, 300] width 12 height 20
radio input "true"
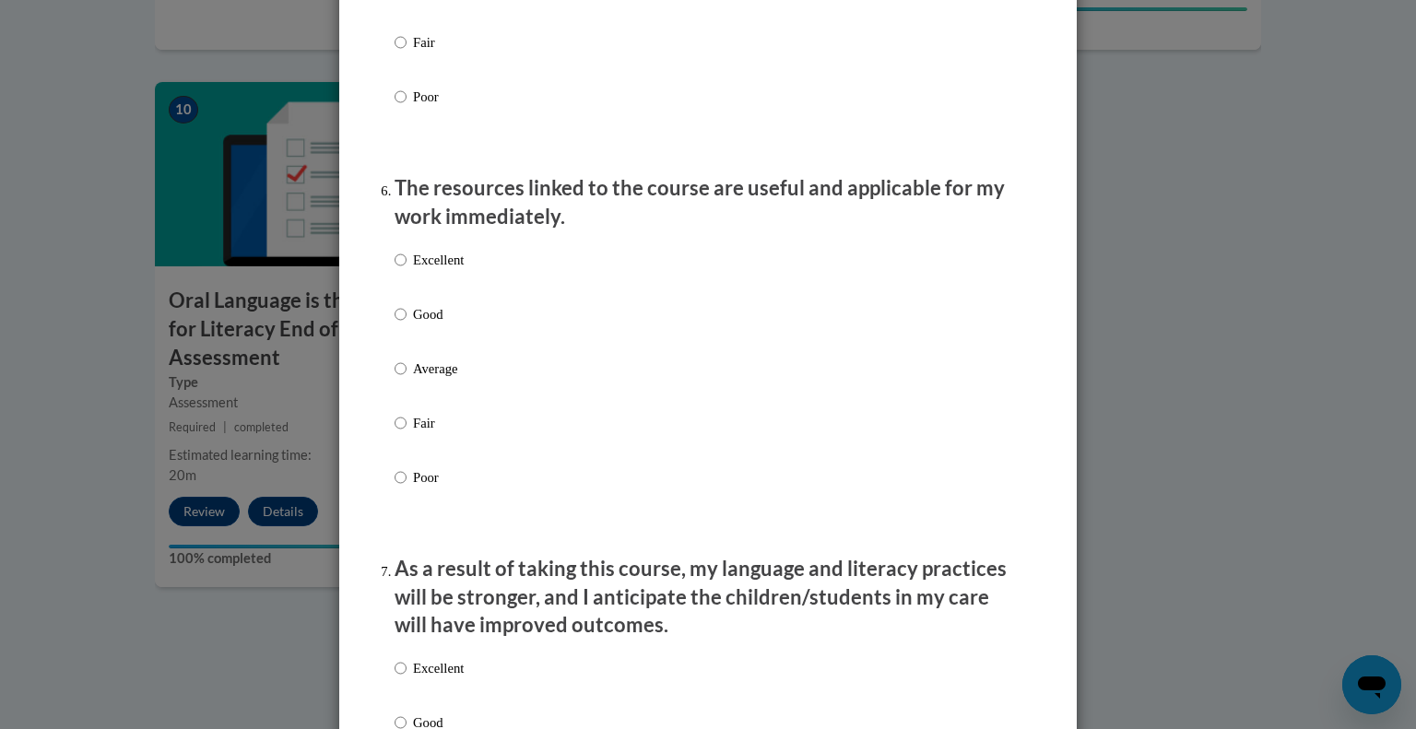
scroll to position [1935, 0]
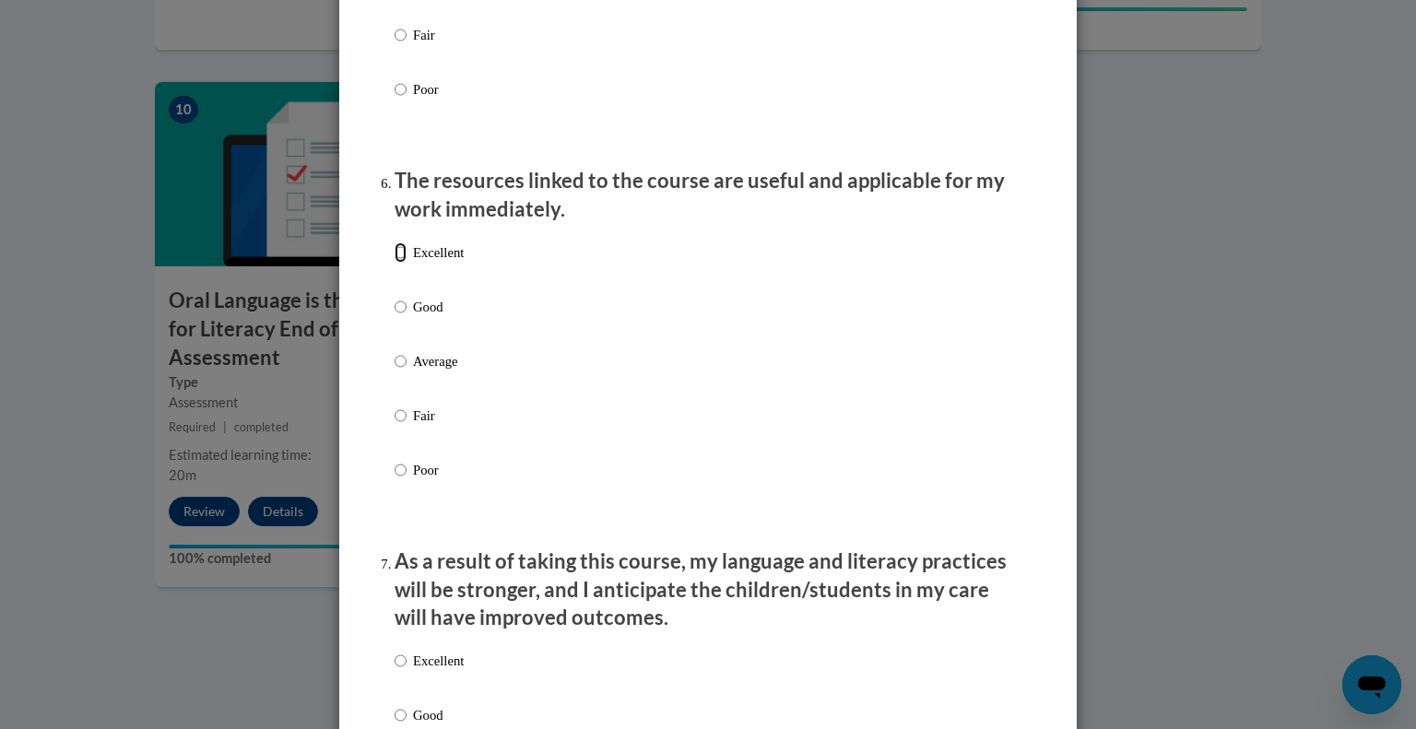
click at [396, 263] on input "Excellent" at bounding box center [401, 252] width 12 height 20
radio input "true"
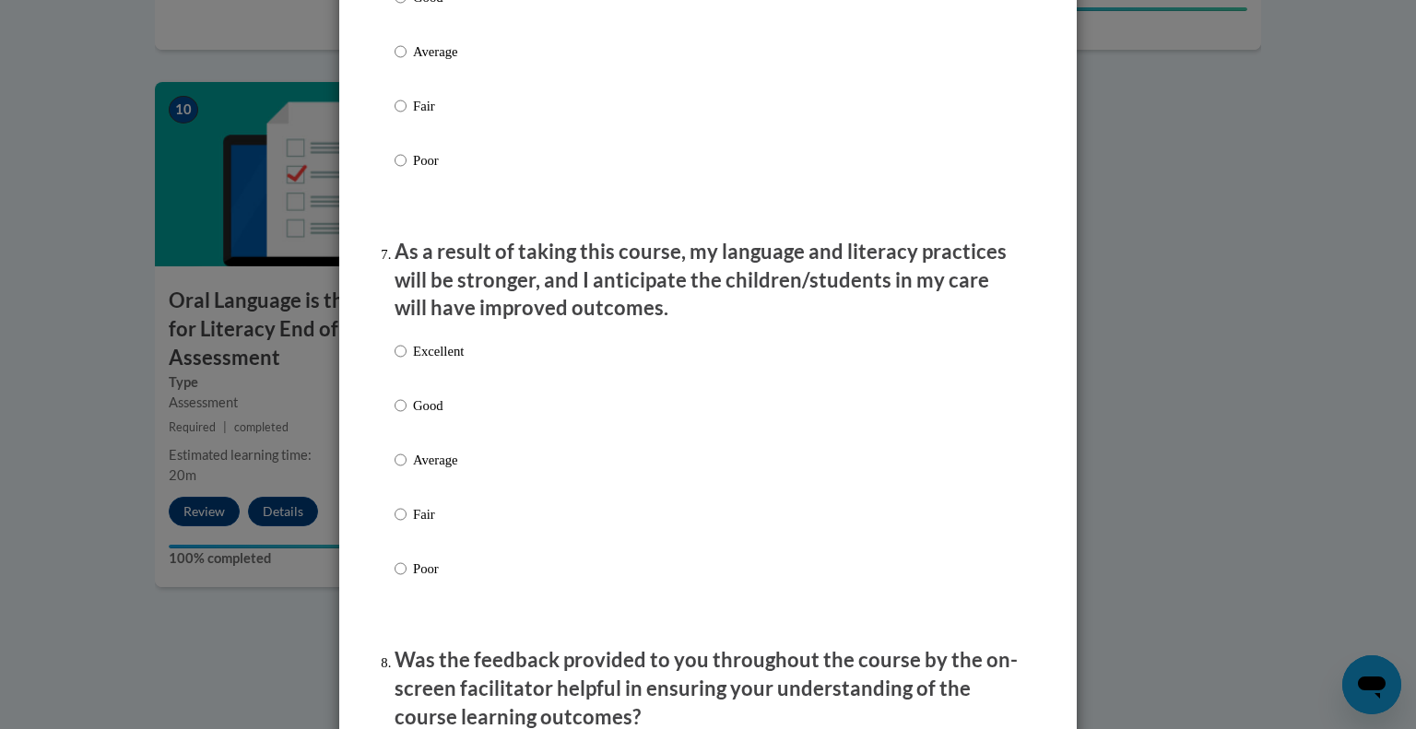
scroll to position [2246, 0]
click at [396, 361] on input "Excellent" at bounding box center [401, 350] width 12 height 20
radio input "true"
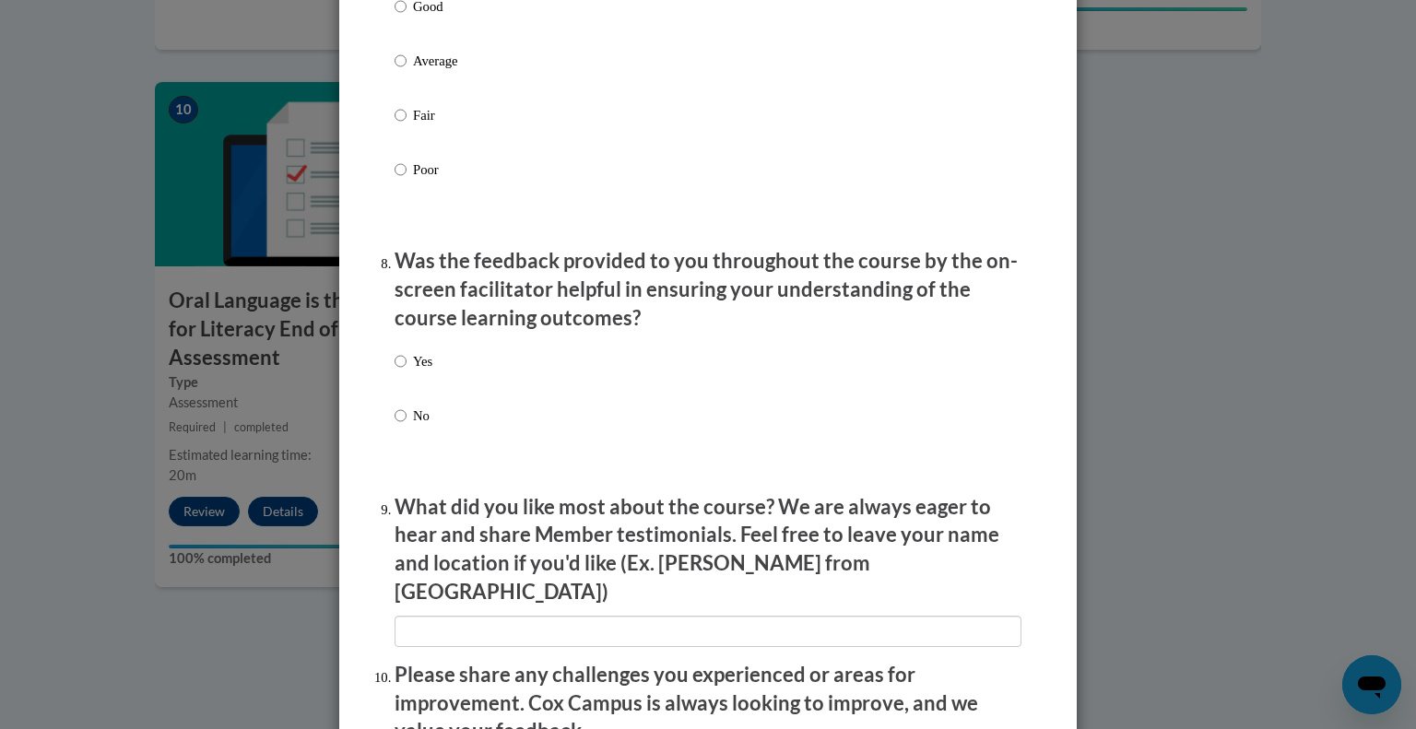
scroll to position [2658, 0]
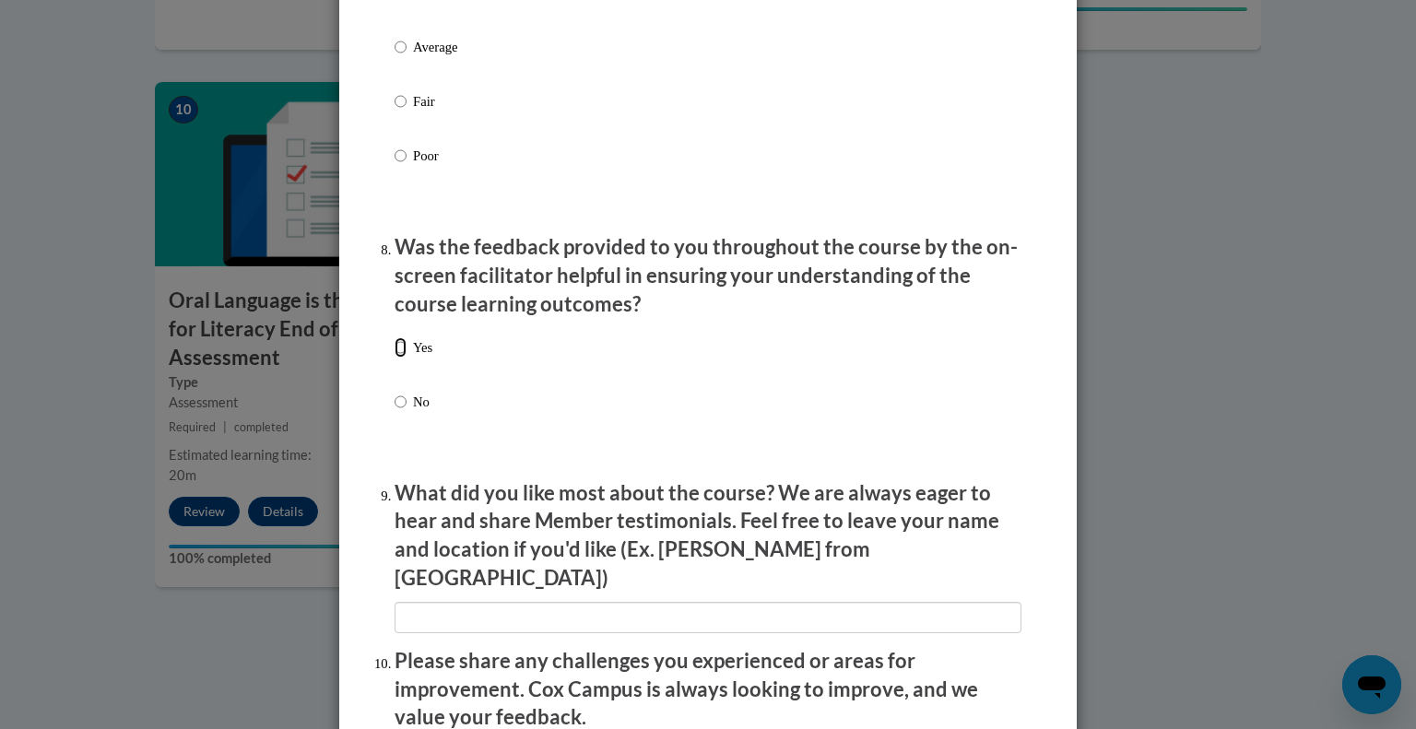
click at [401, 358] on input "Yes" at bounding box center [401, 347] width 12 height 20
radio input "true"
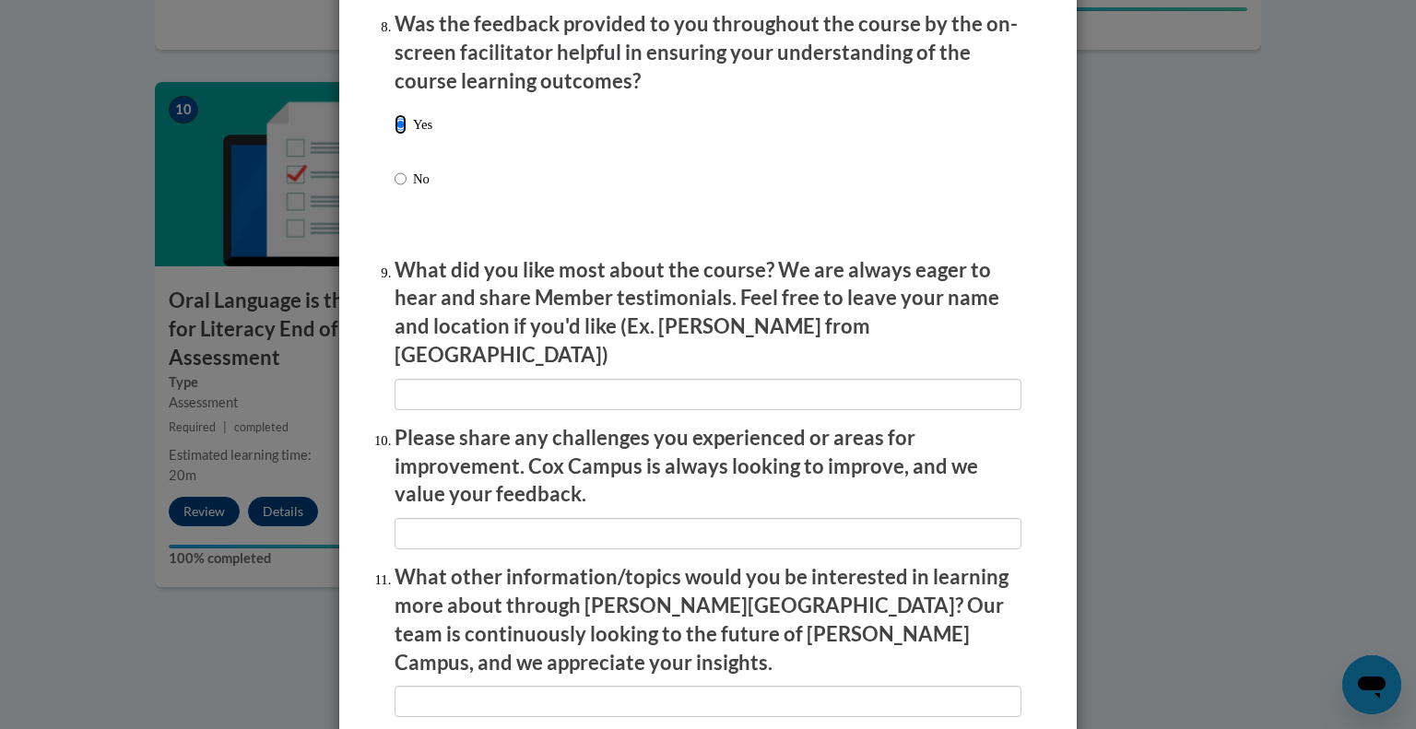
scroll to position [2884, 0]
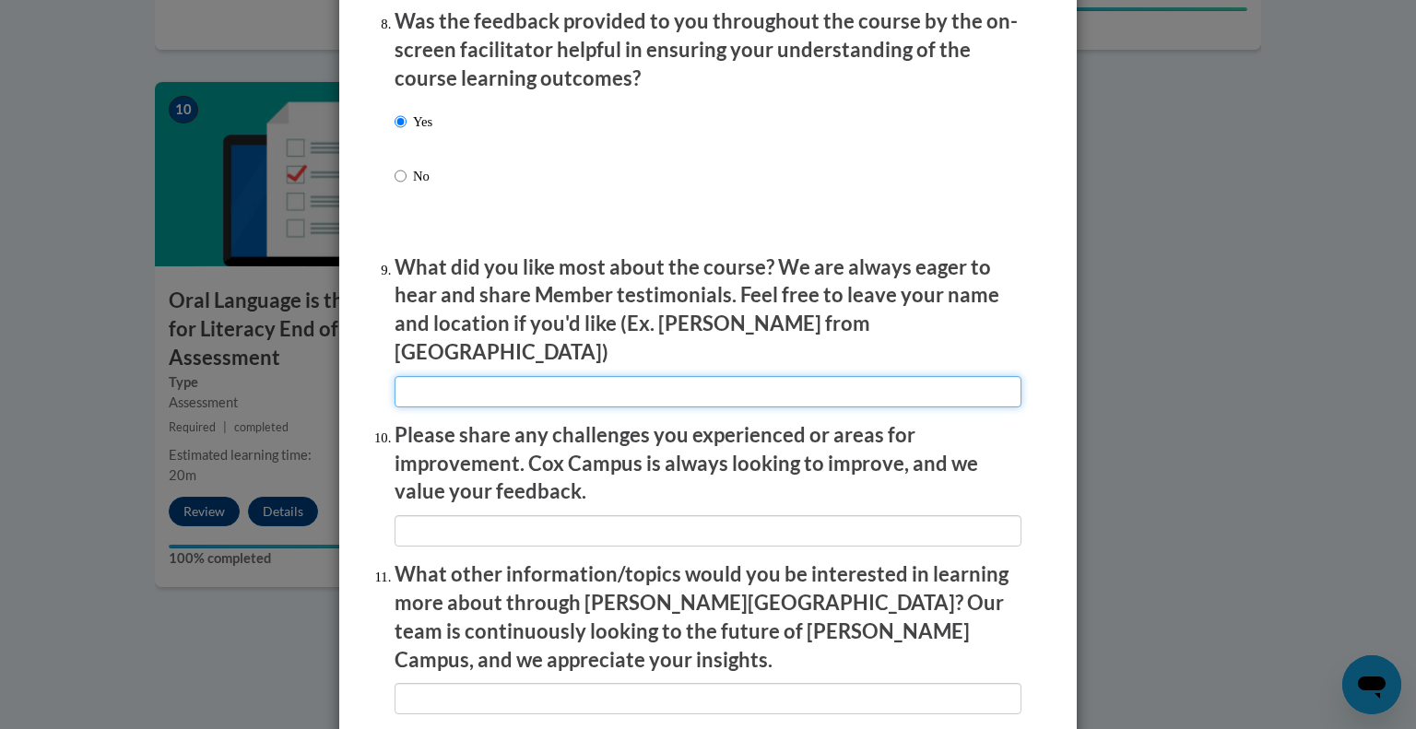
click at [443, 384] on input "textbox" at bounding box center [708, 391] width 627 height 31
type input "-"
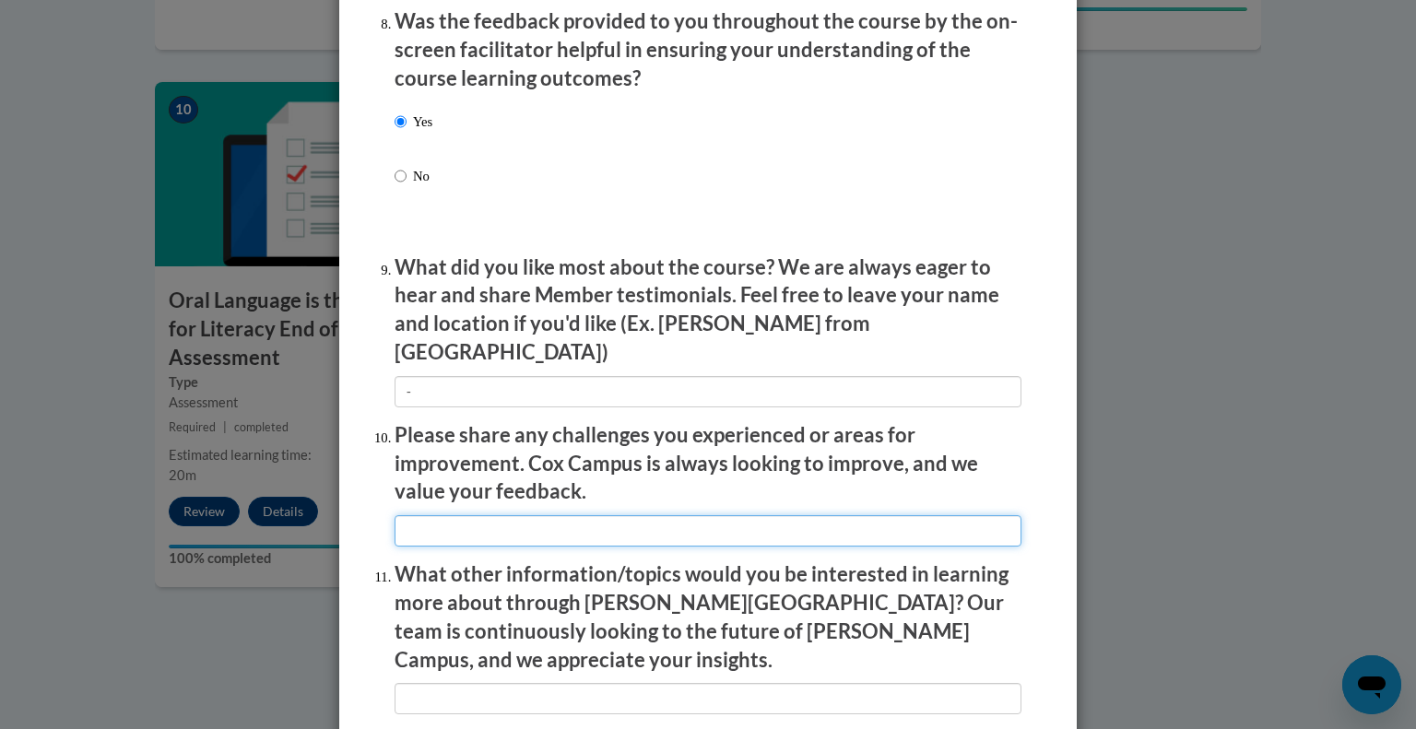
click at [452, 516] on input "textbox" at bounding box center [708, 530] width 627 height 31
type input "-"
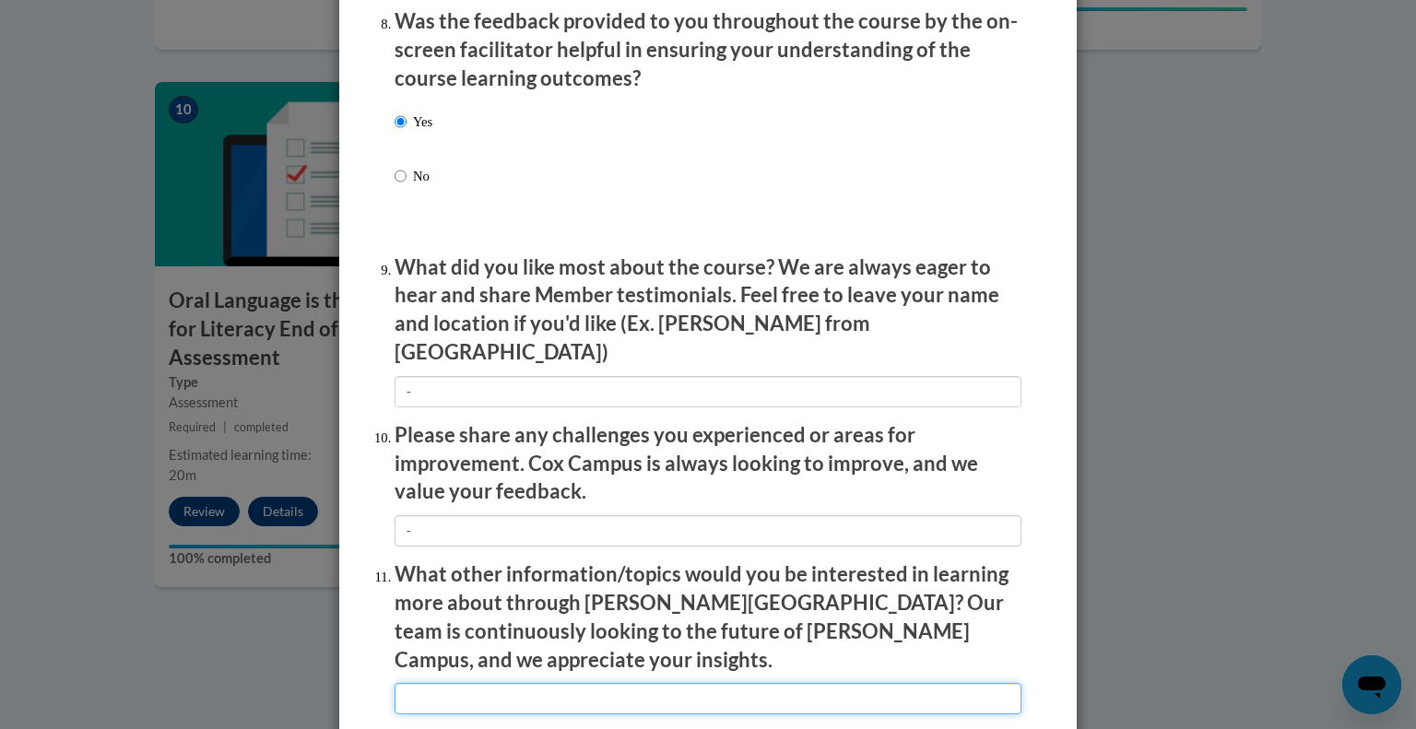
click at [449, 683] on input "textbox" at bounding box center [708, 698] width 627 height 31
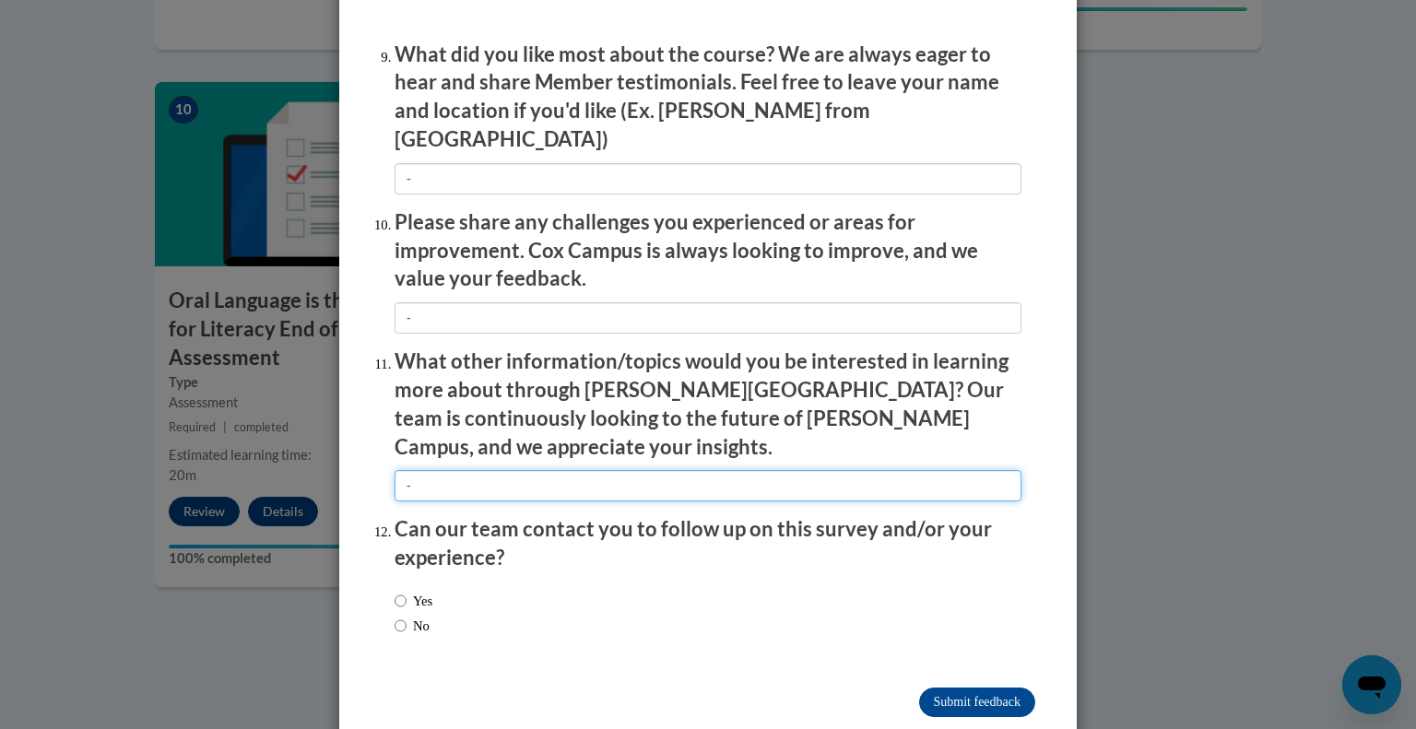
scroll to position [3104, 0]
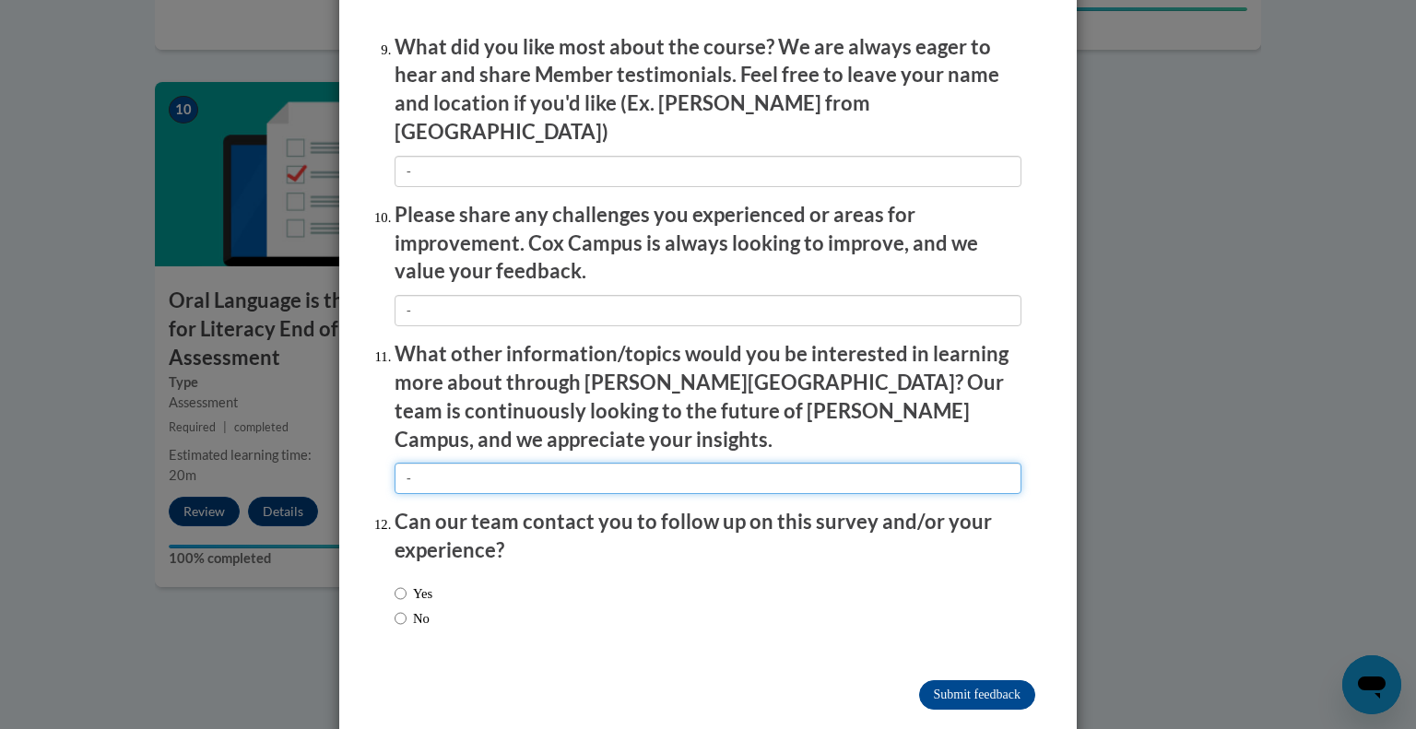
type input "-"
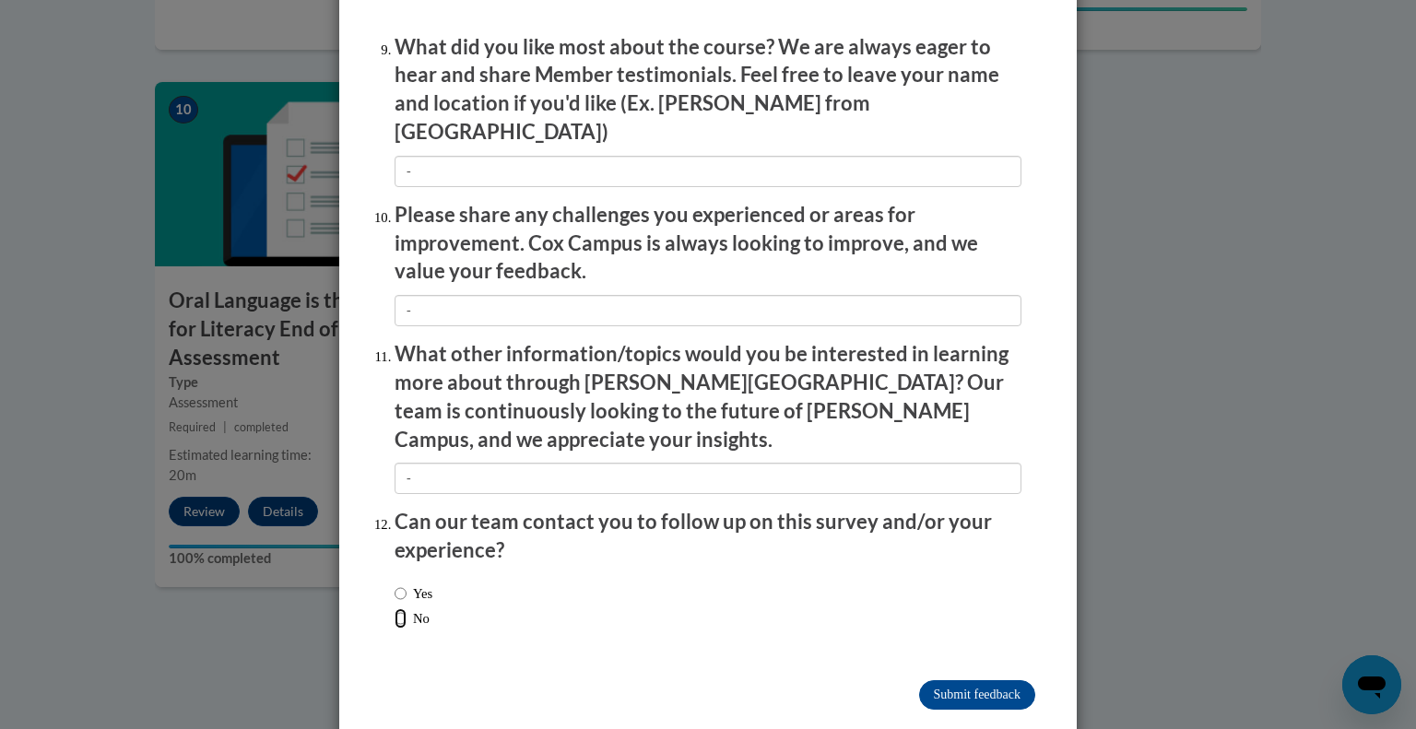
click at [406, 609] on input "No" at bounding box center [401, 619] width 12 height 20
radio input "true"
click at [1009, 680] on input "Submit feedback" at bounding box center [977, 695] width 116 height 30
